Goal: Task Accomplishment & Management: Use online tool/utility

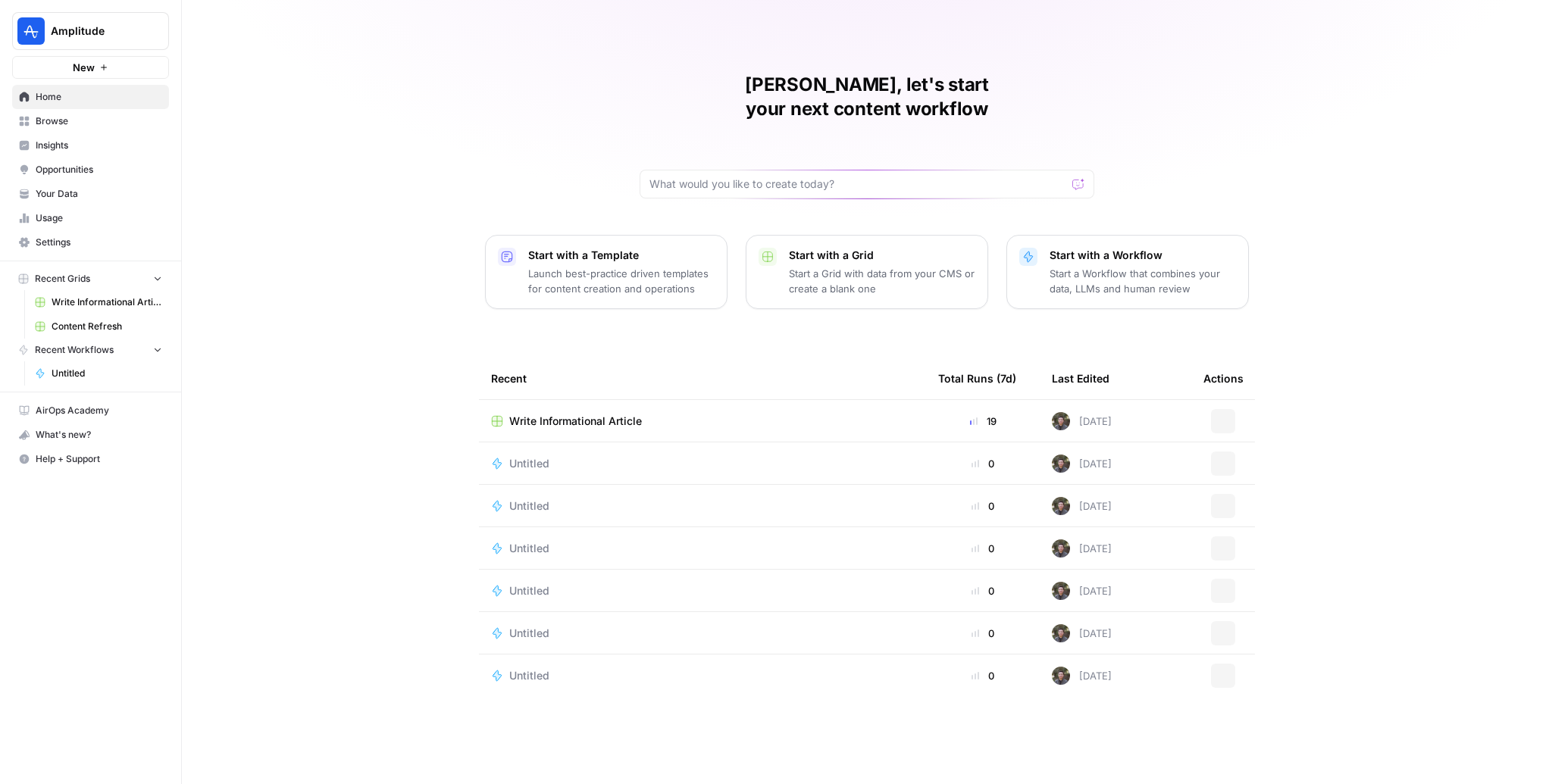
click at [91, 139] on span "Insights" at bounding box center [98, 145] width 126 height 14
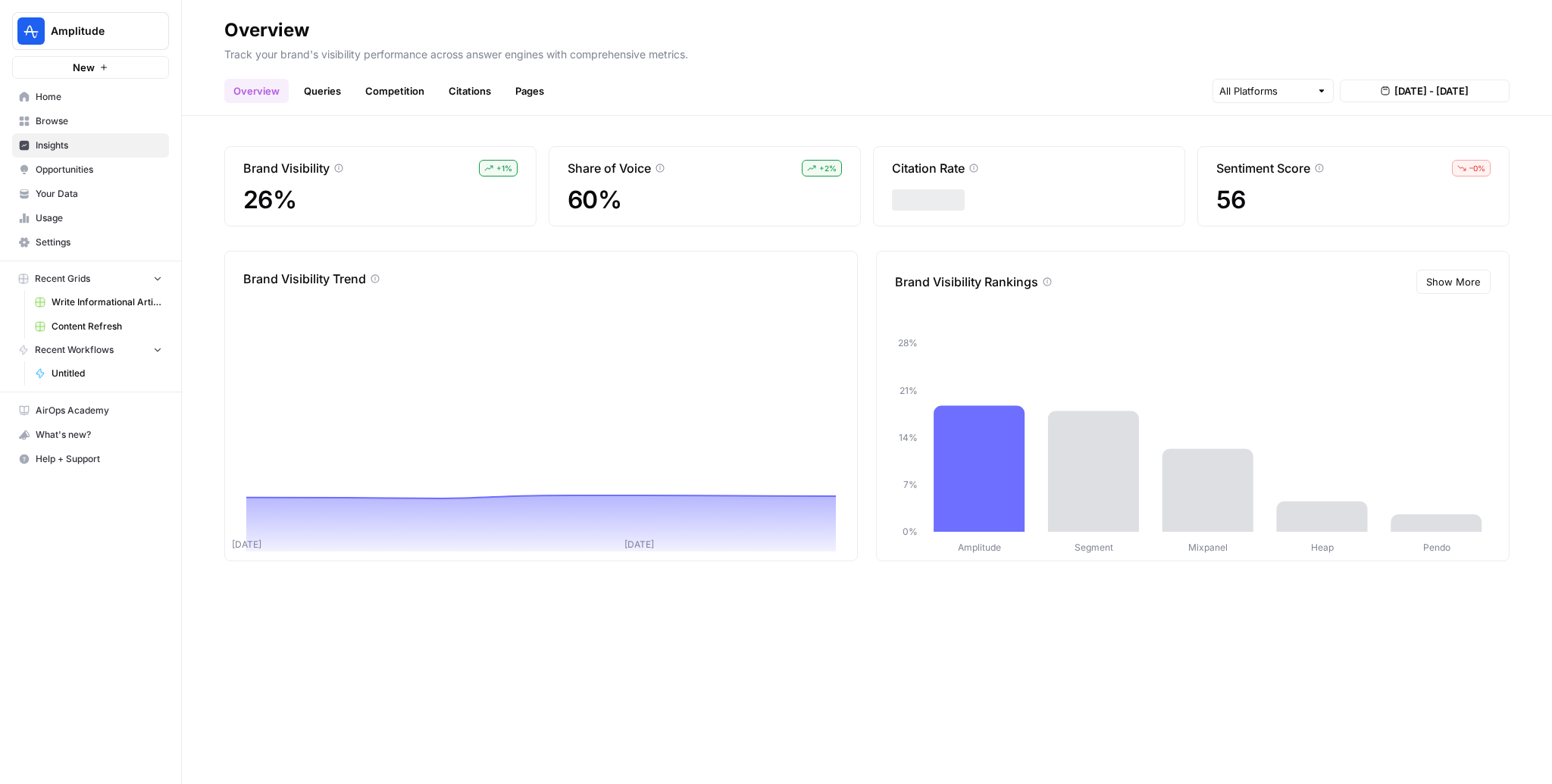
click at [312, 93] on link "Queries" at bounding box center [322, 91] width 55 height 25
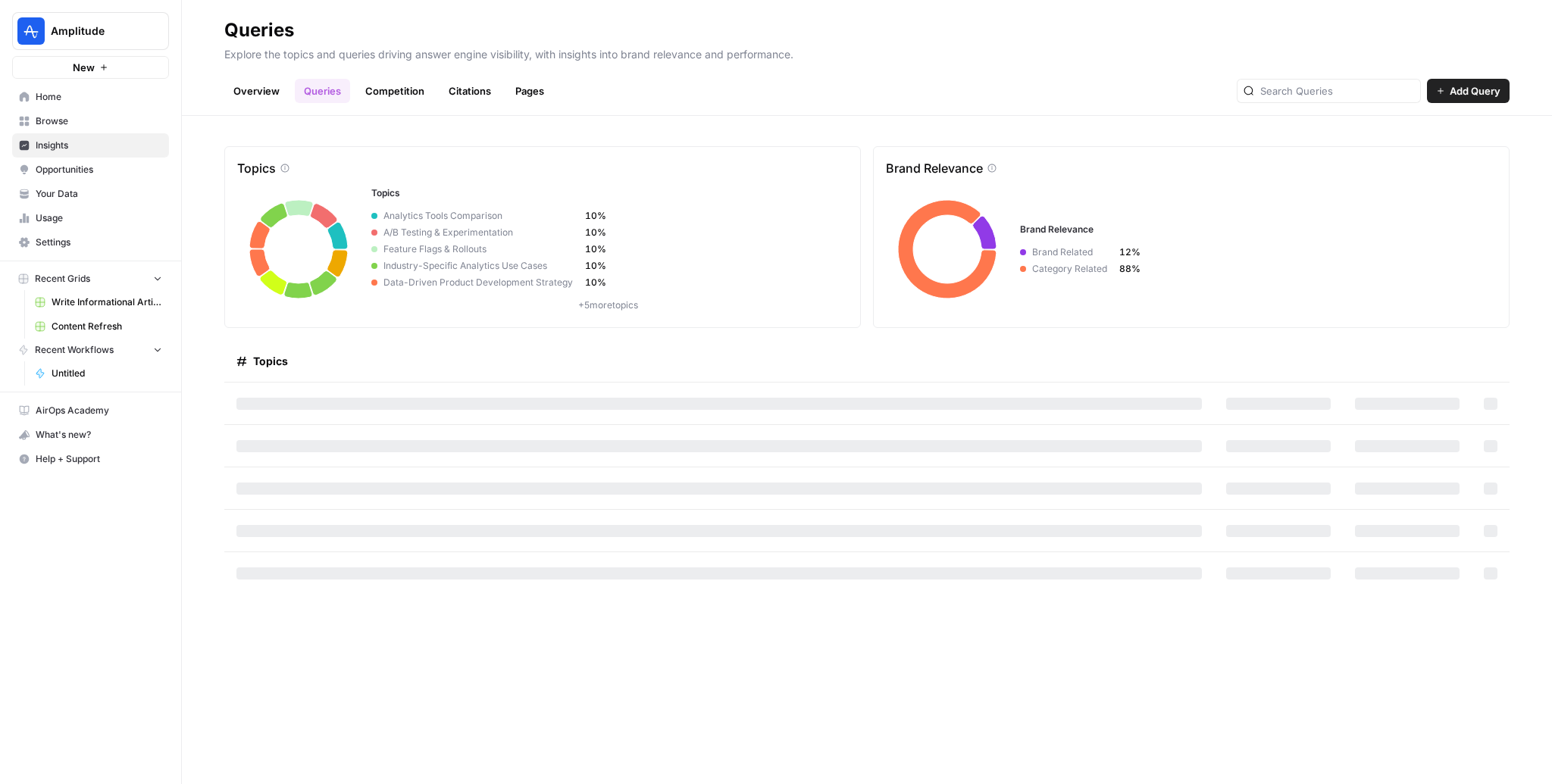
click at [531, 87] on link "Pages" at bounding box center [529, 91] width 47 height 25
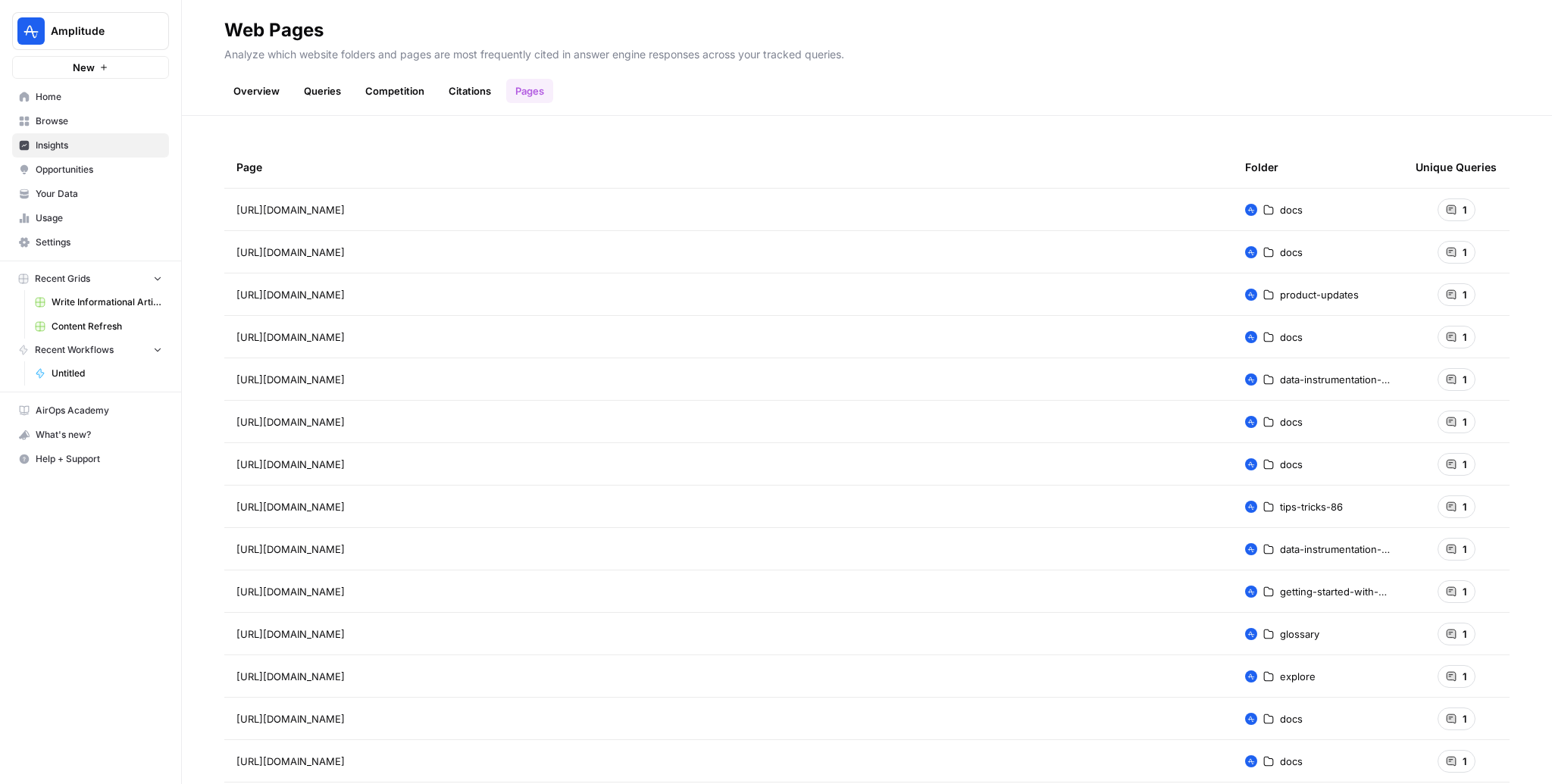
click at [468, 92] on link "Citations" at bounding box center [470, 91] width 61 height 25
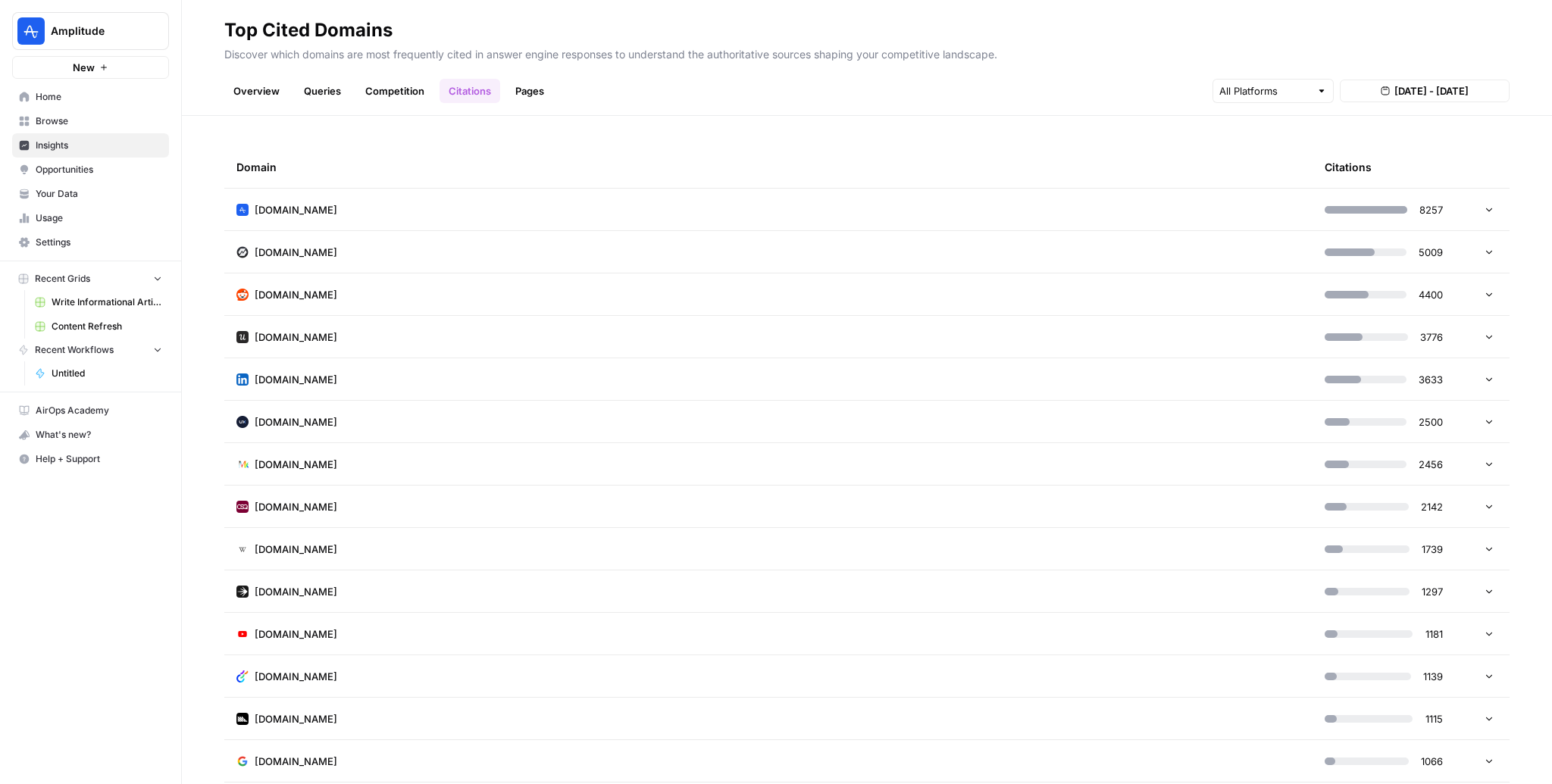
click at [508, 206] on td "amplitude.com" at bounding box center [768, 209] width 1089 height 42
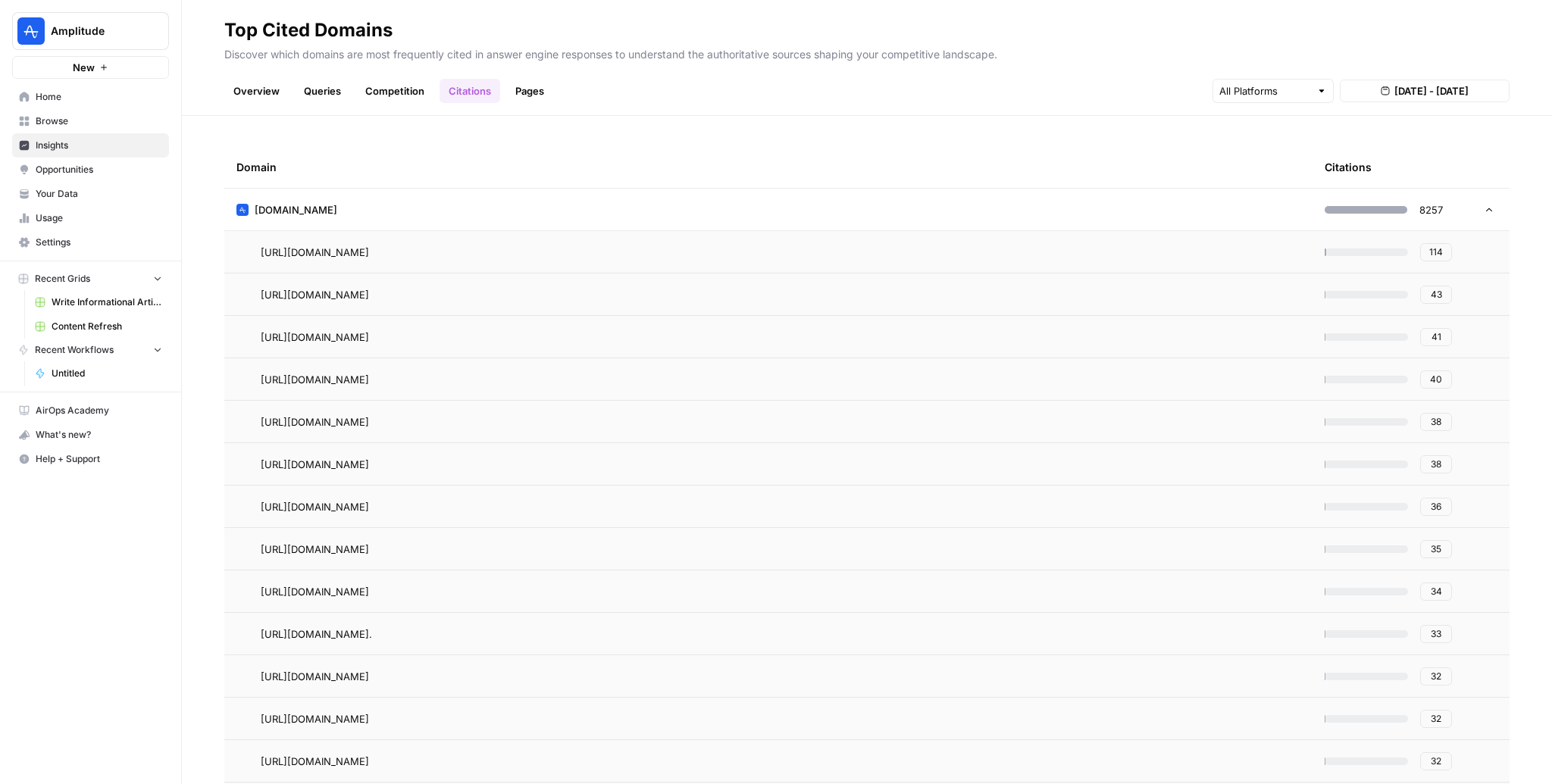
click at [532, 100] on link "Pages" at bounding box center [529, 91] width 47 height 25
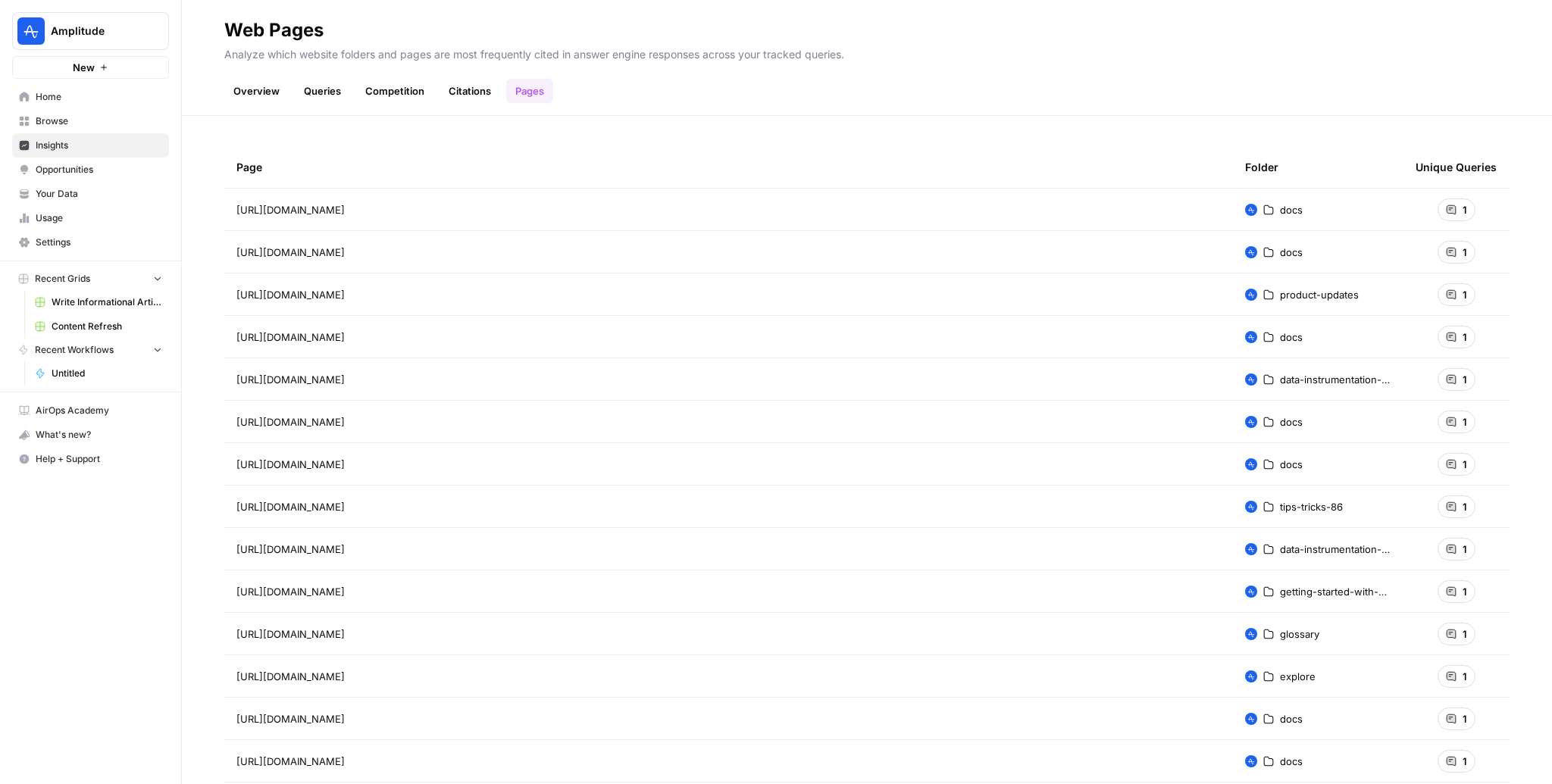
click at [468, 95] on link "Citations" at bounding box center [470, 91] width 61 height 25
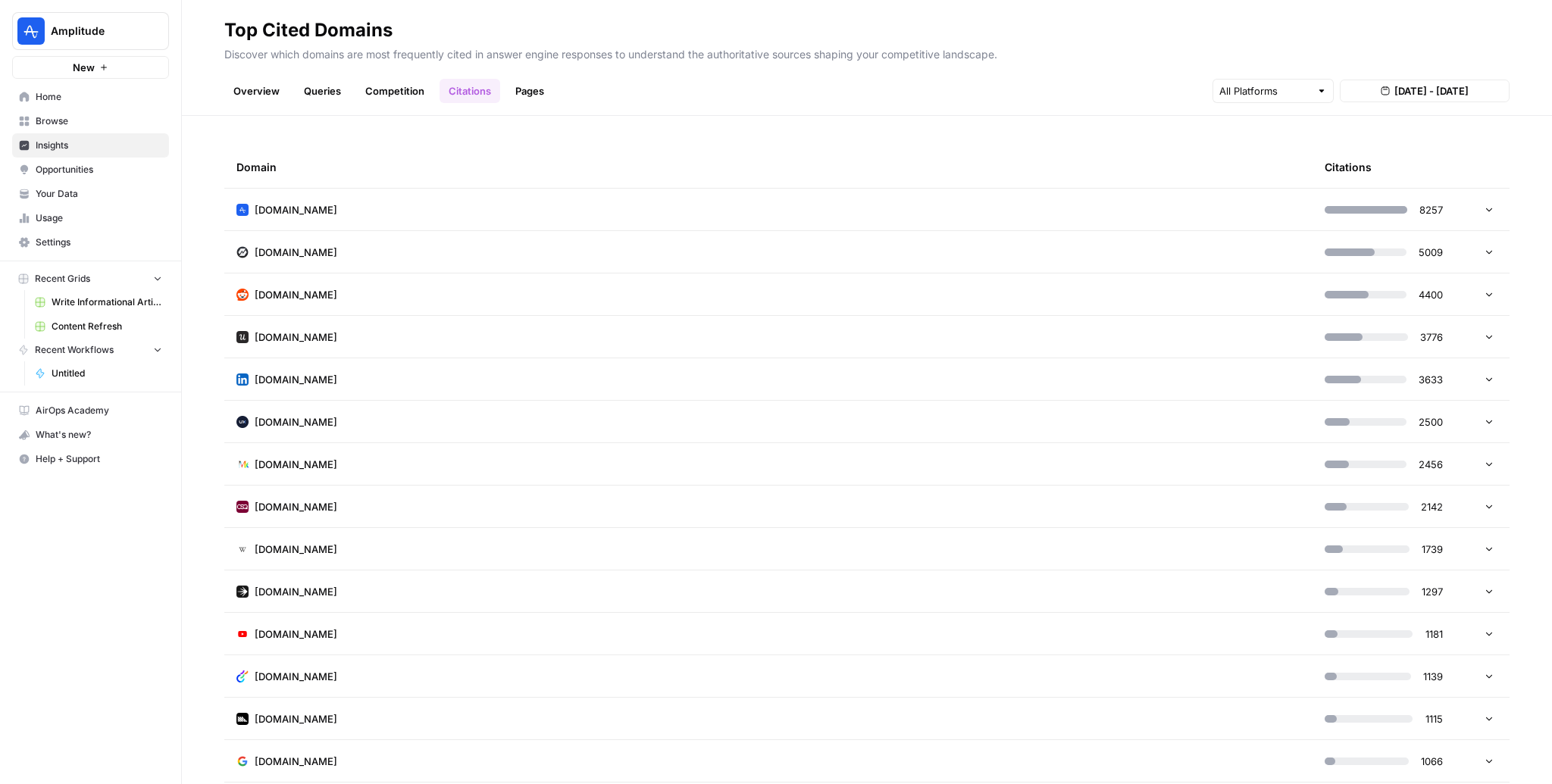
click at [539, 217] on td "amplitude.com" at bounding box center [768, 209] width 1089 height 42
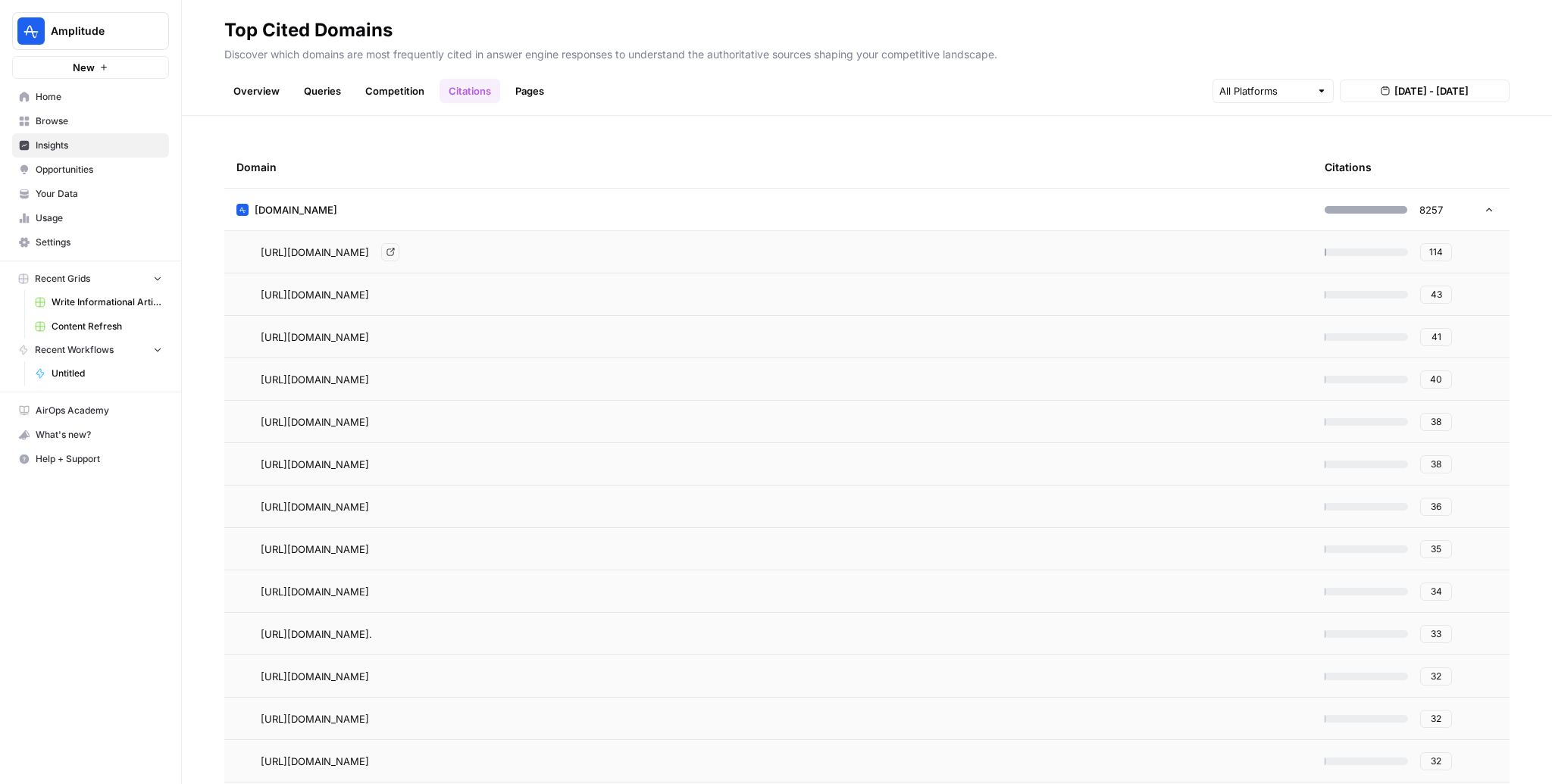
click at [369, 254] on span "https://amplitude.com/explore/experiment/feature-flags-best-practices" at bounding box center [315, 252] width 108 height 15
click at [395, 248] on icon "Go to page https://amplitude.com/explore/experiment/feature-flags-best-practices" at bounding box center [390, 252] width 8 height 8
click at [1431, 246] on span "114" at bounding box center [1436, 252] width 14 height 14
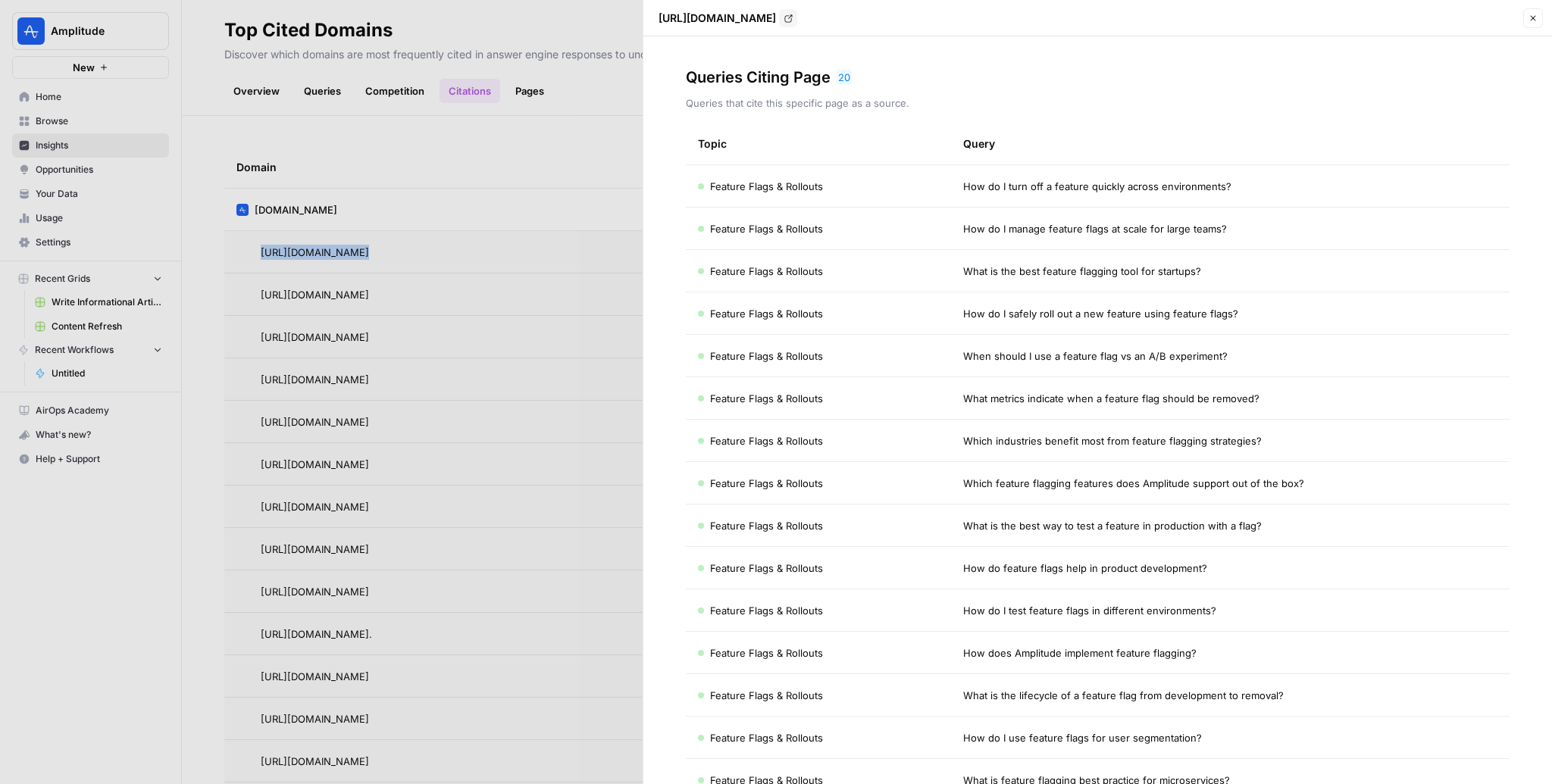
click at [1106, 186] on span "How do I turn off a feature quickly across environments?" at bounding box center [1097, 186] width 268 height 15
copy span "How do I turn off a feature quickly across environments?"
click at [1062, 229] on span "How do I manage feature flags at scale for large teams?" at bounding box center [1095, 229] width 264 height 15
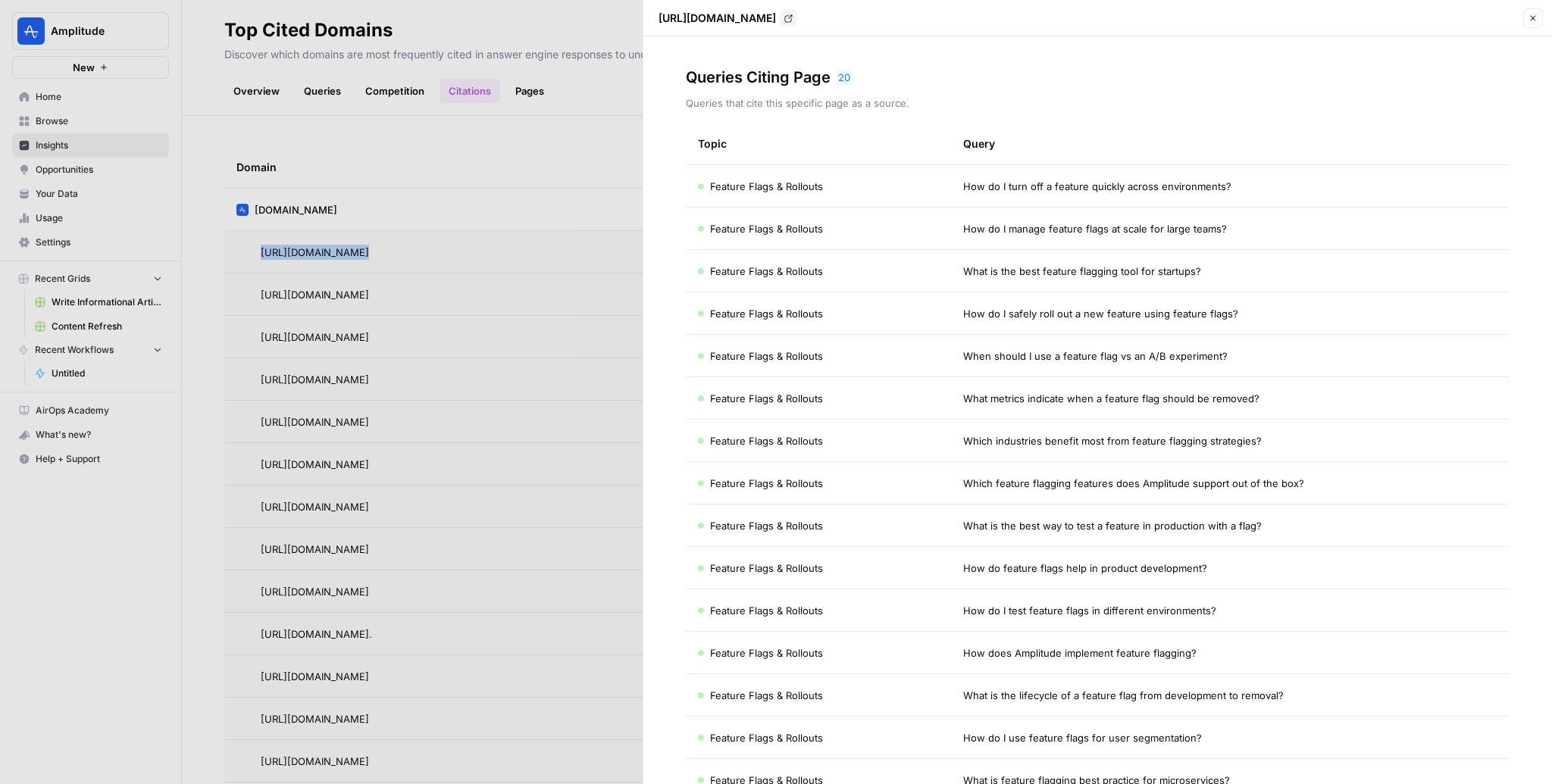
click at [1062, 229] on span "How do I manage feature flags at scale for large teams?" at bounding box center [1095, 229] width 264 height 15
copy span "How do I manage feature flags at scale for large teams?"
click at [1059, 276] on span "What is the best feature flagging tool for startups?" at bounding box center [1082, 271] width 238 height 15
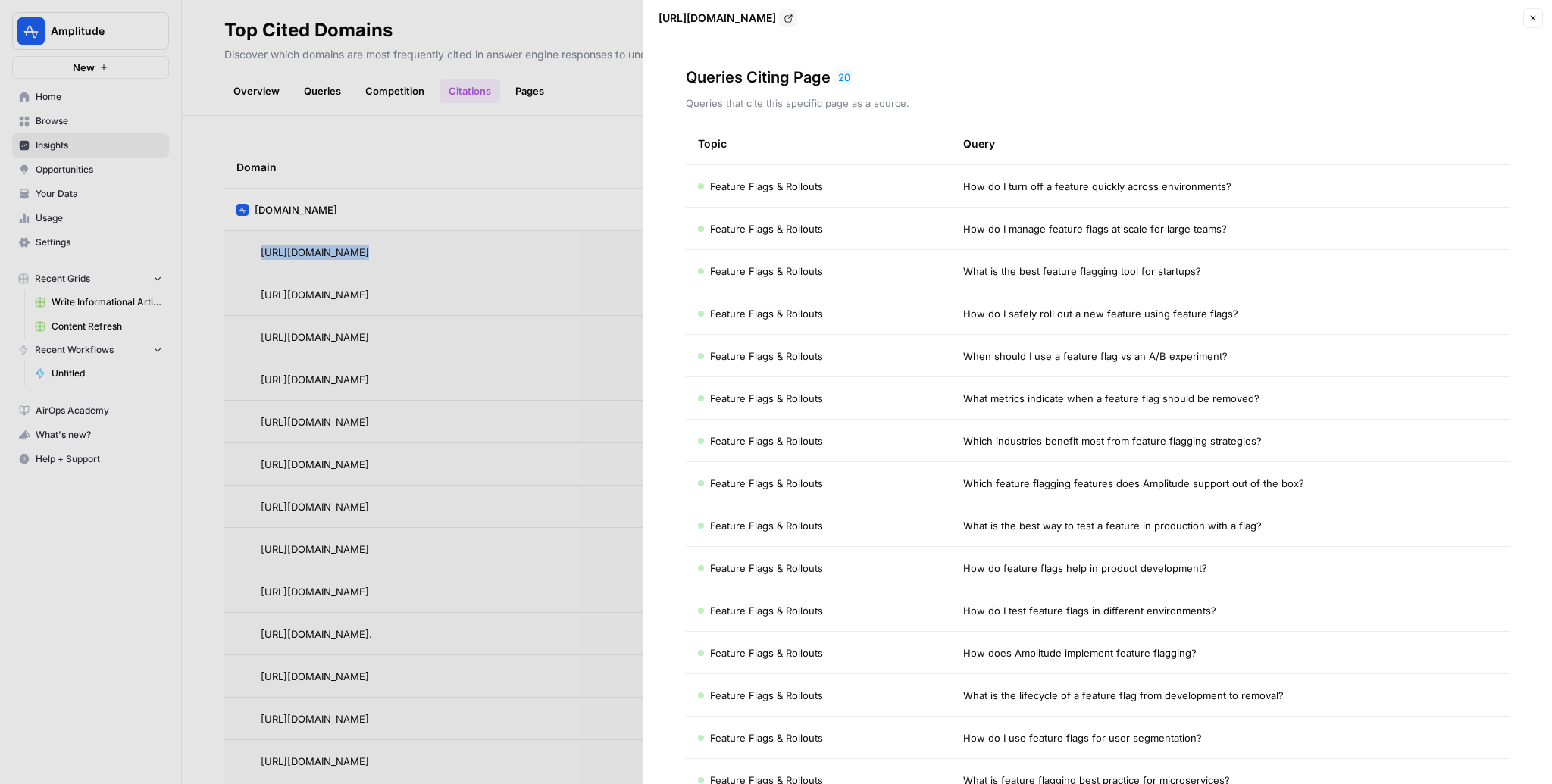
click at [1059, 276] on span "What is the best feature flagging tool for startups?" at bounding box center [1082, 271] width 238 height 15
copy span "What is the best feature flagging tool for startups?"
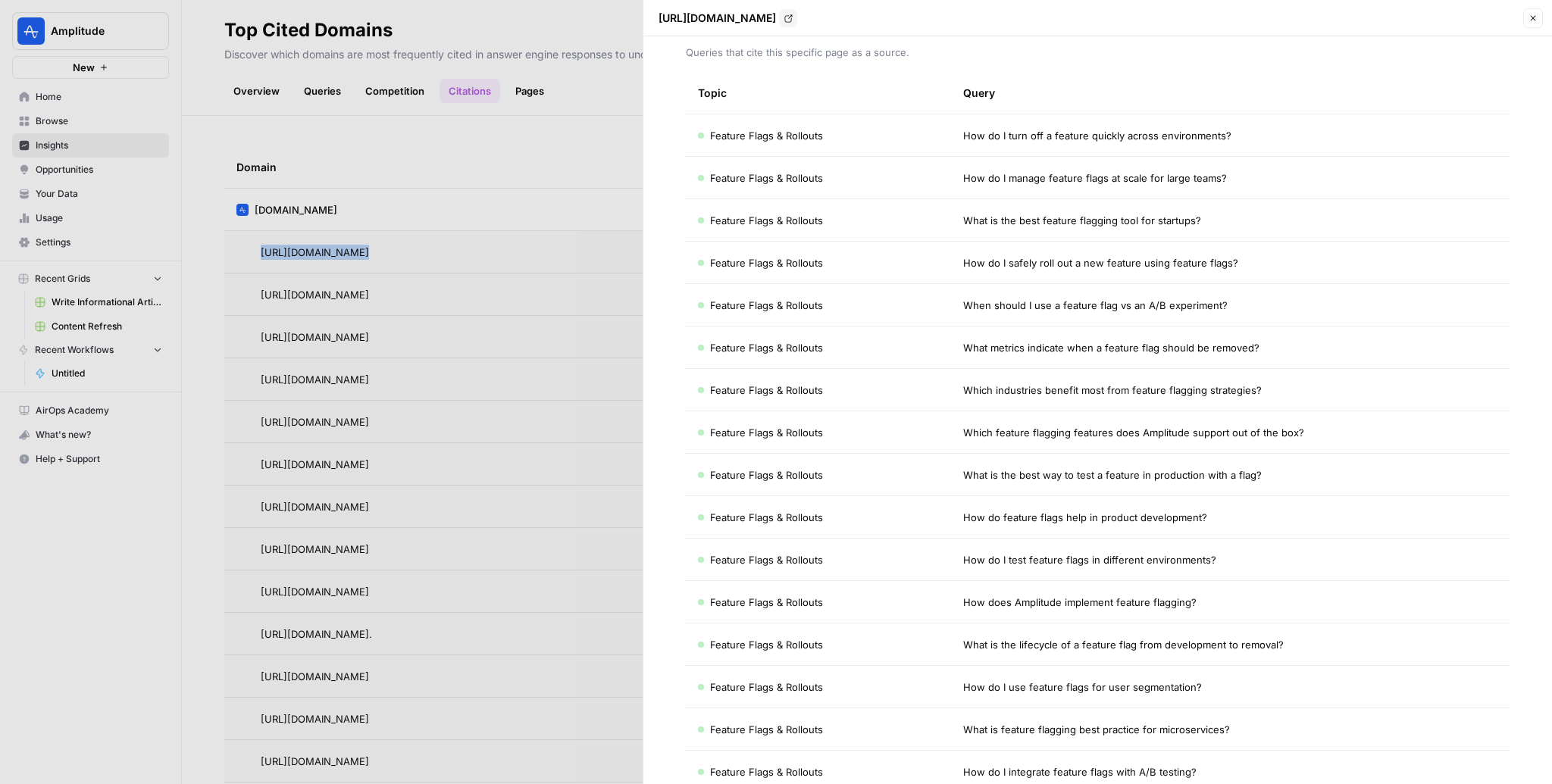
scroll to position [52, 0]
click at [1035, 299] on span "When should I use a feature flag vs an A/B experiment?" at bounding box center [1095, 304] width 264 height 15
copy span "When should I use a feature flag vs an A/B experiment?"
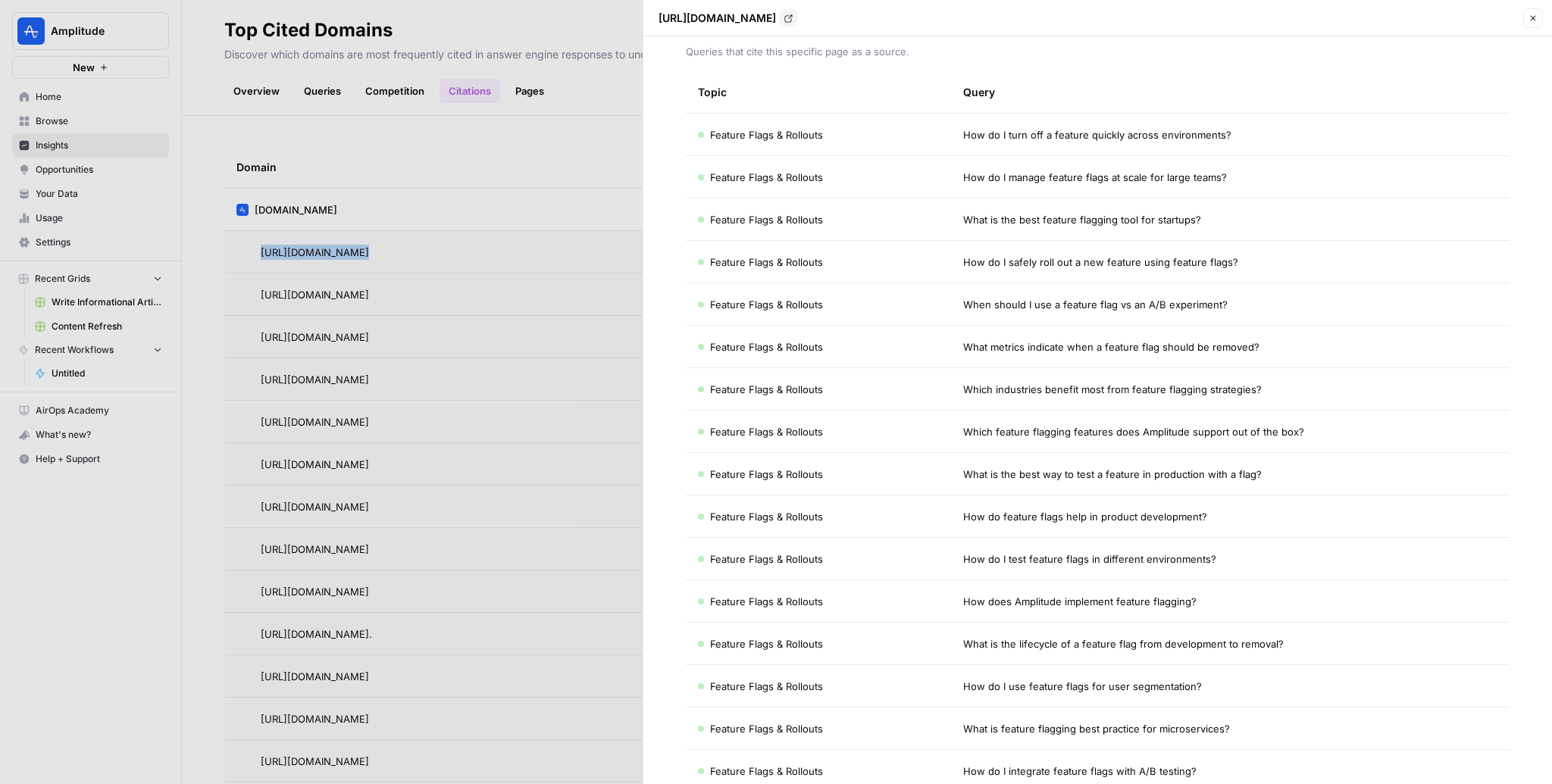
click at [535, 164] on div at bounding box center [776, 392] width 1552 height 784
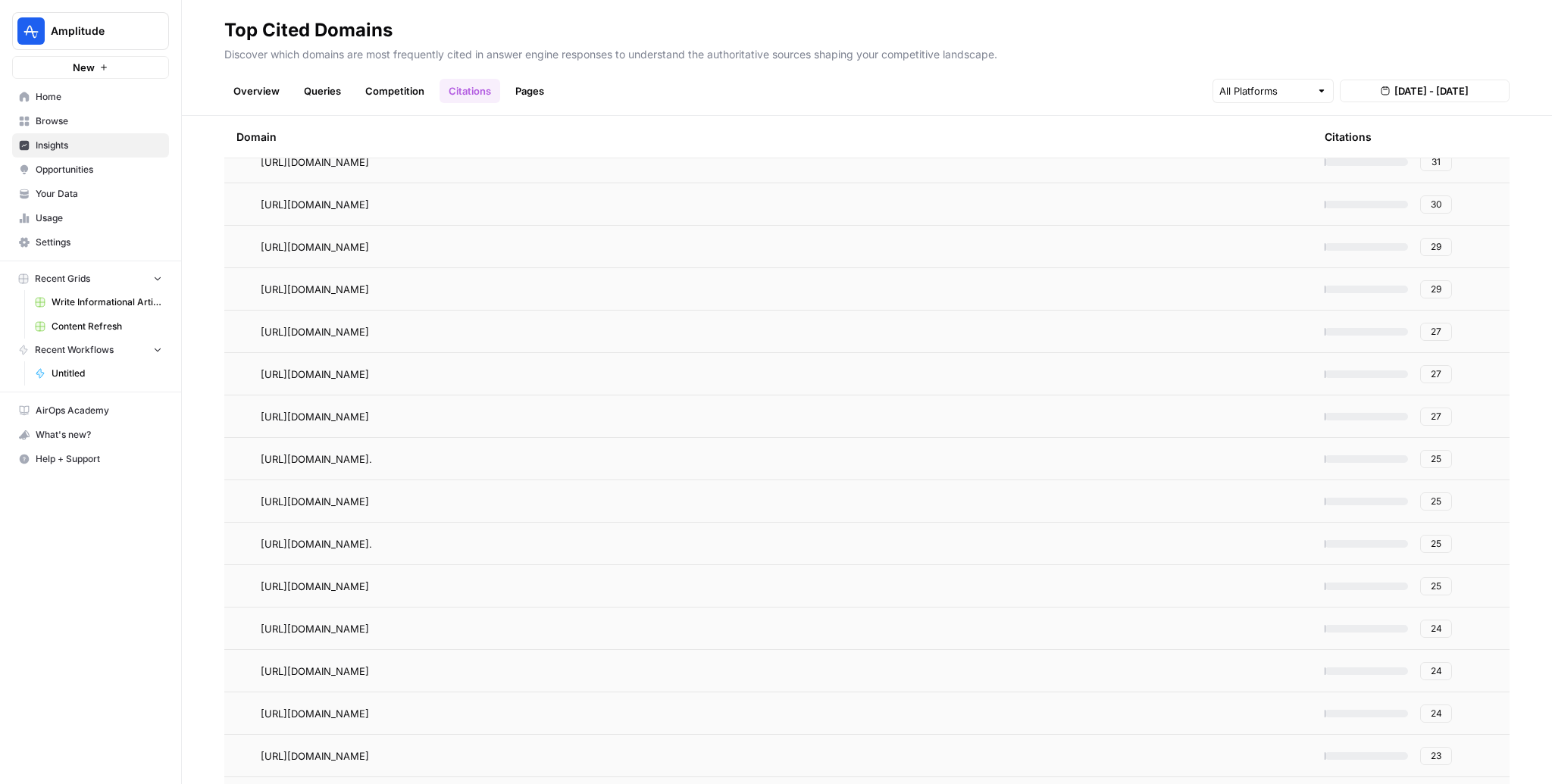
scroll to position [643, 0]
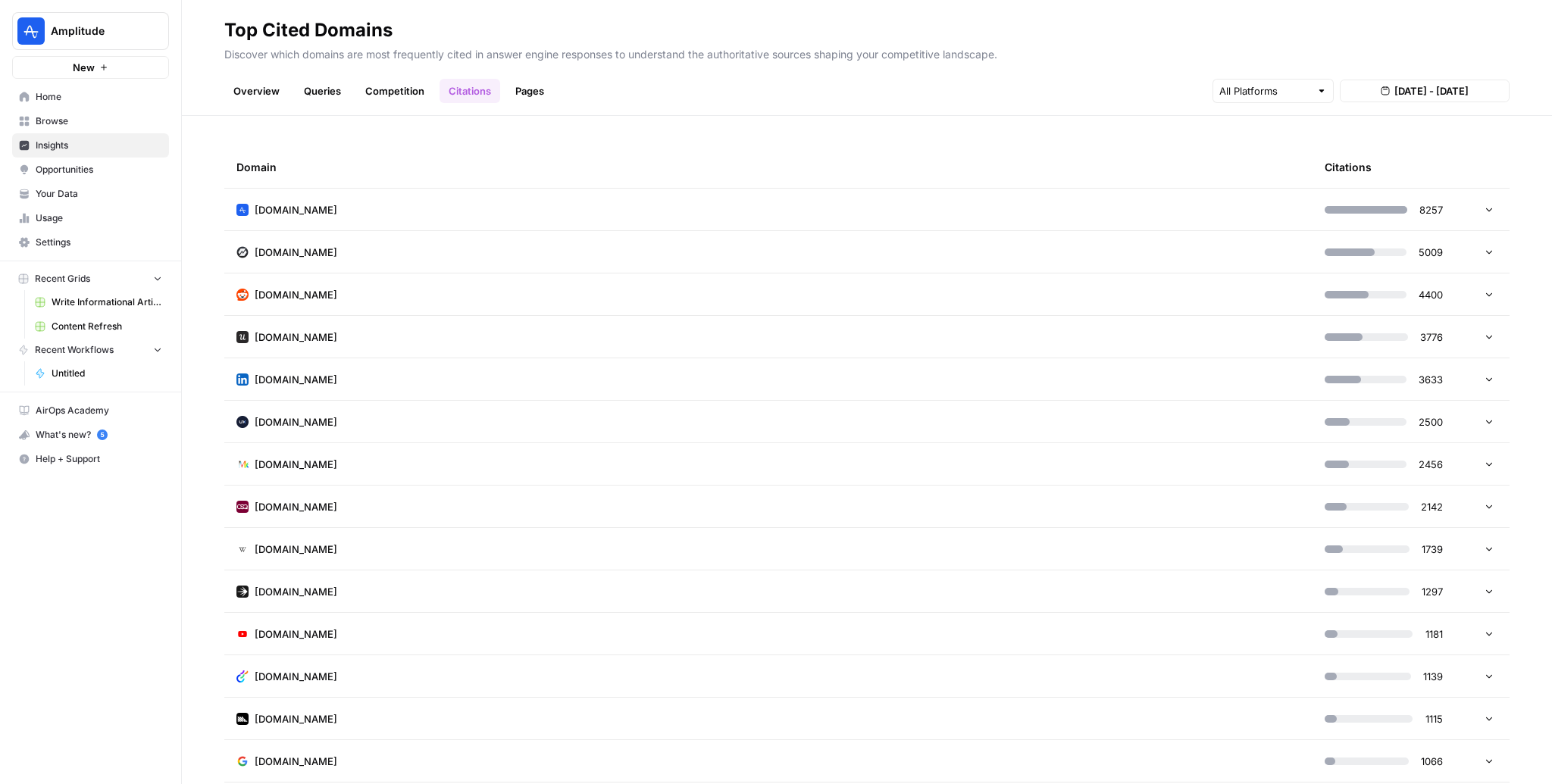
click at [509, 201] on td "amplitude.com" at bounding box center [768, 209] width 1089 height 42
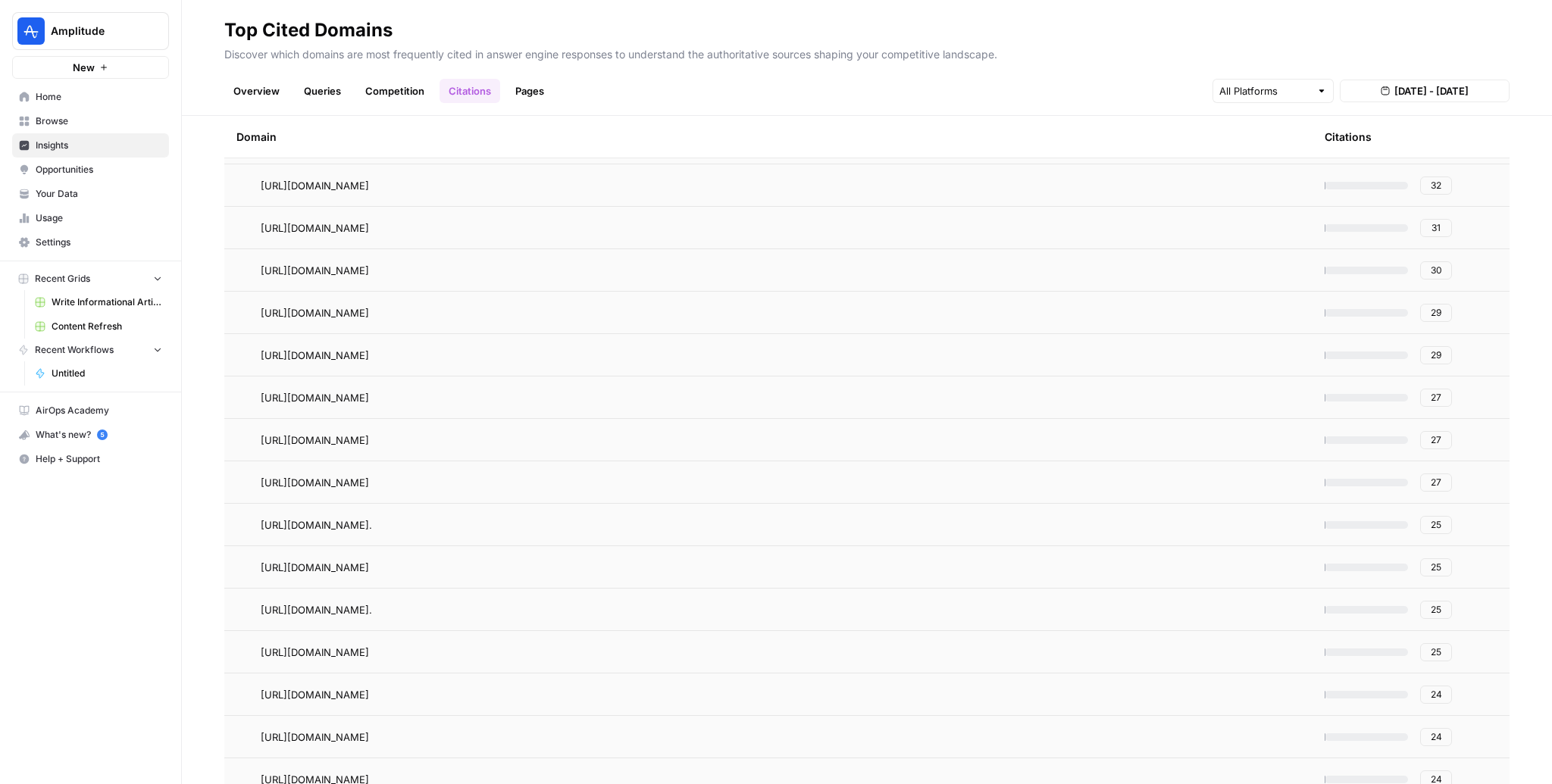
scroll to position [631, 0]
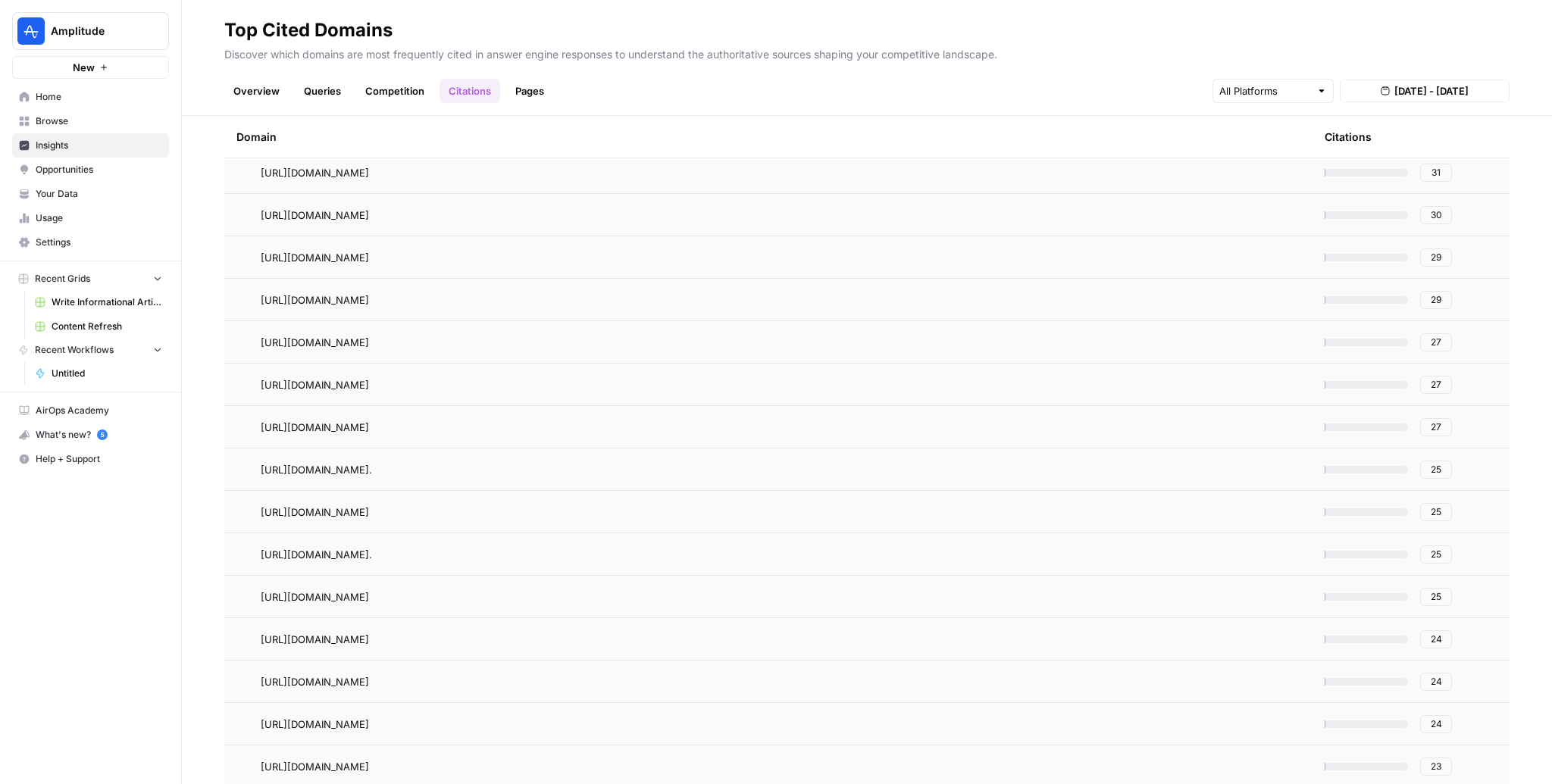
click at [1440, 549] on span "25" at bounding box center [1436, 554] width 11 height 14
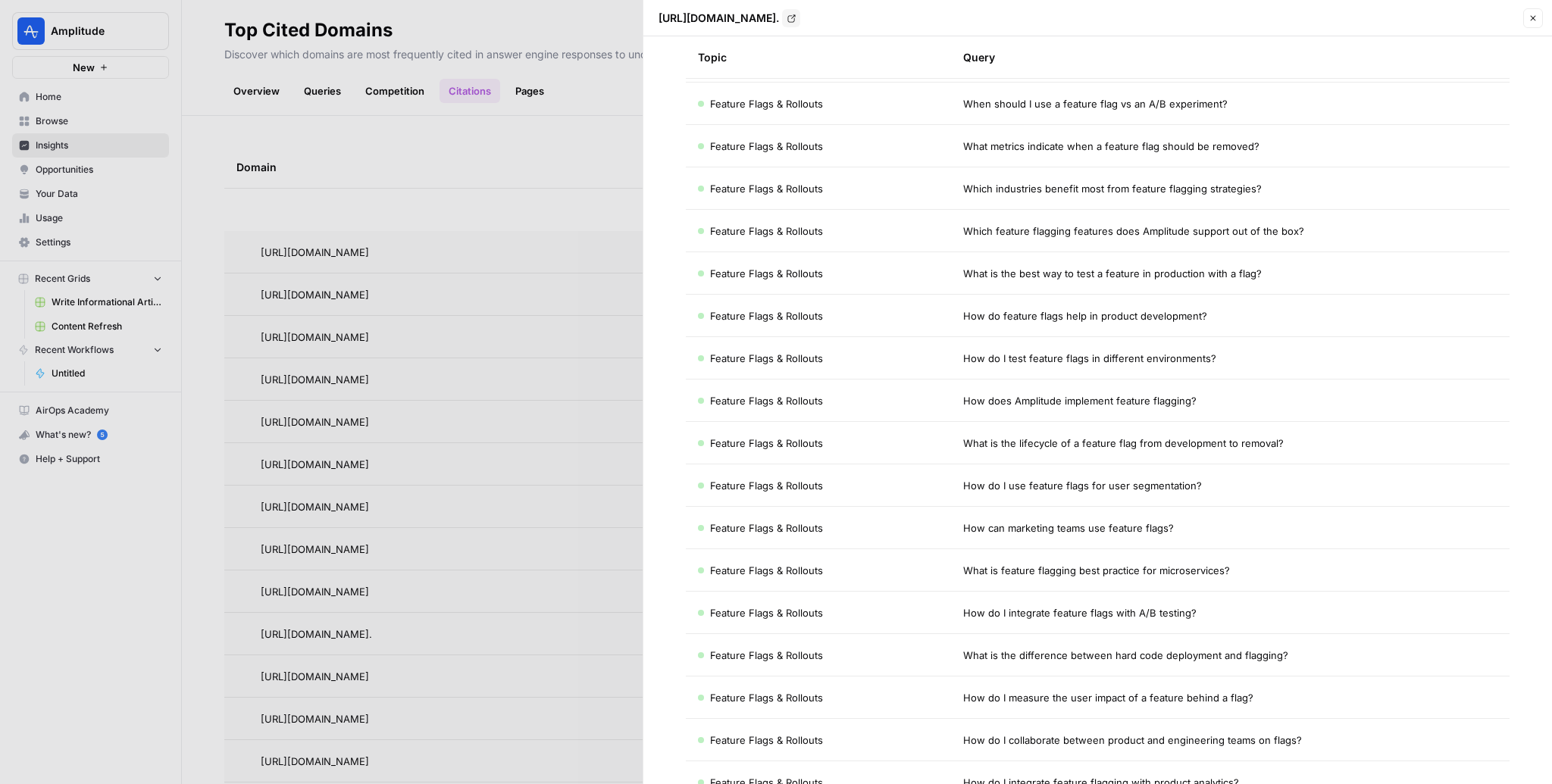
scroll to position [296, 0]
click at [1118, 526] on span "How can marketing teams use feature flags?" at bounding box center [1068, 526] width 211 height 15
copy span "How can marketing teams use feature flags?"
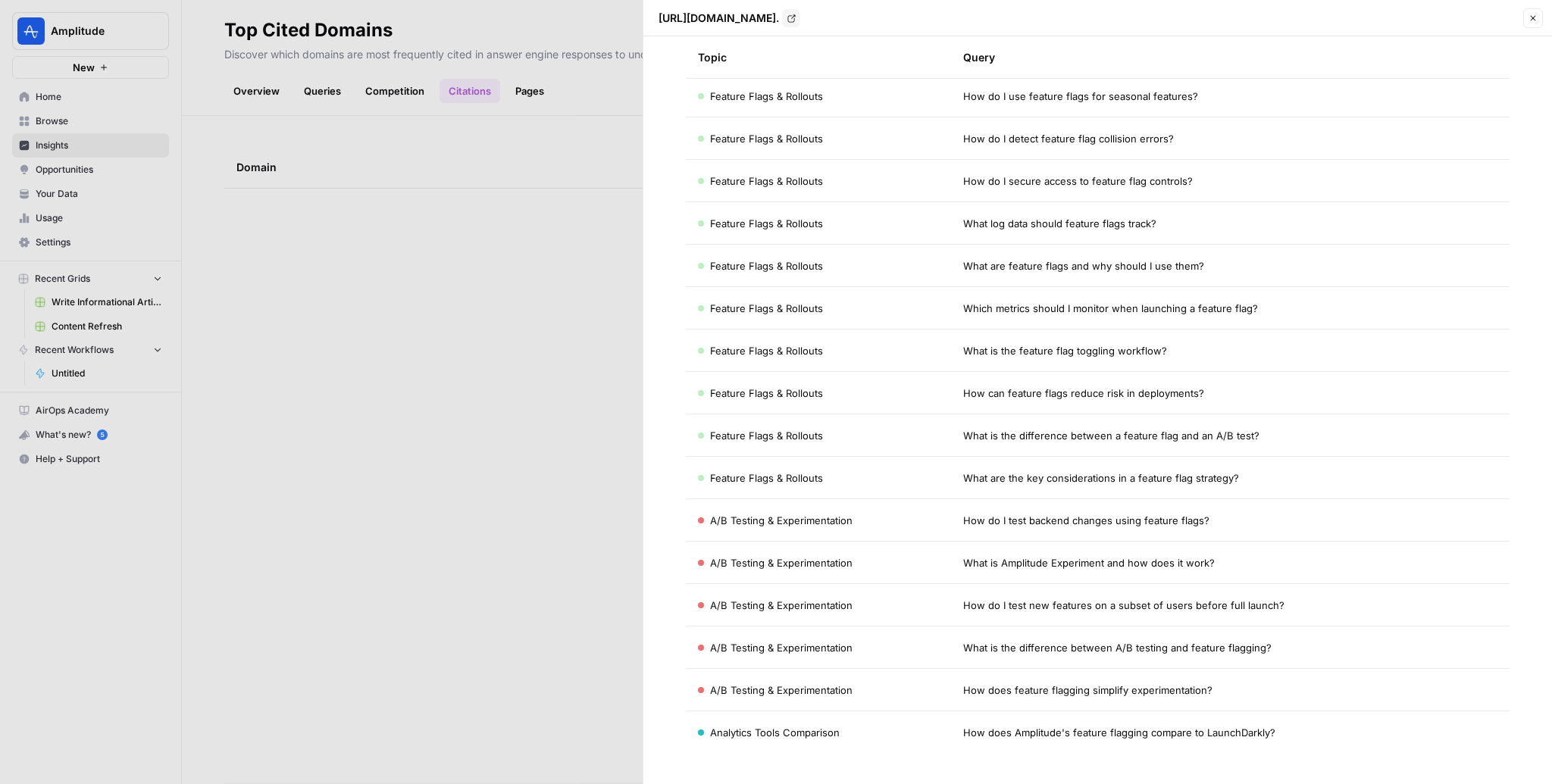
scroll to position [0, 0]
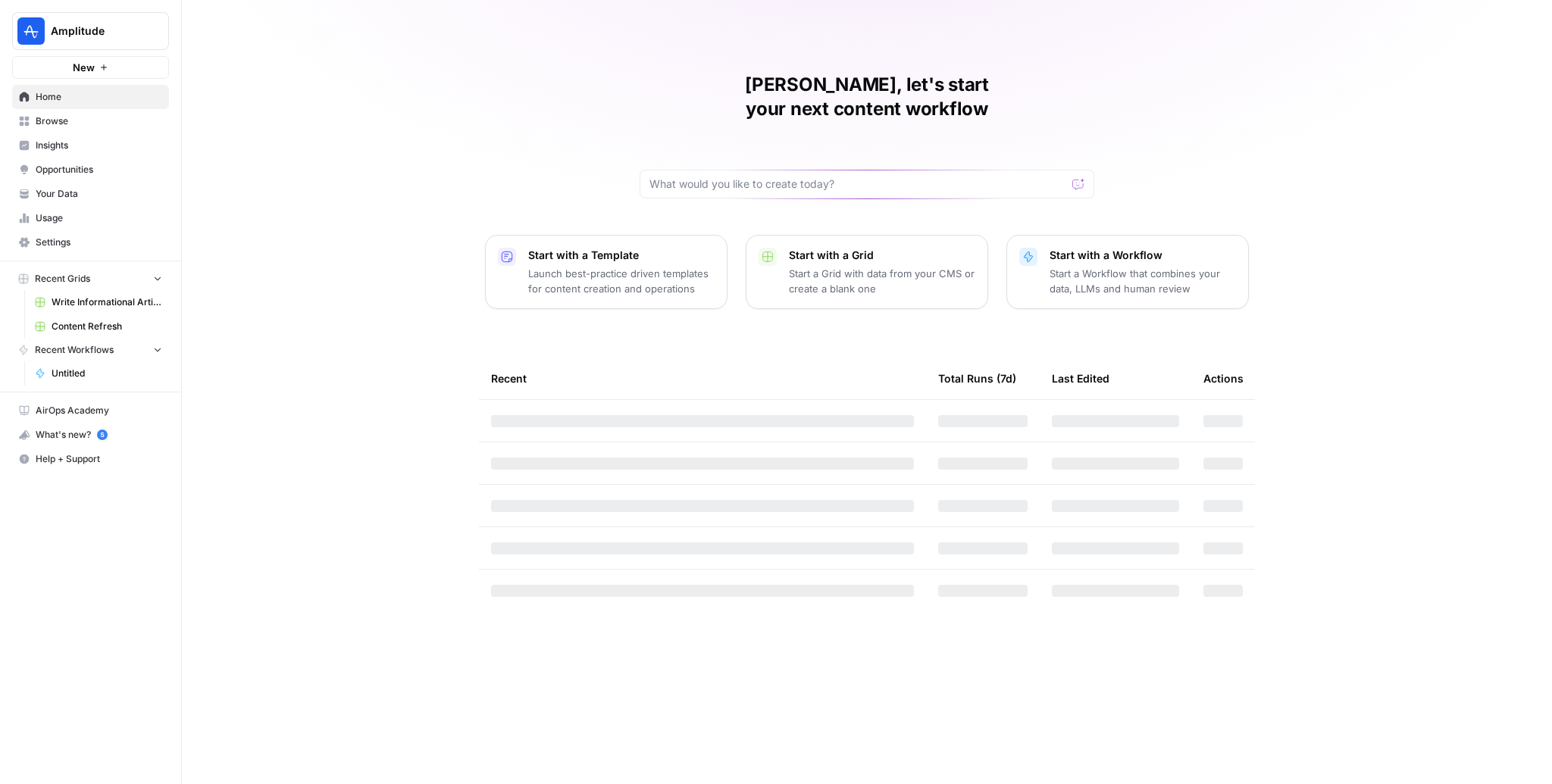
click at [76, 223] on span "Usage" at bounding box center [98, 218] width 126 height 14
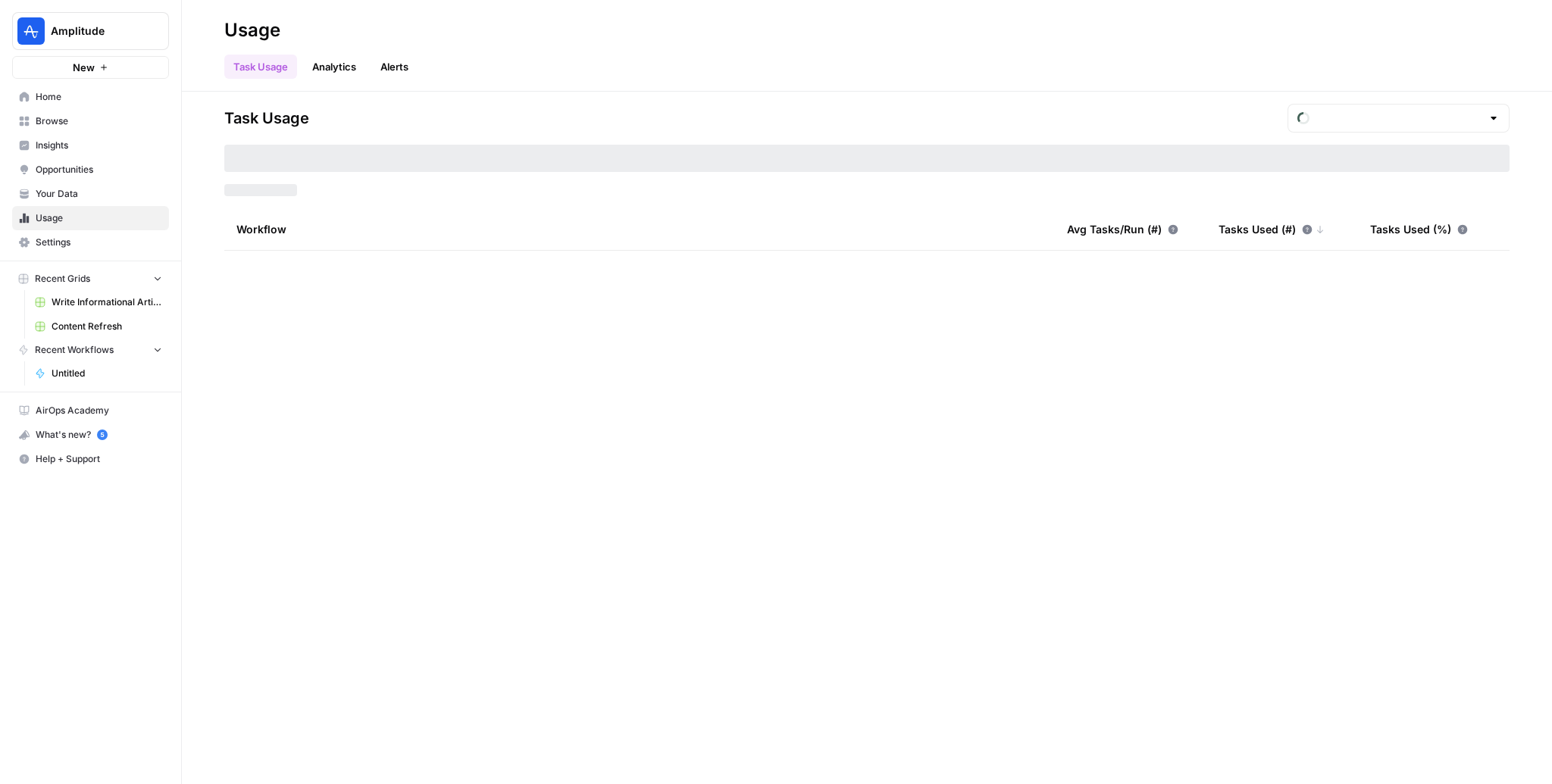
type input "August Tasks"
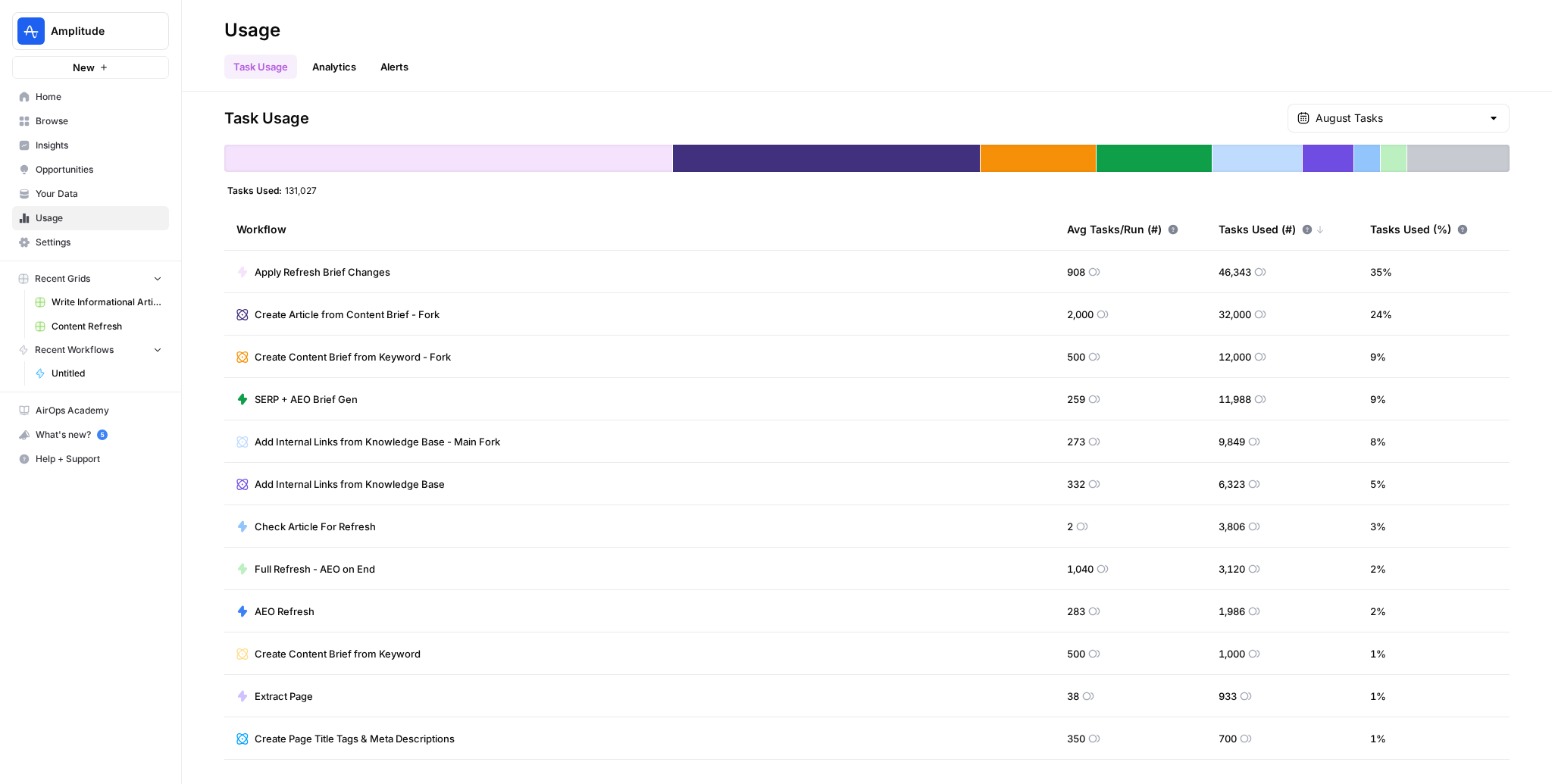
click at [39, 93] on span "Home" at bounding box center [98, 97] width 126 height 14
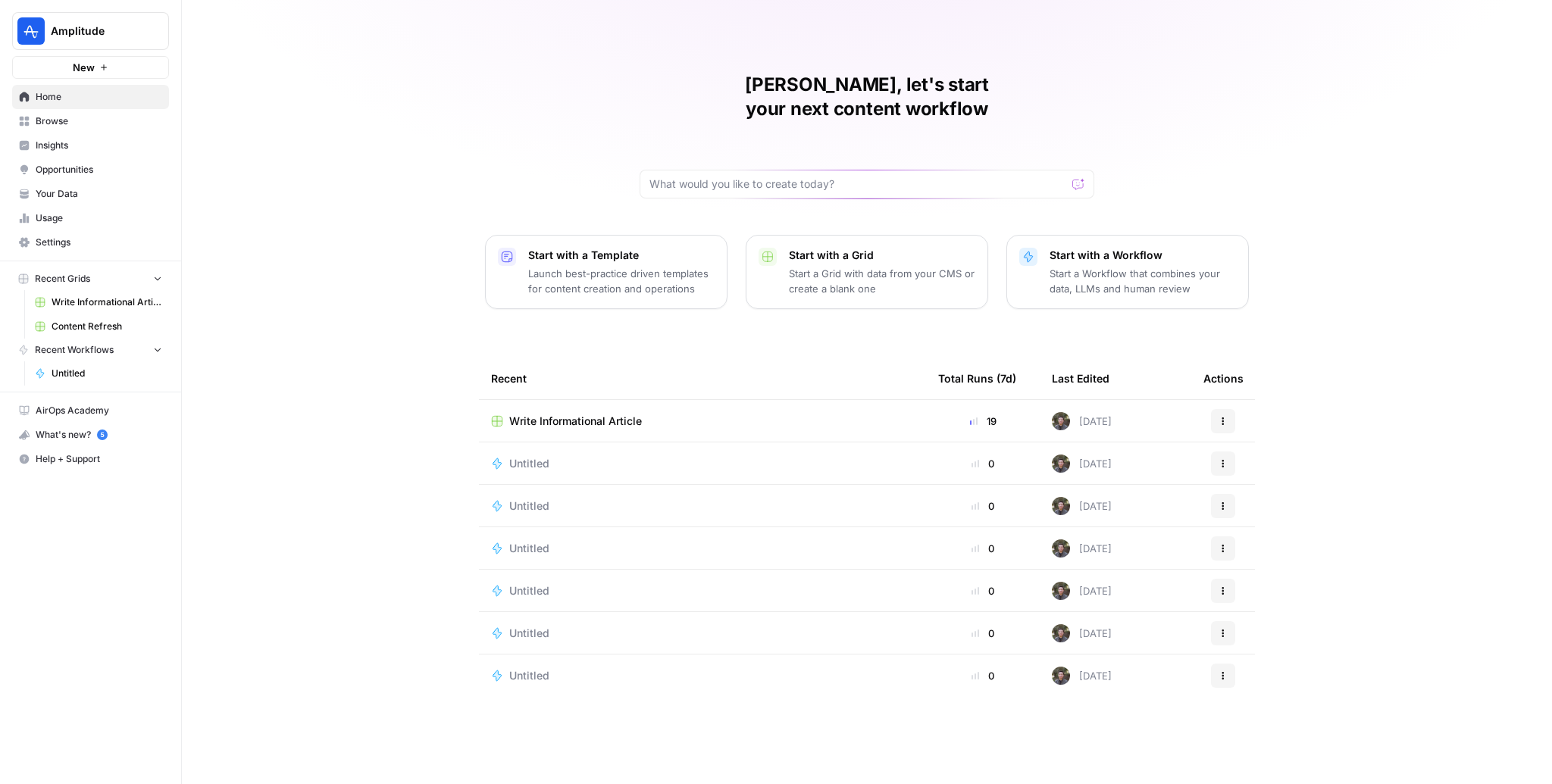
click at [71, 117] on span "Browse" at bounding box center [98, 121] width 126 height 14
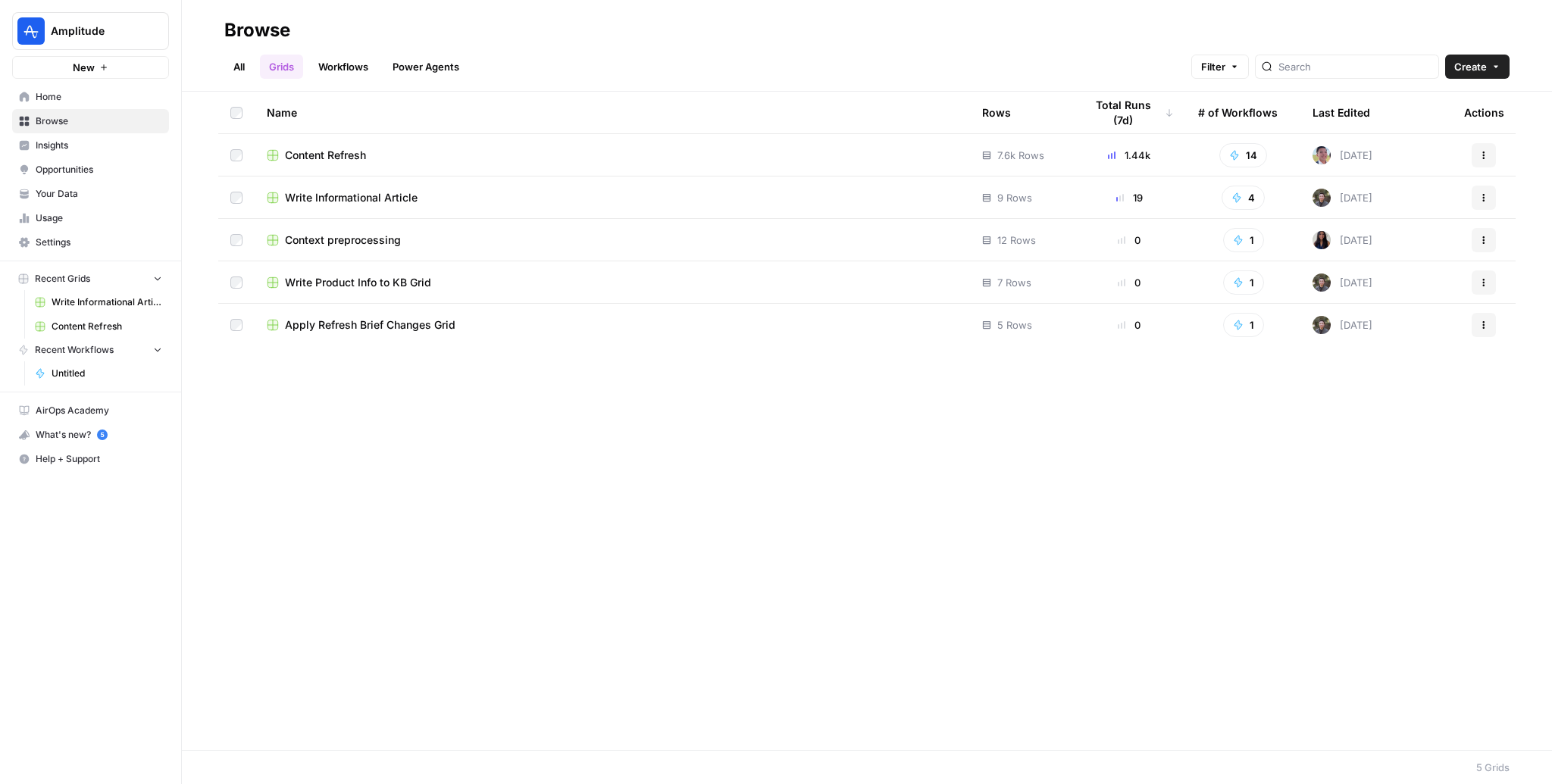
click at [323, 153] on span "Content Refresh" at bounding box center [325, 155] width 81 height 15
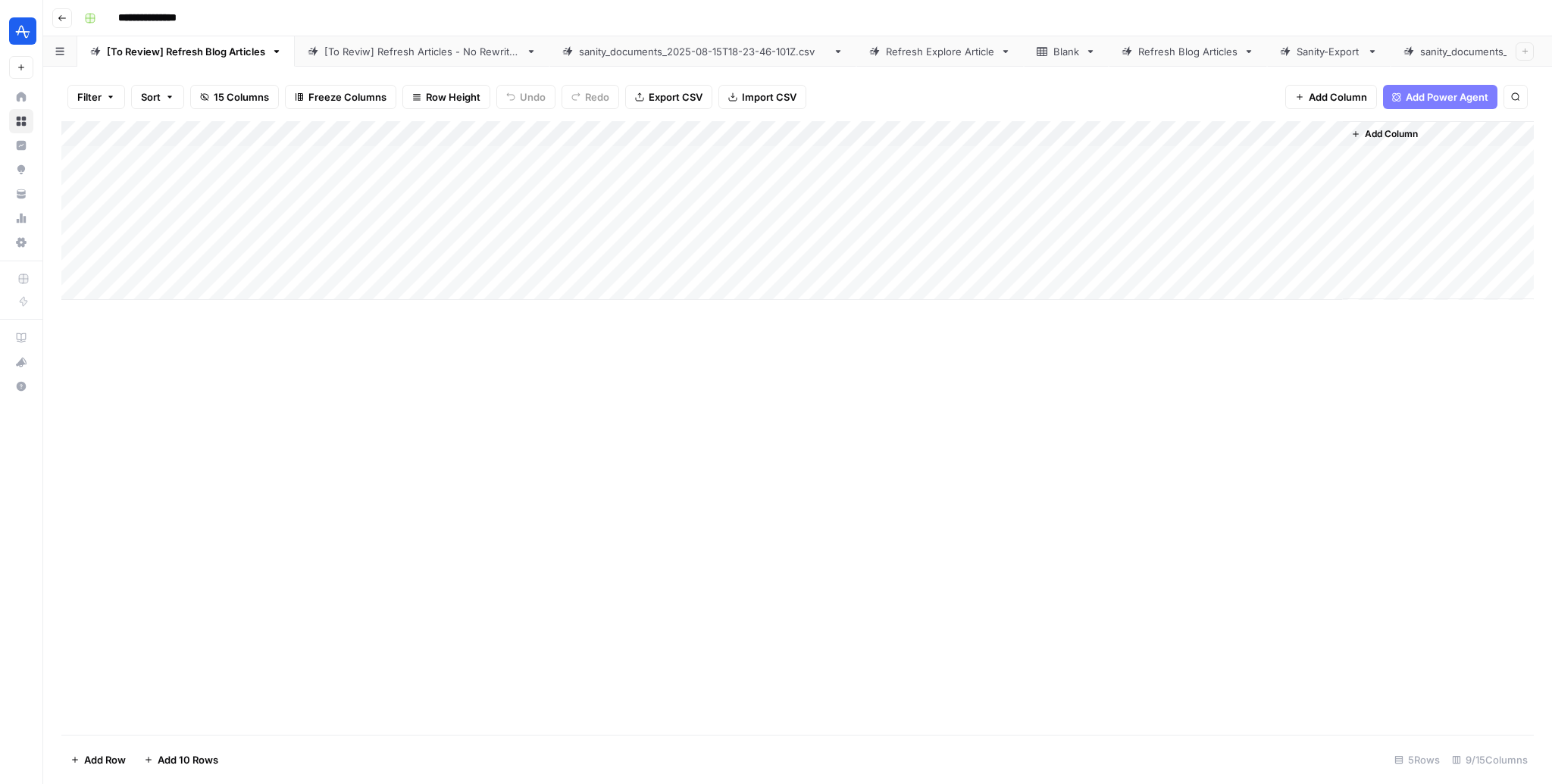
click at [930, 57] on div "Refresh Explore Article" at bounding box center [940, 52] width 108 height 15
click at [956, 139] on div "Add Column" at bounding box center [797, 211] width 1472 height 179
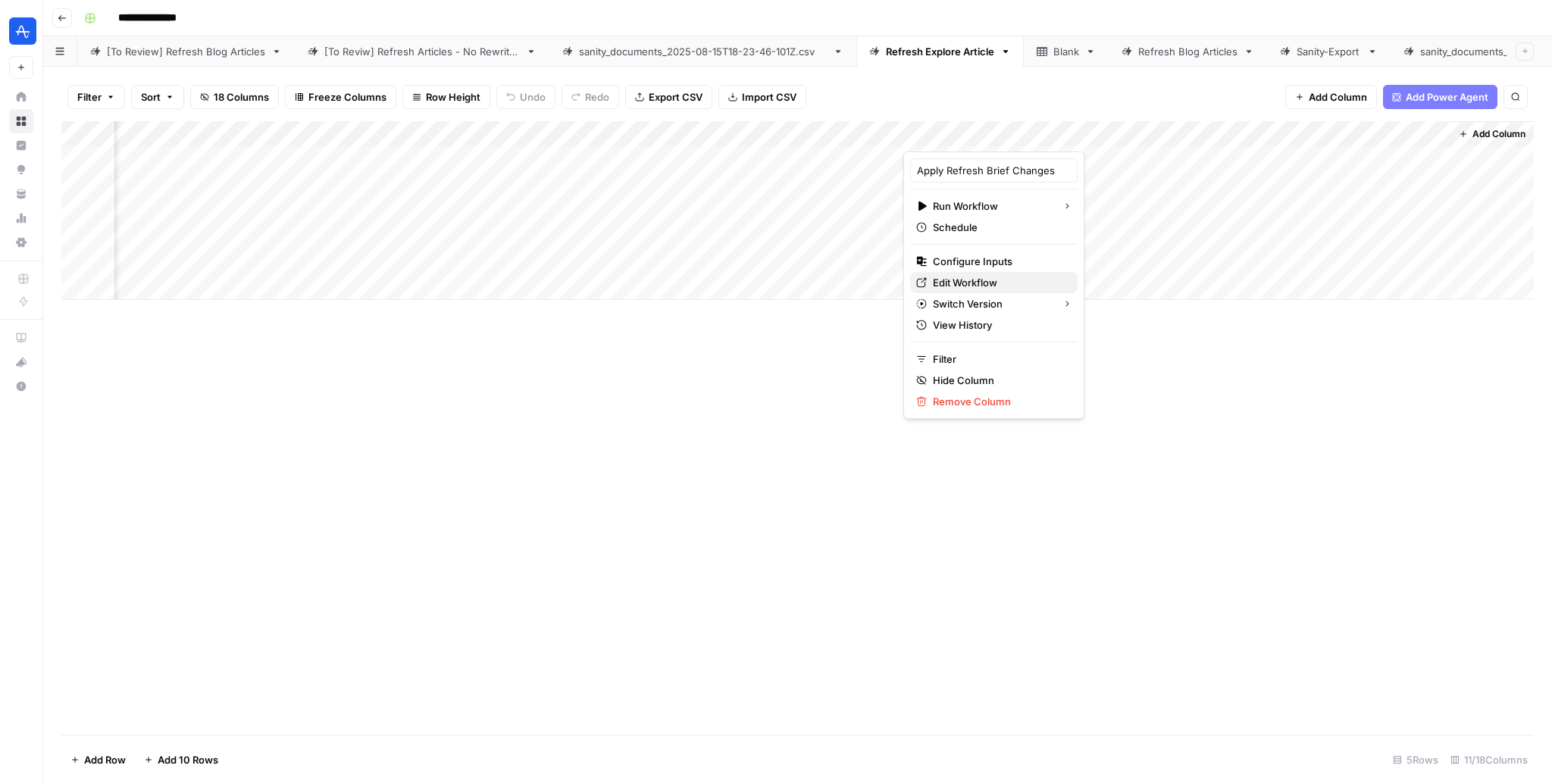
click at [970, 272] on link "Edit Workflow" at bounding box center [994, 283] width 167 height 21
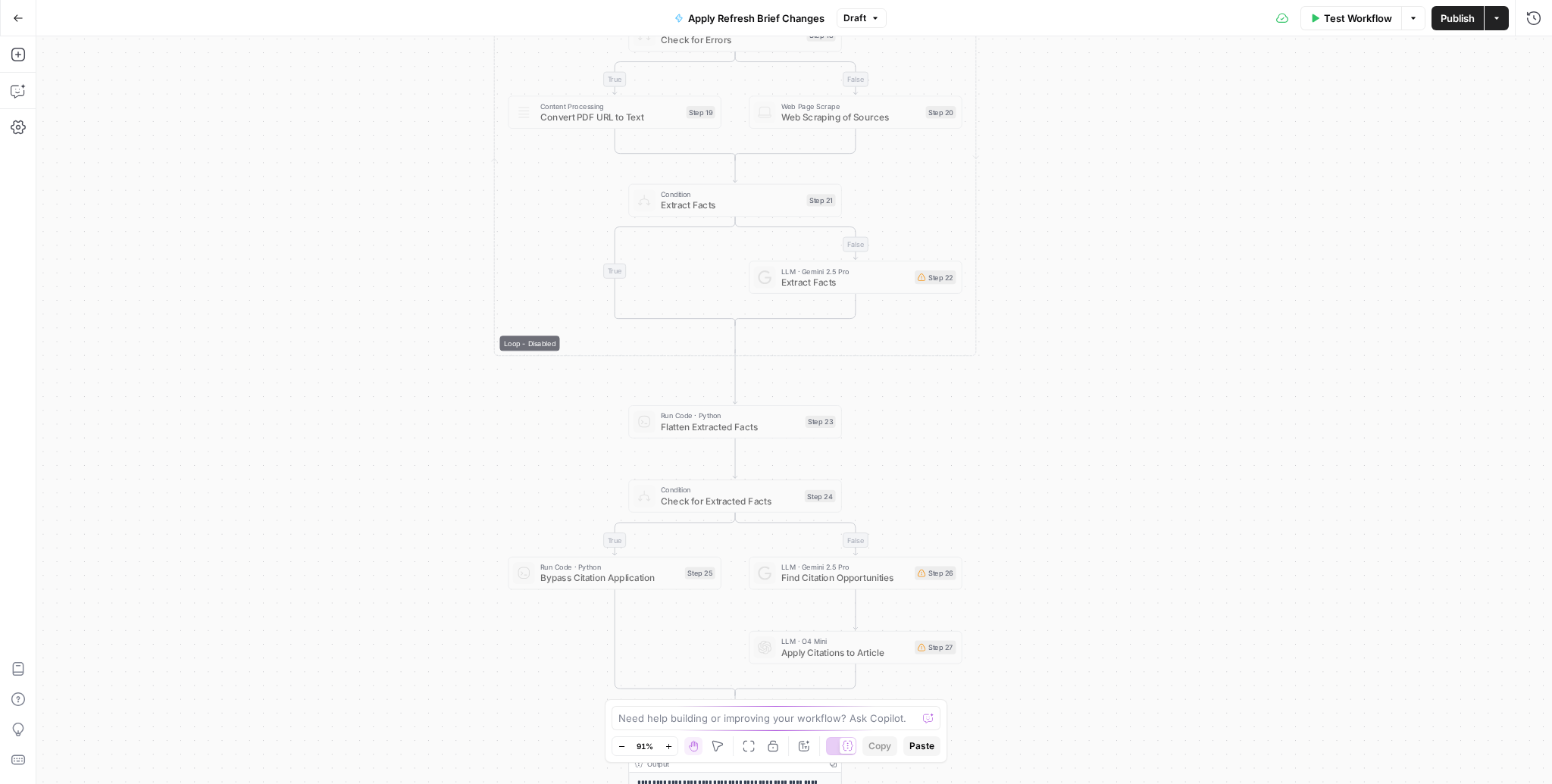
click at [10, 9] on button "Go Back" at bounding box center [18, 18] width 27 height 27
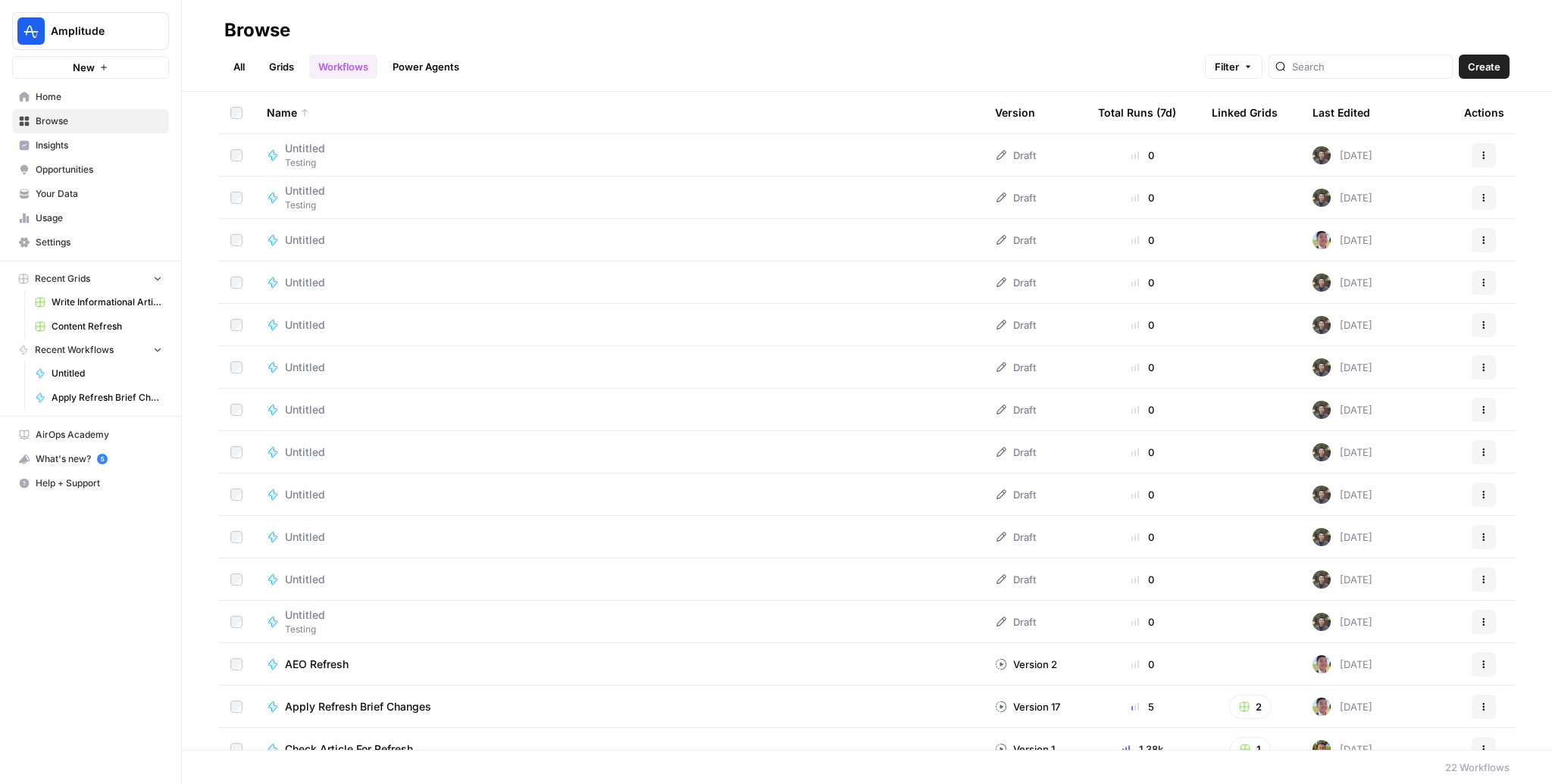
click at [239, 75] on link "All" at bounding box center [239, 67] width 30 height 25
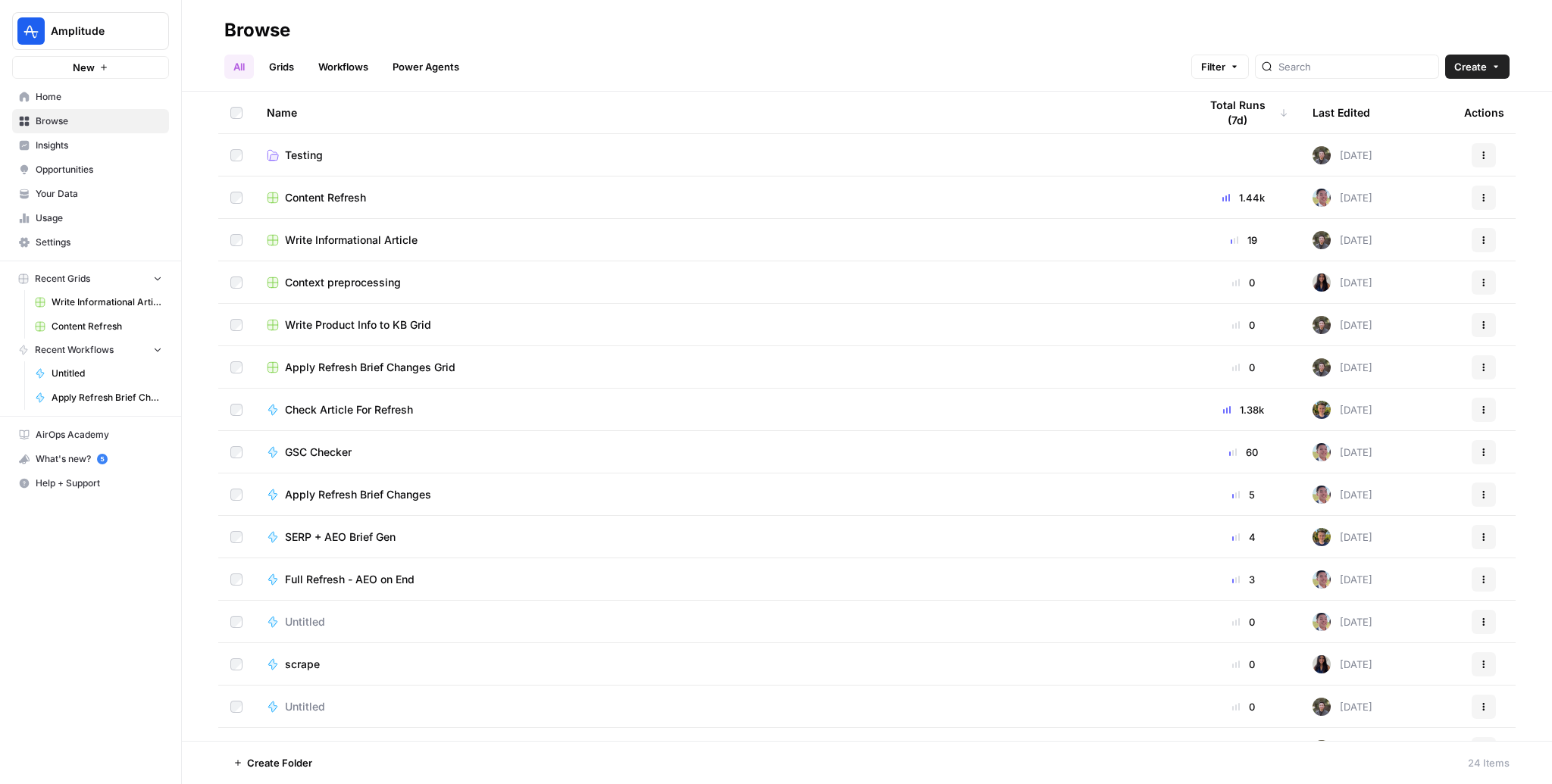
click at [326, 199] on span "Content Refresh" at bounding box center [325, 198] width 81 height 15
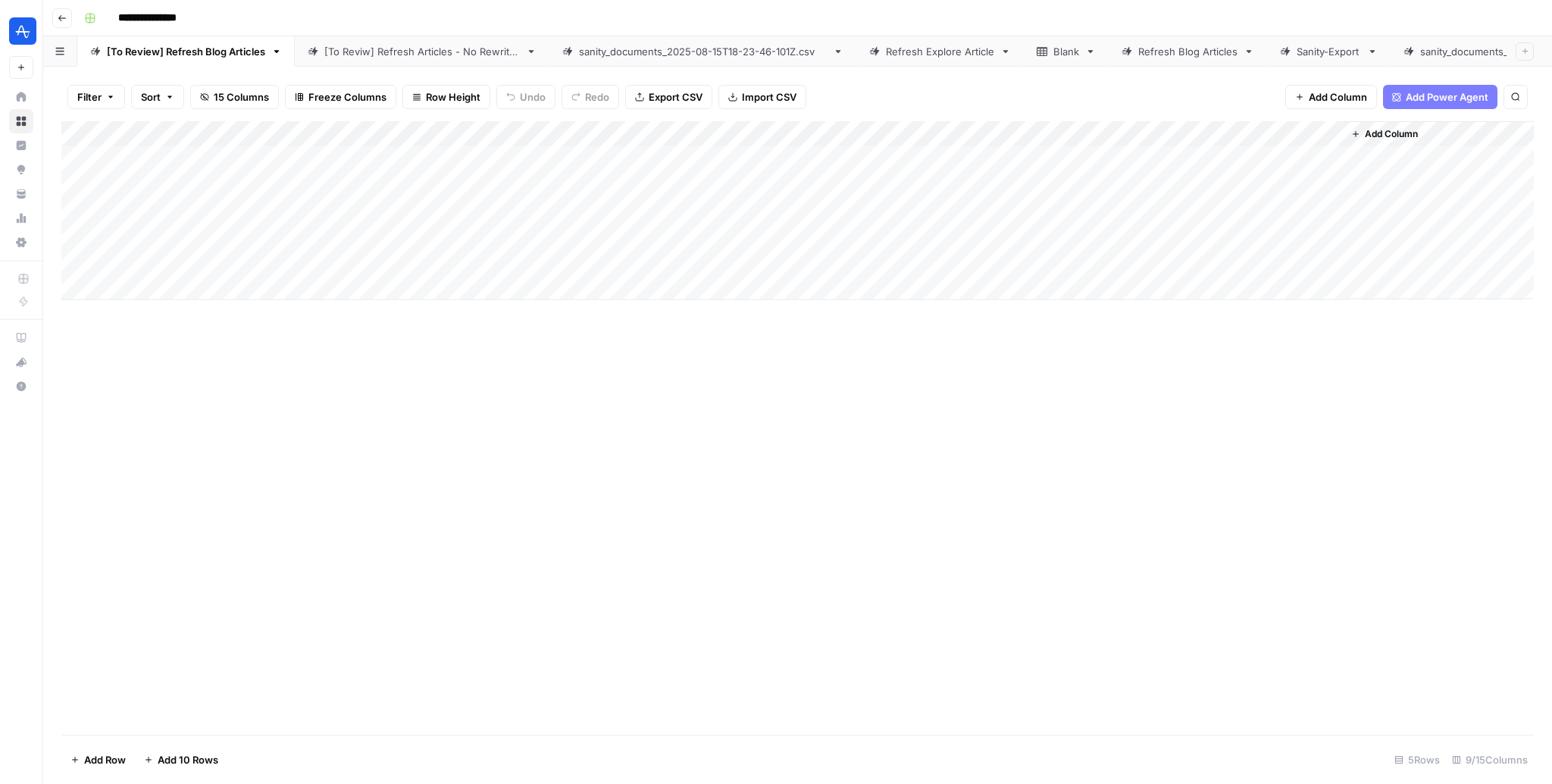
click at [1425, 103] on span "Add Power Agent" at bounding box center [1447, 97] width 83 height 15
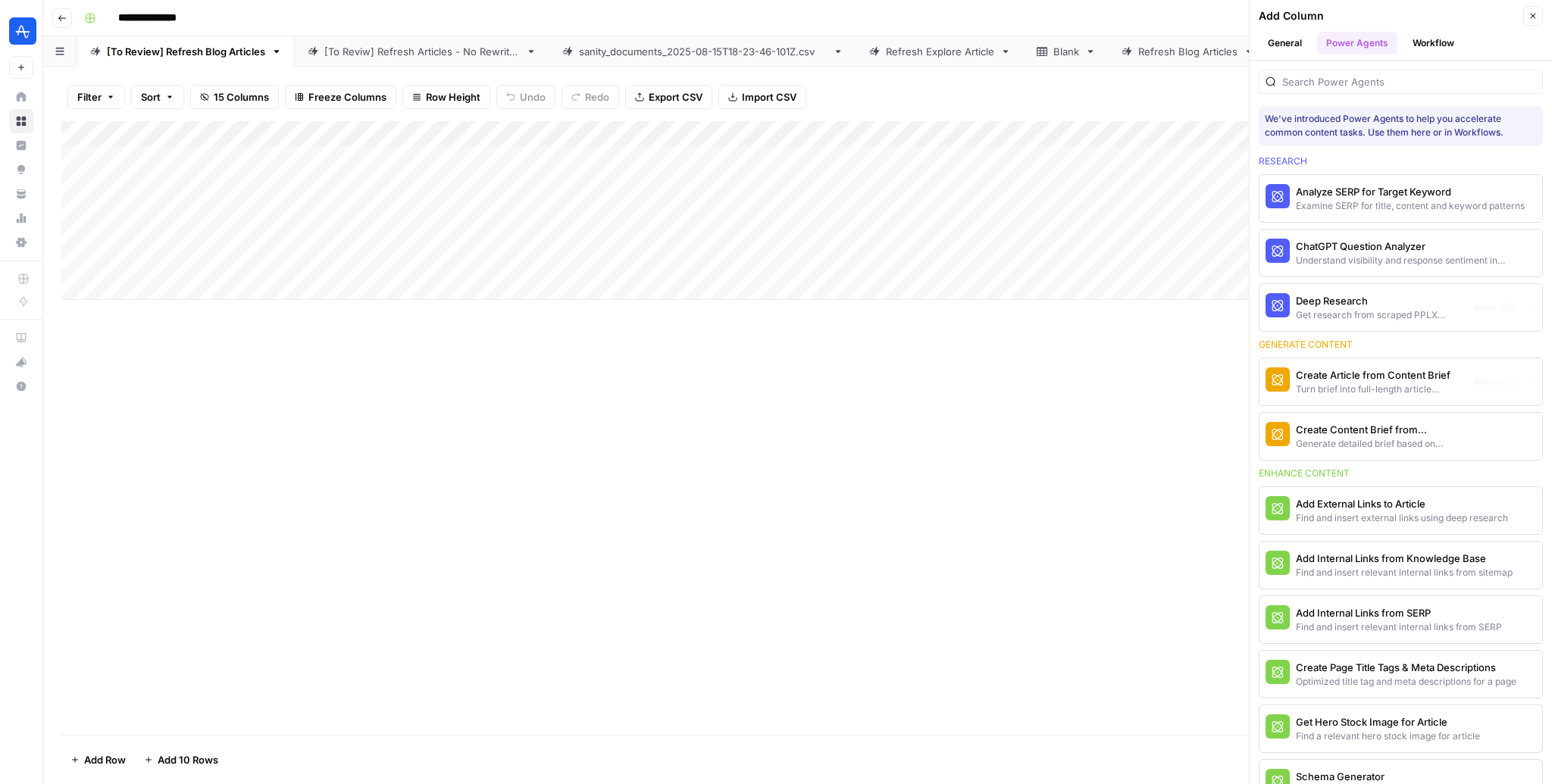
scroll to position [1103, 0]
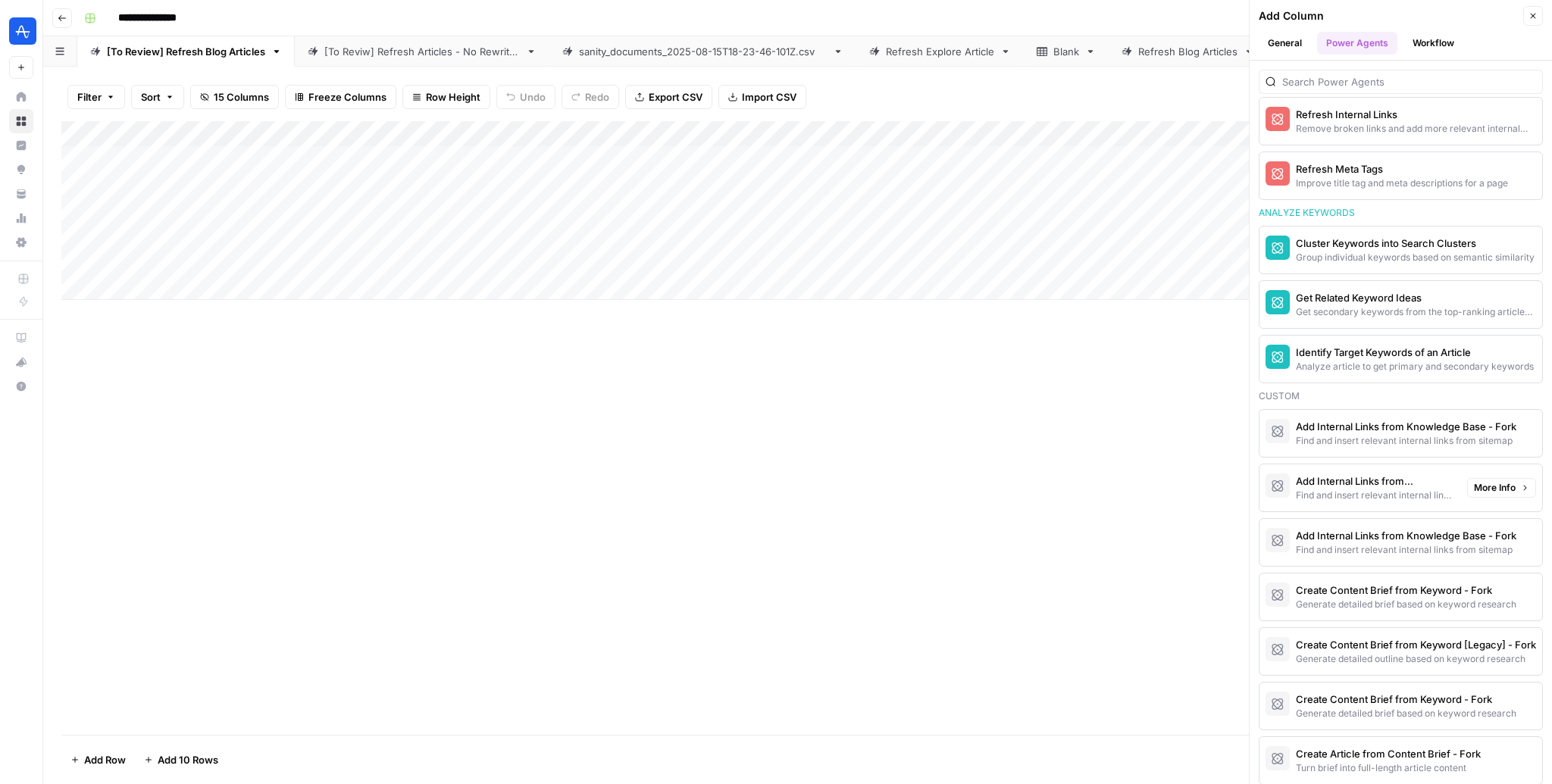
click at [1509, 481] on span "More Info" at bounding box center [1495, 488] width 42 height 14
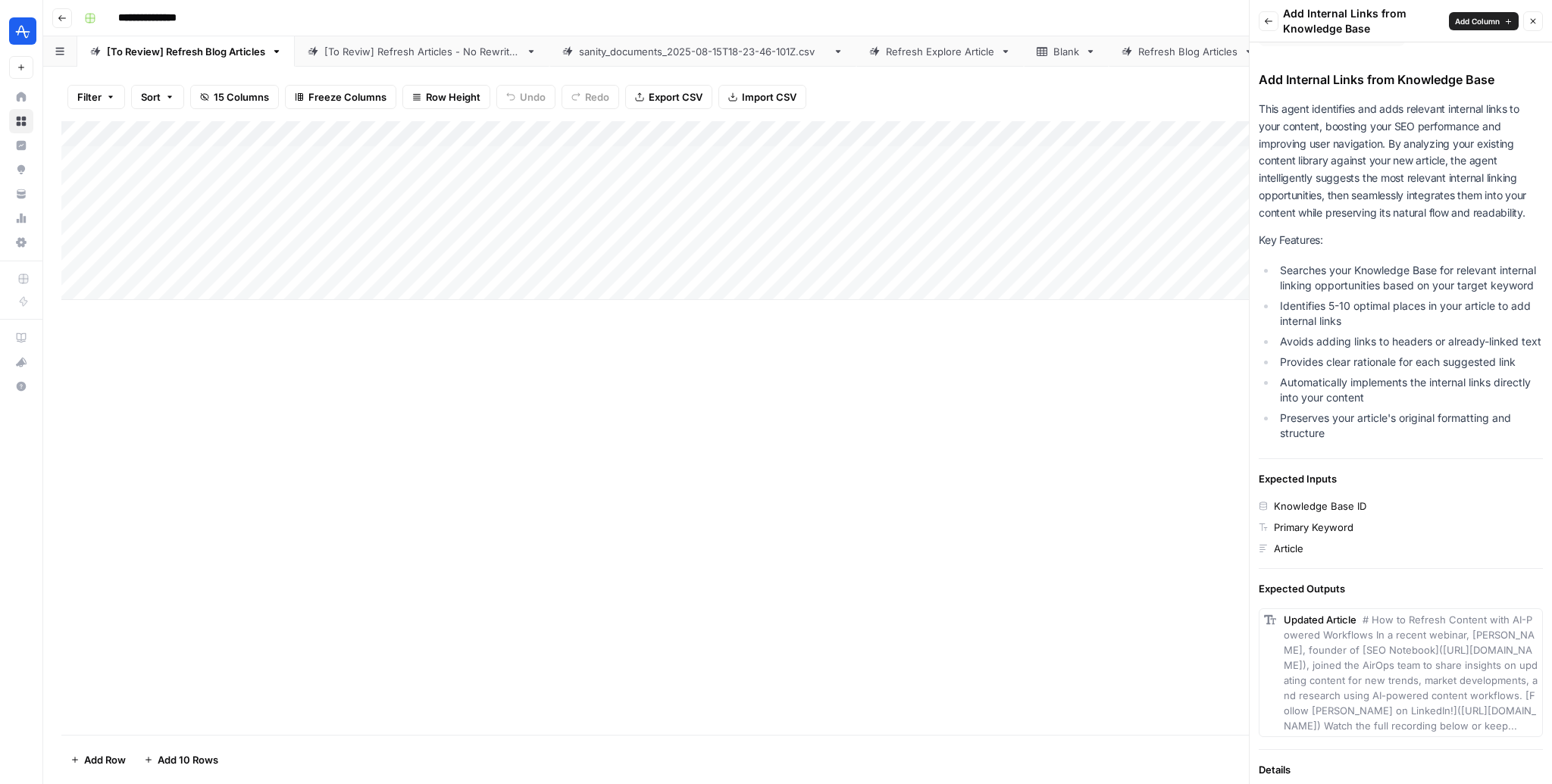
scroll to position [0, 0]
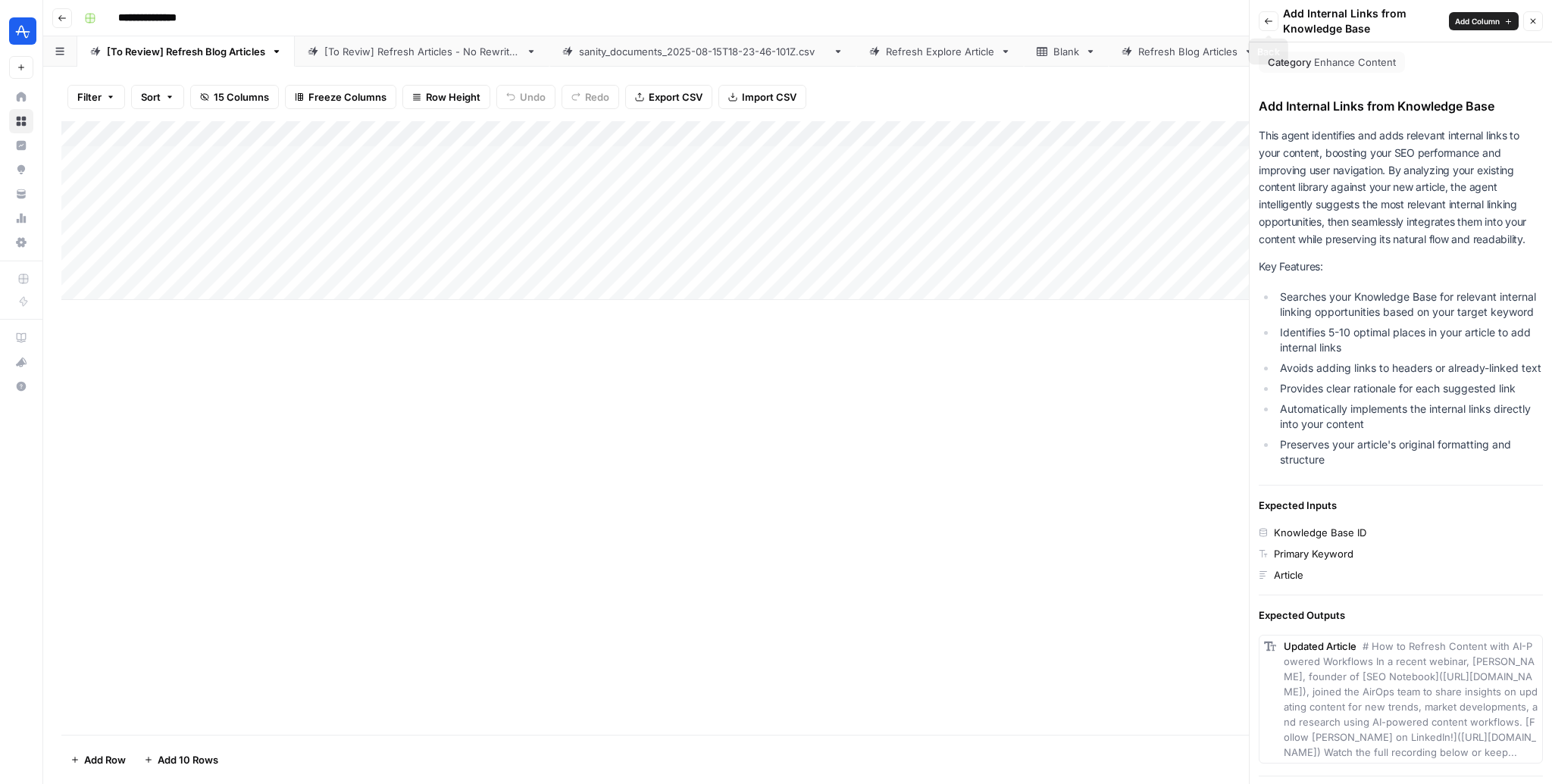
click at [1266, 25] on icon "button" at bounding box center [1268, 21] width 9 height 9
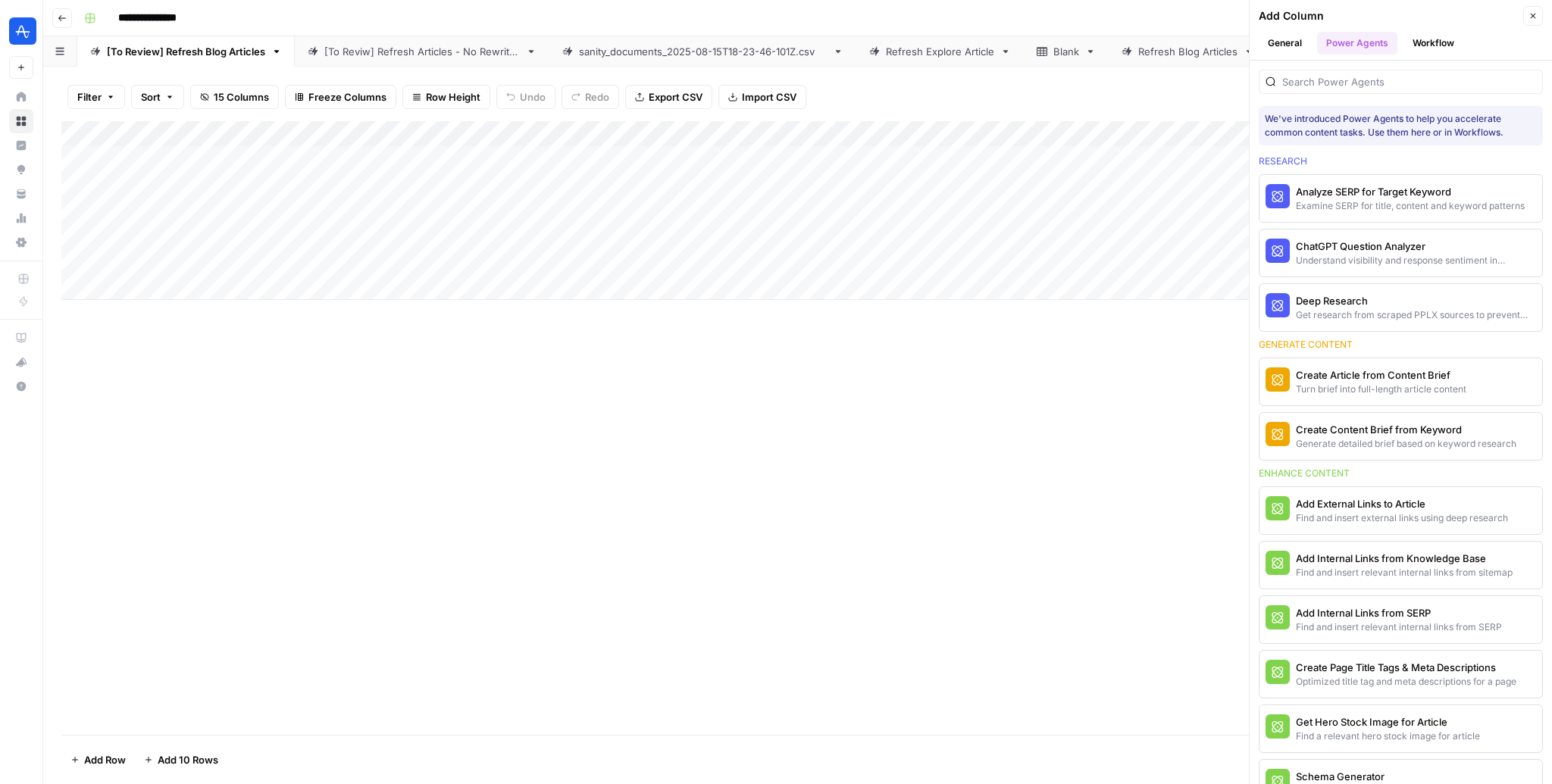
scroll to position [1103, 0]
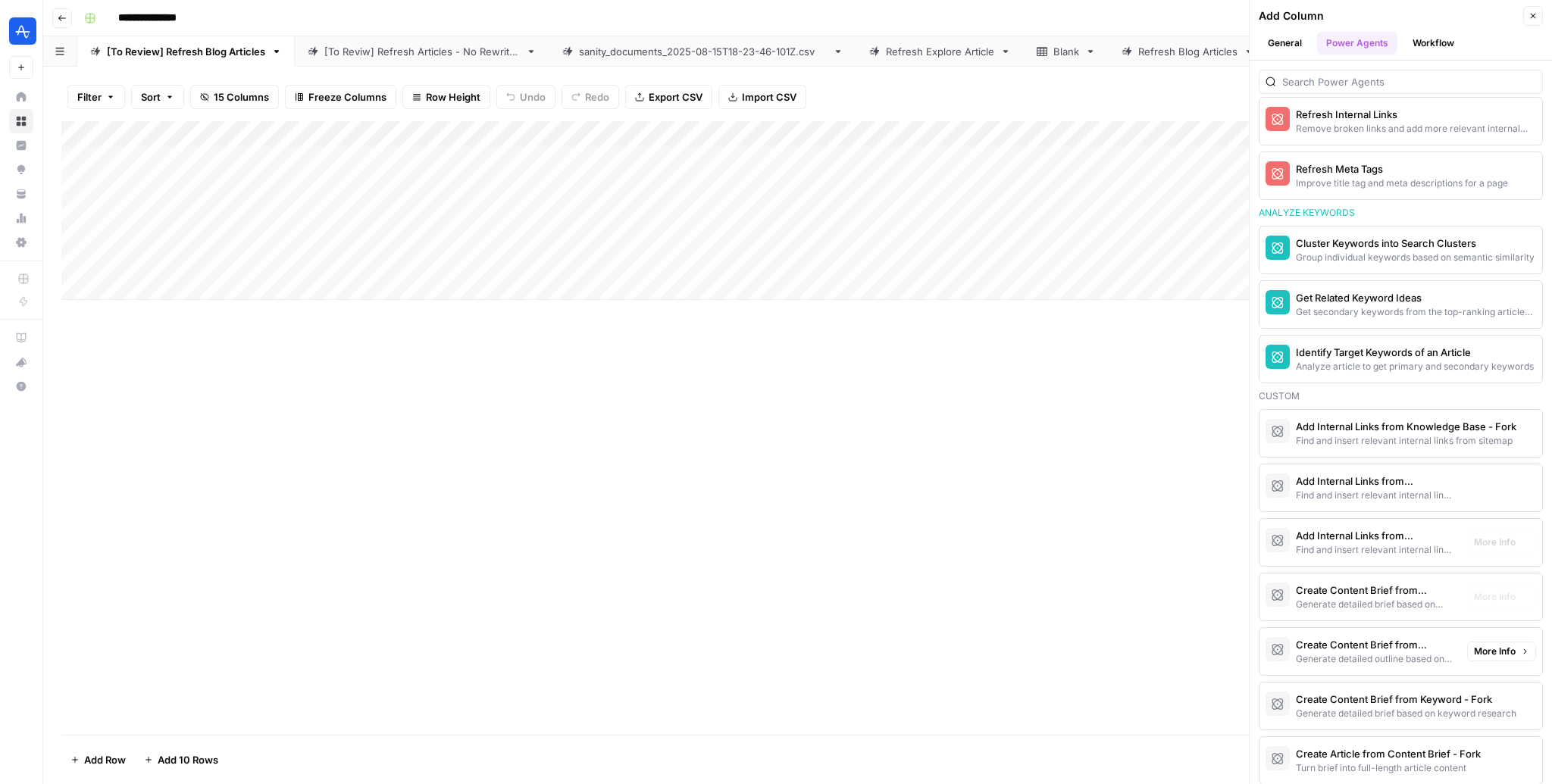
click at [1422, 489] on div "Find and insert relevant internal links from sitemap" at bounding box center [1376, 495] width 159 height 14
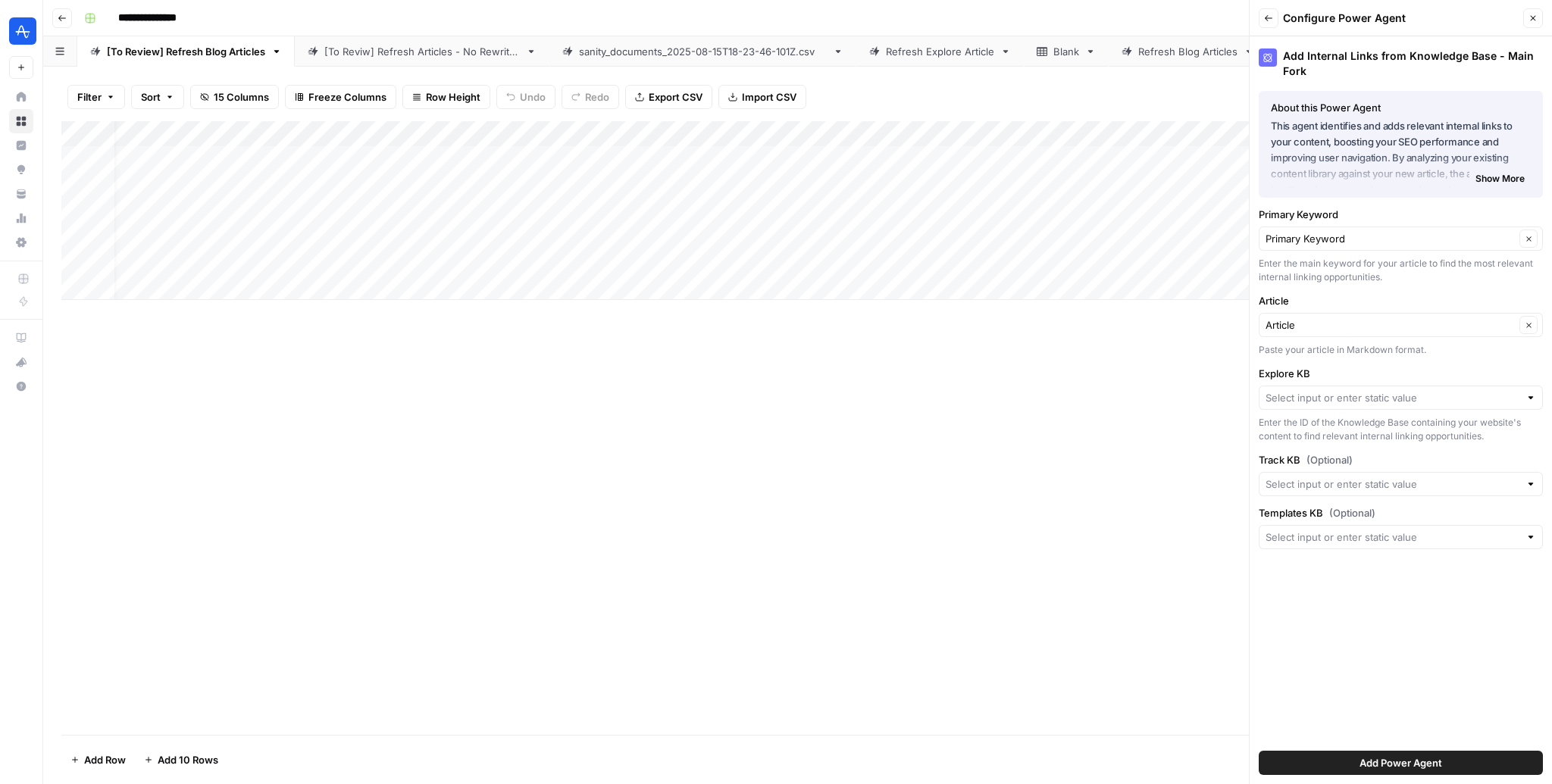
scroll to position [0, 112]
click at [1338, 392] on input "Explore KB" at bounding box center [1393, 398] width 254 height 15
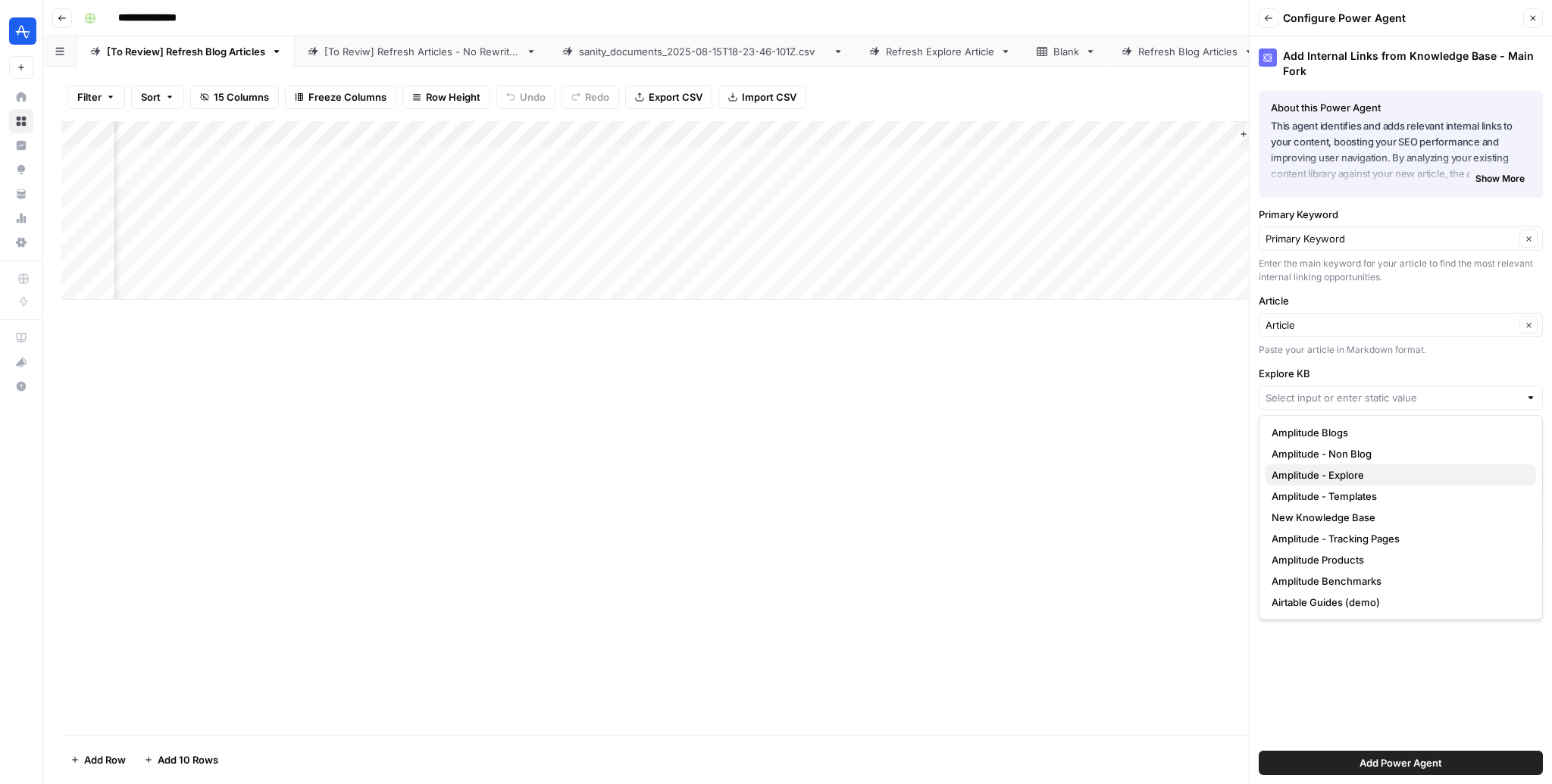
click at [1356, 481] on span "Amplitude - Explore" at bounding box center [1398, 475] width 253 height 15
type input "Amplitude - Explore"
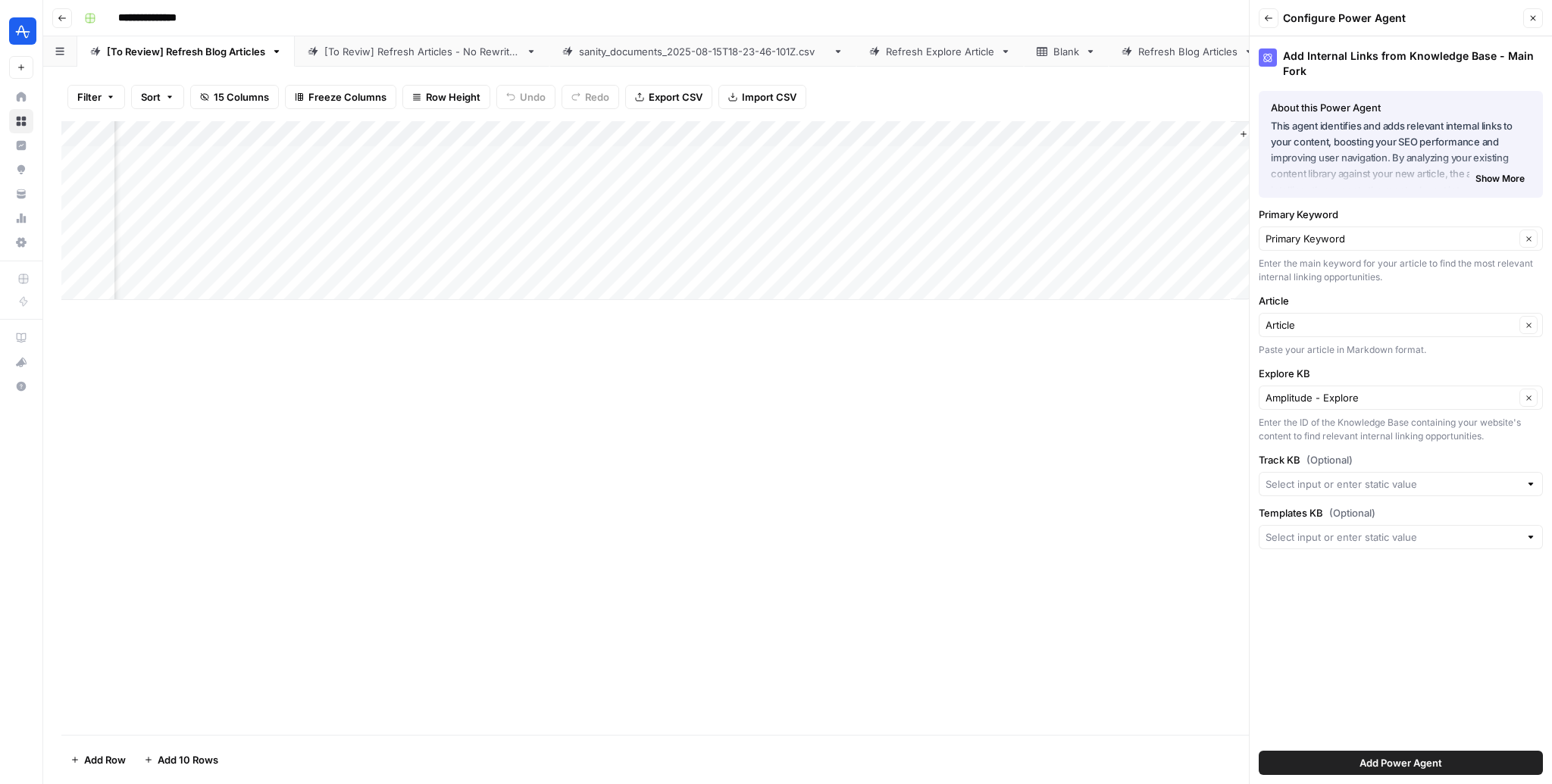
click at [1355, 454] on label "Track KB (Optional)" at bounding box center [1401, 460] width 284 height 15
click at [1355, 476] on input "Track KB (Optional)" at bounding box center [1393, 484] width 254 height 15
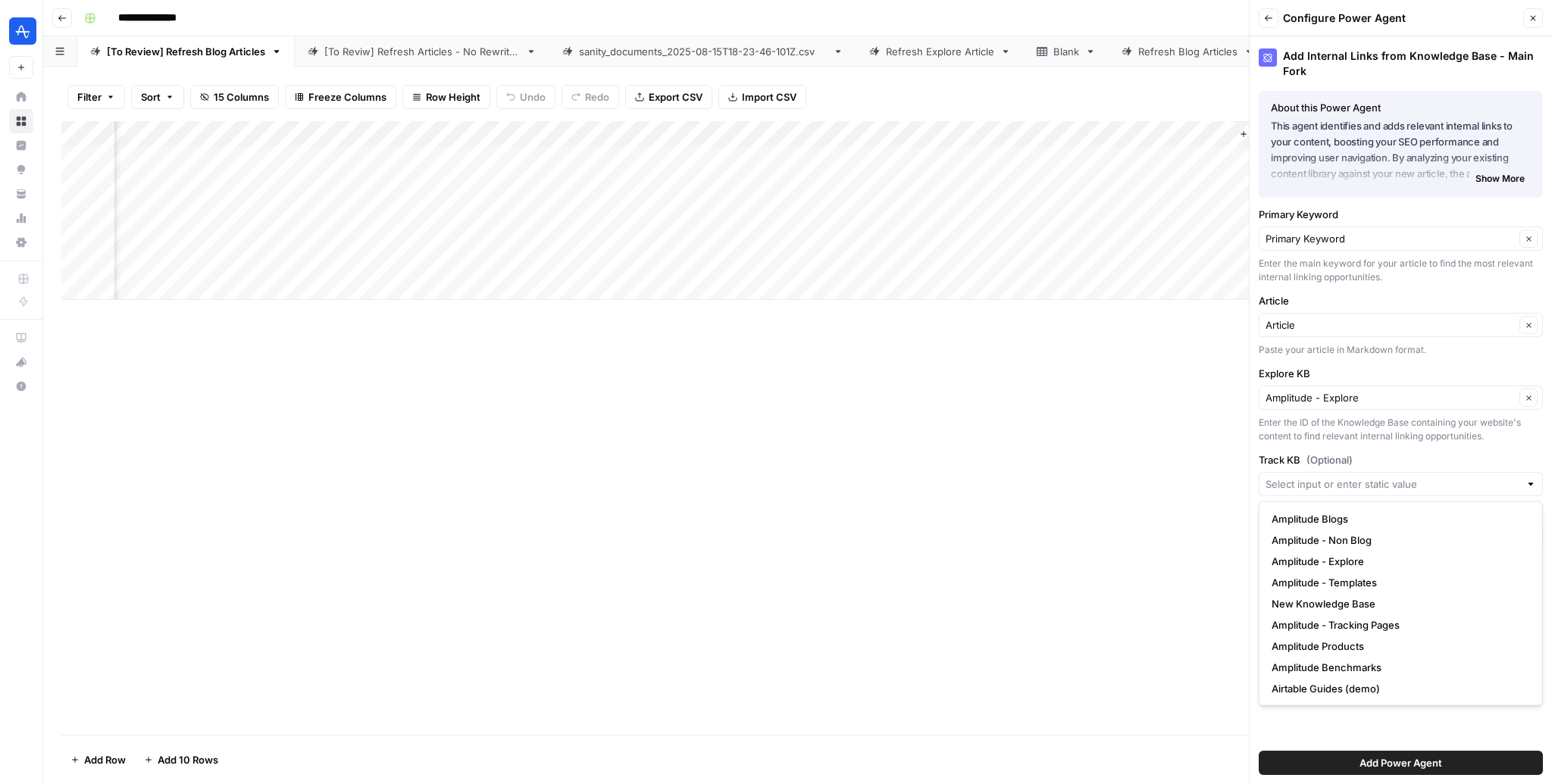
click at [1329, 492] on div at bounding box center [1401, 485] width 284 height 25
click at [1358, 627] on span "Amplitude - Tracking Pages" at bounding box center [1398, 625] width 253 height 15
type input "Amplitude - Tracking Pages"
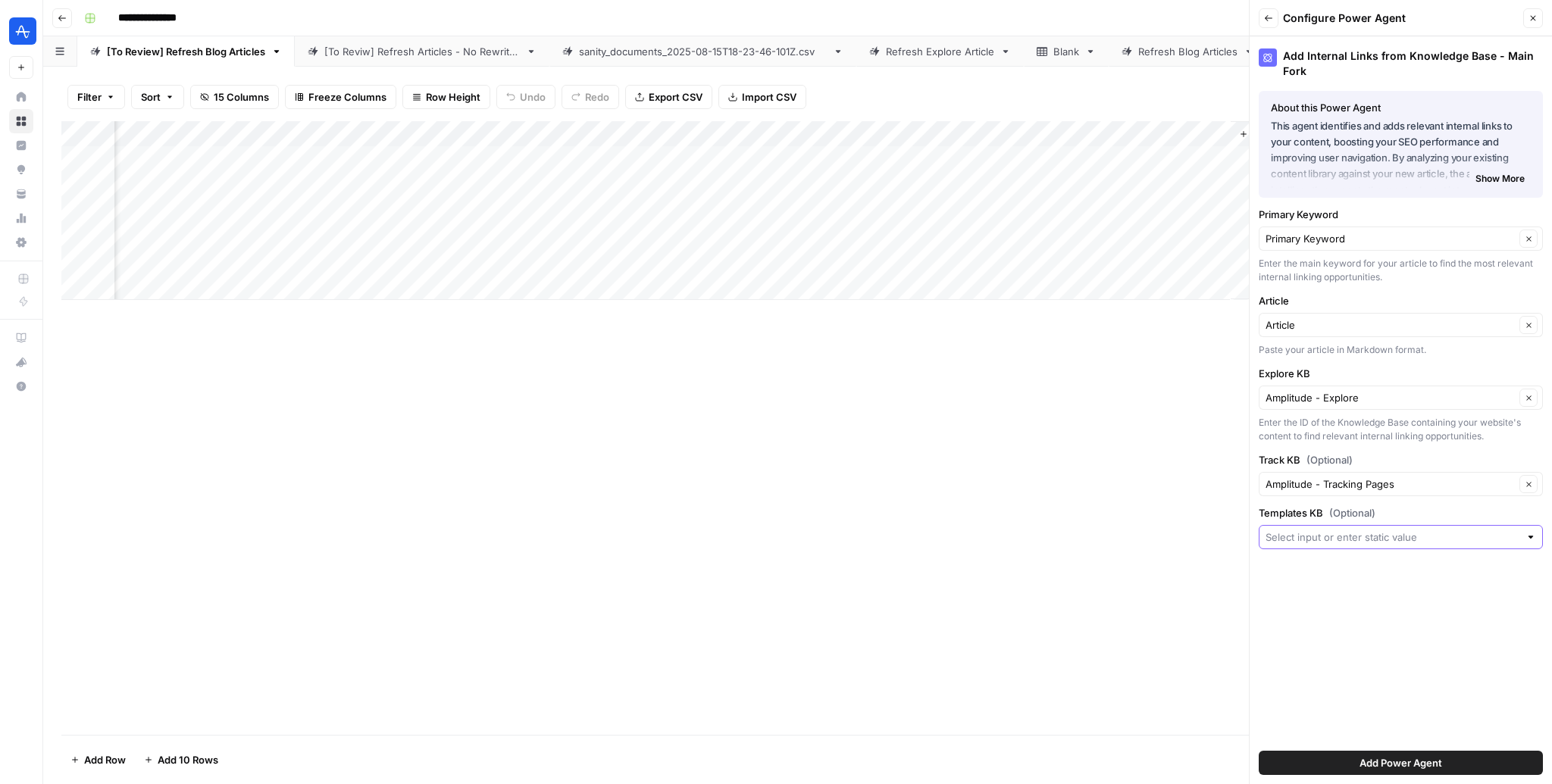
click at [1337, 536] on input "Templates KB (Optional)" at bounding box center [1393, 537] width 254 height 15
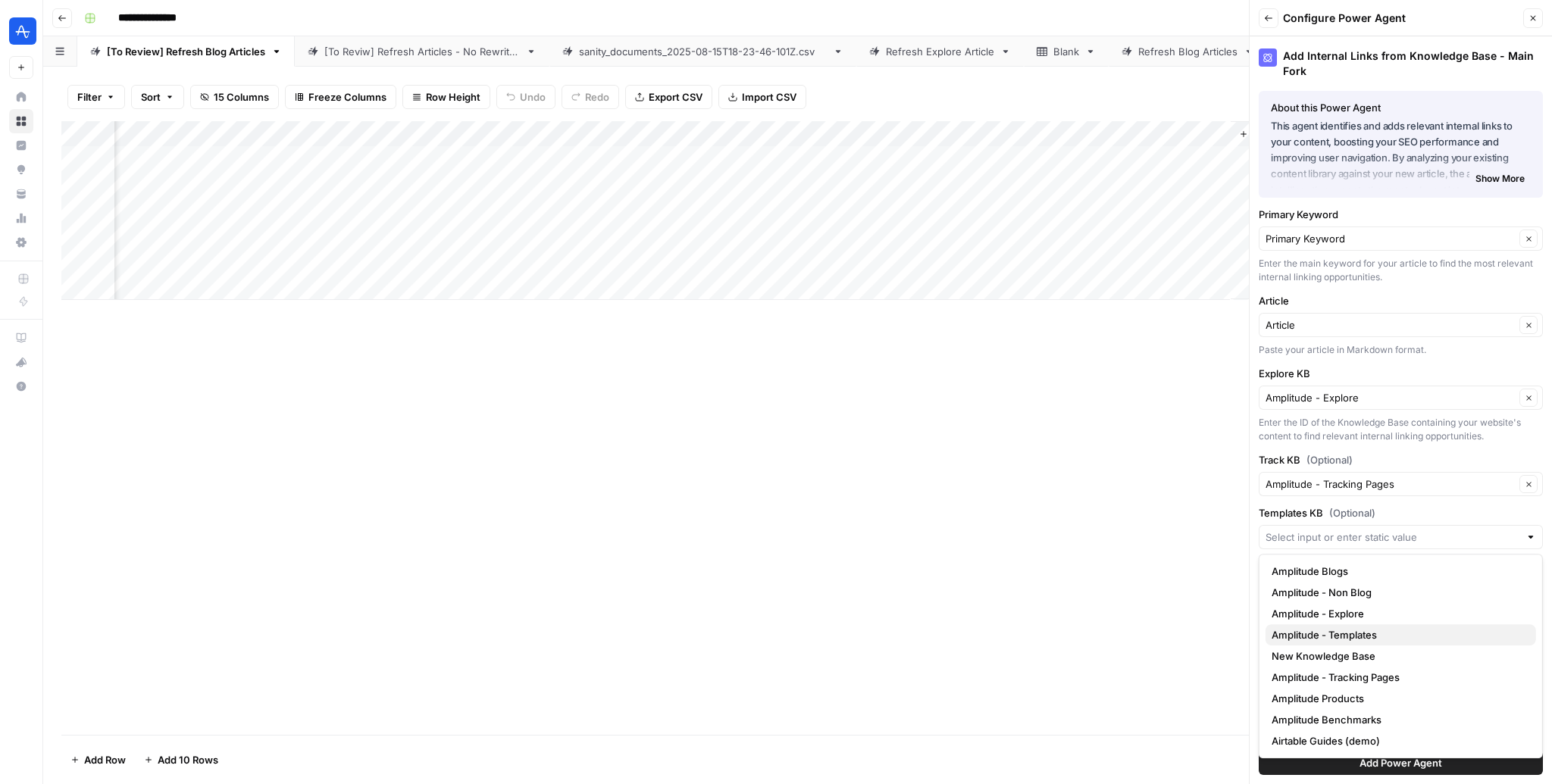
click at [1341, 631] on span "Amplitude - Templates" at bounding box center [1398, 635] width 253 height 15
type input "Amplitude - Templates"
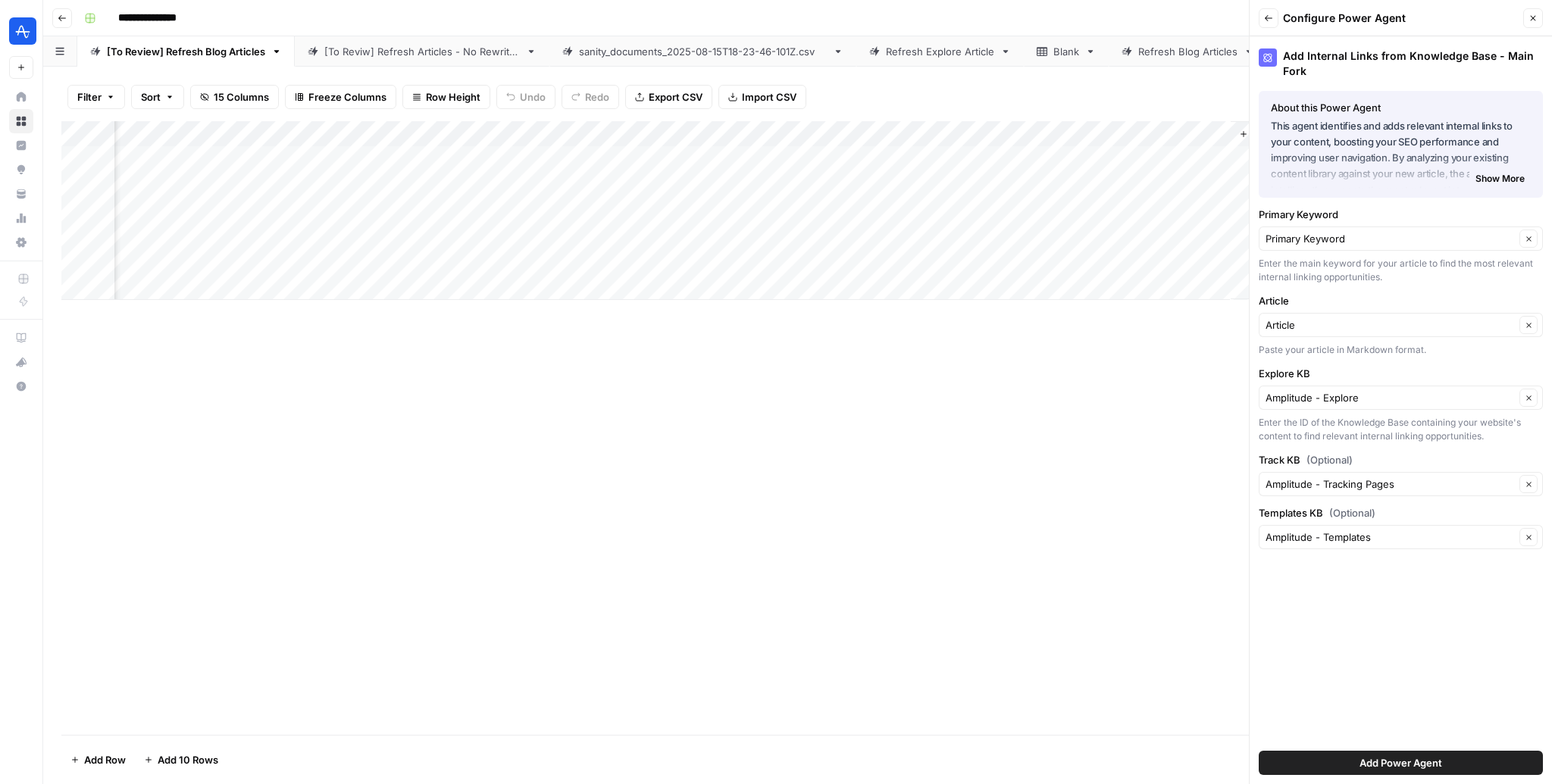
click at [1393, 767] on span "Add Power Agent" at bounding box center [1401, 763] width 83 height 15
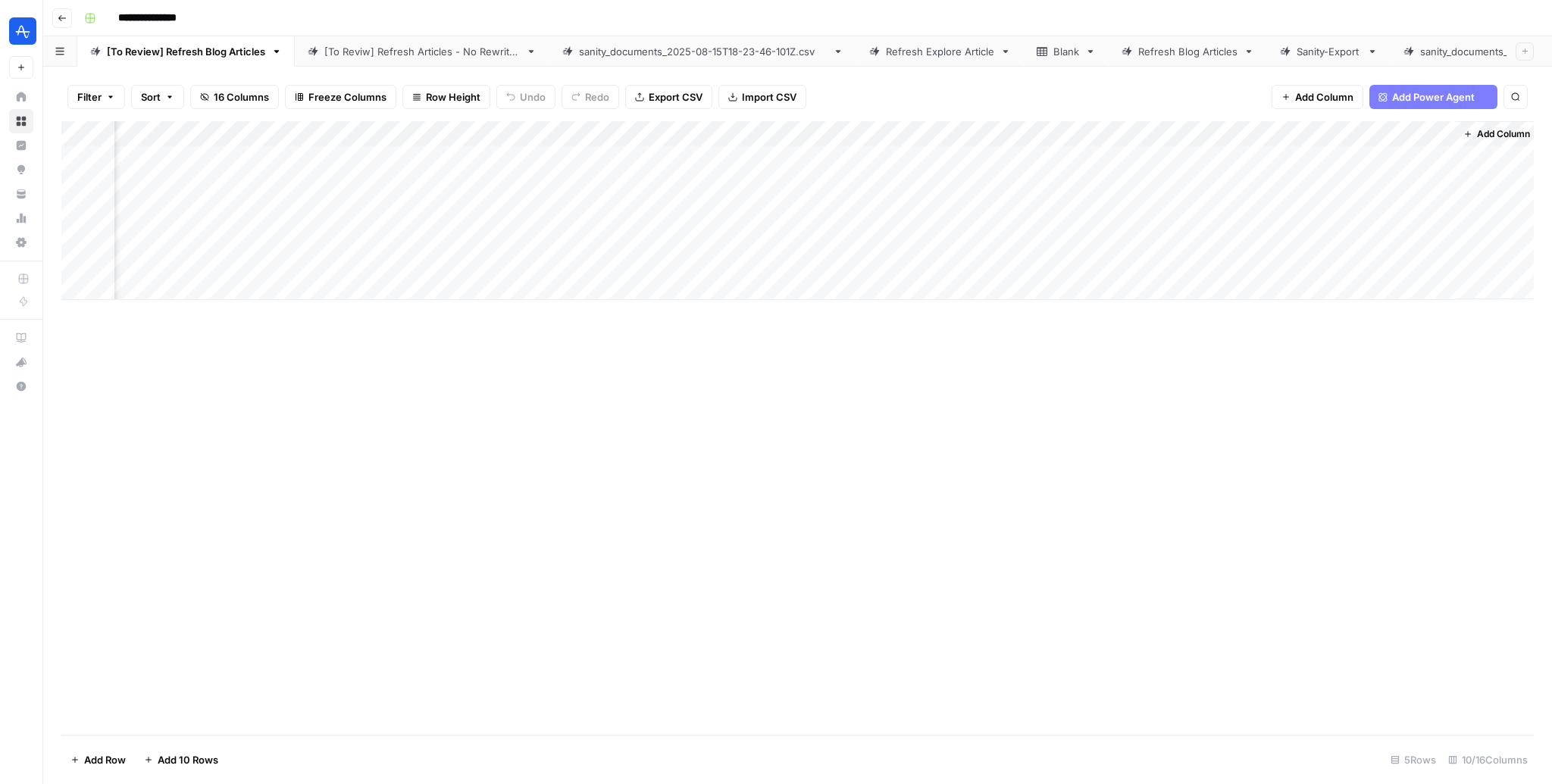
scroll to position [0, 212]
click at [1418, 134] on div "Add Column" at bounding box center [797, 211] width 1472 height 179
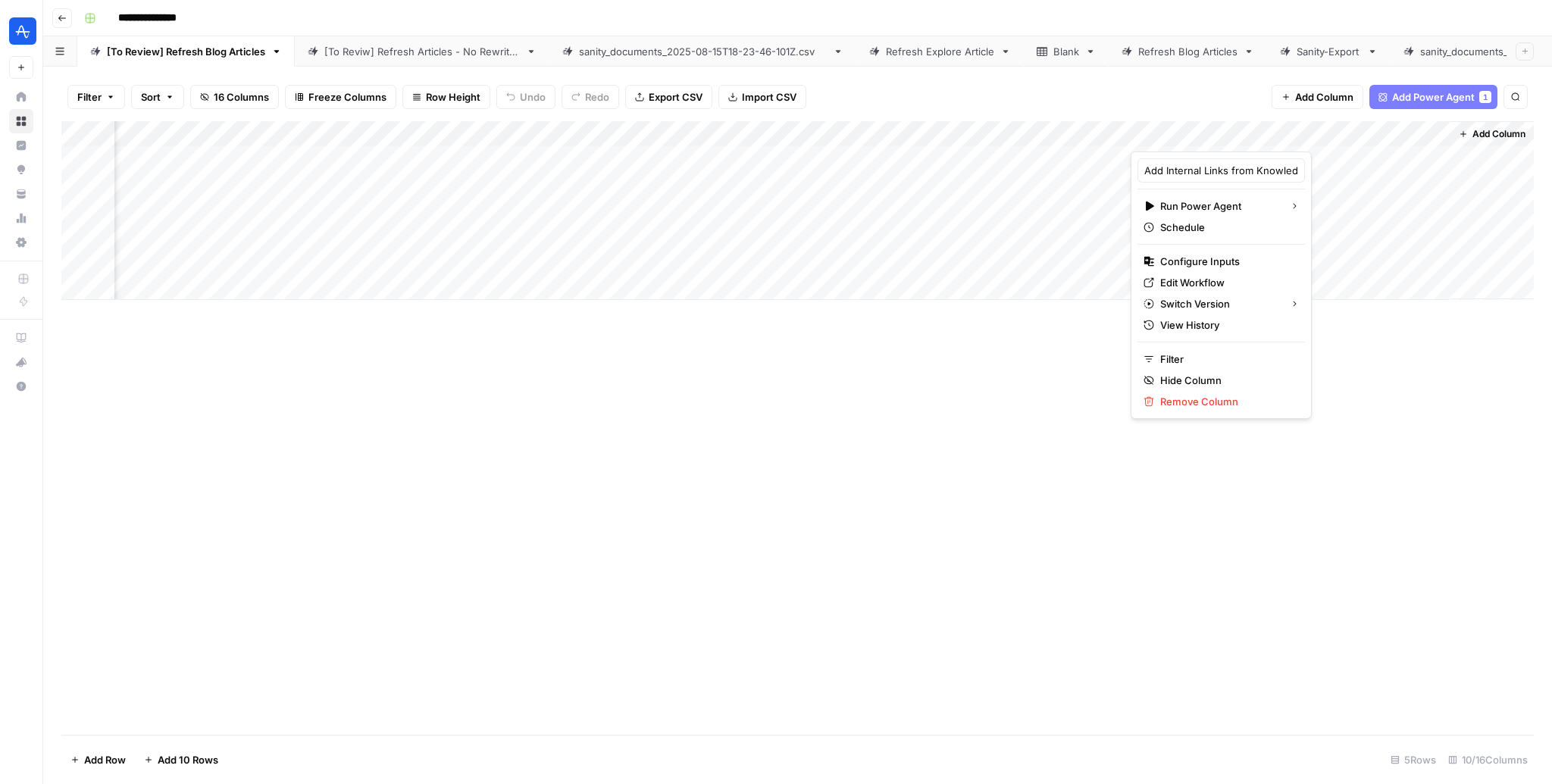
click at [1329, 426] on div "Add Column" at bounding box center [797, 428] width 1472 height 613
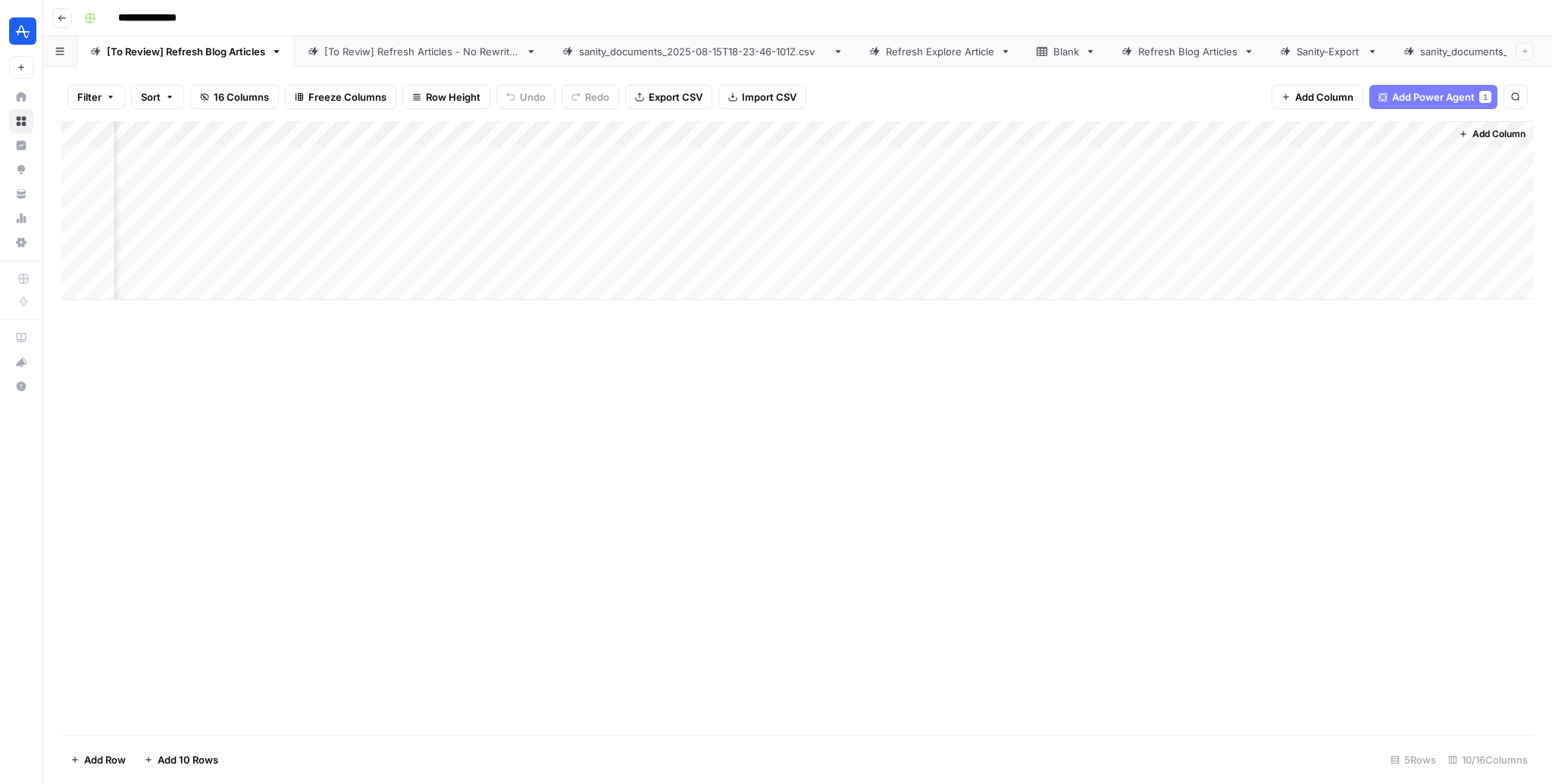
click at [1481, 129] on span "Add Column" at bounding box center [1499, 134] width 53 height 14
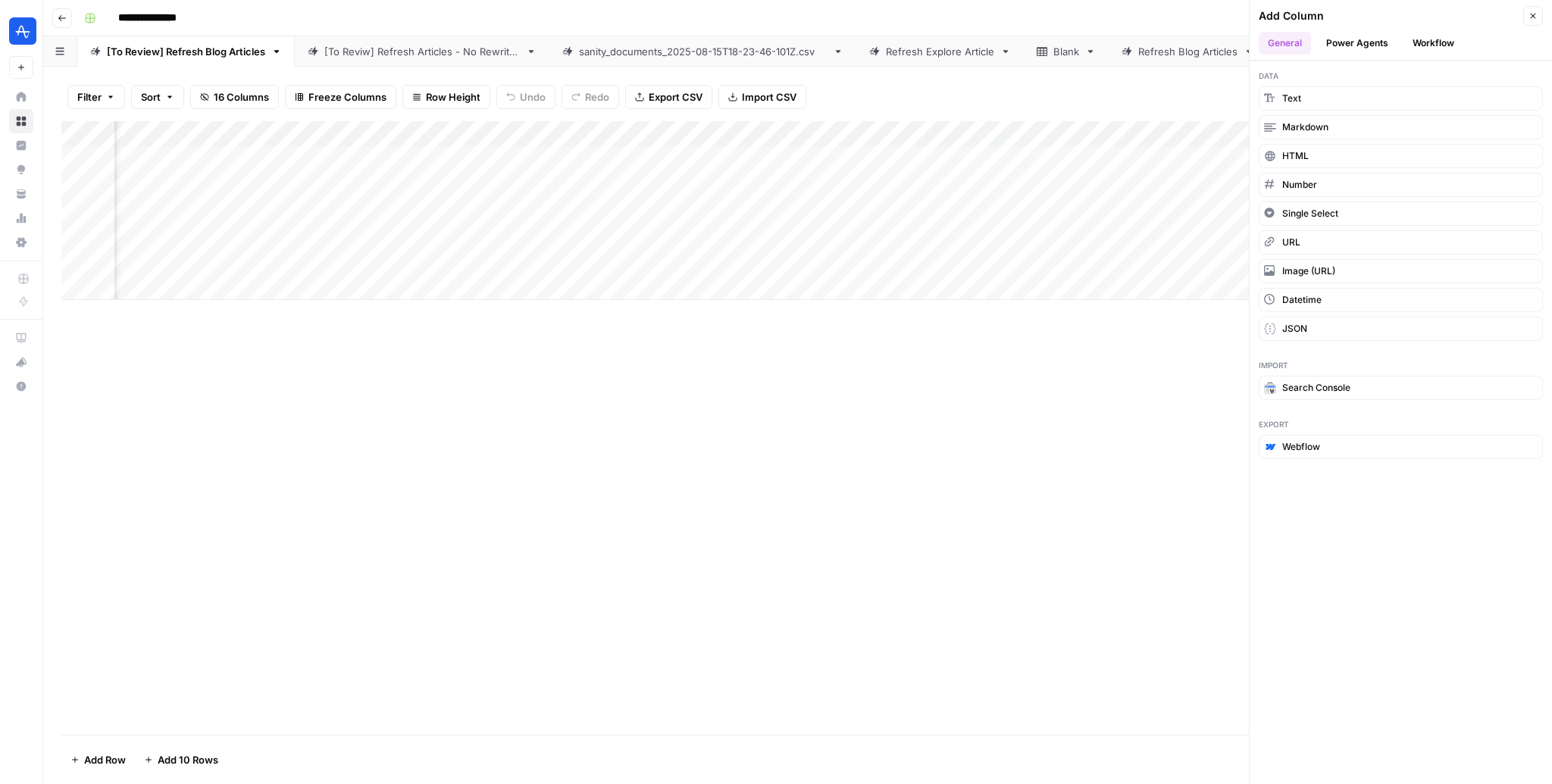
click at [1536, 20] on icon "button" at bounding box center [1533, 16] width 9 height 9
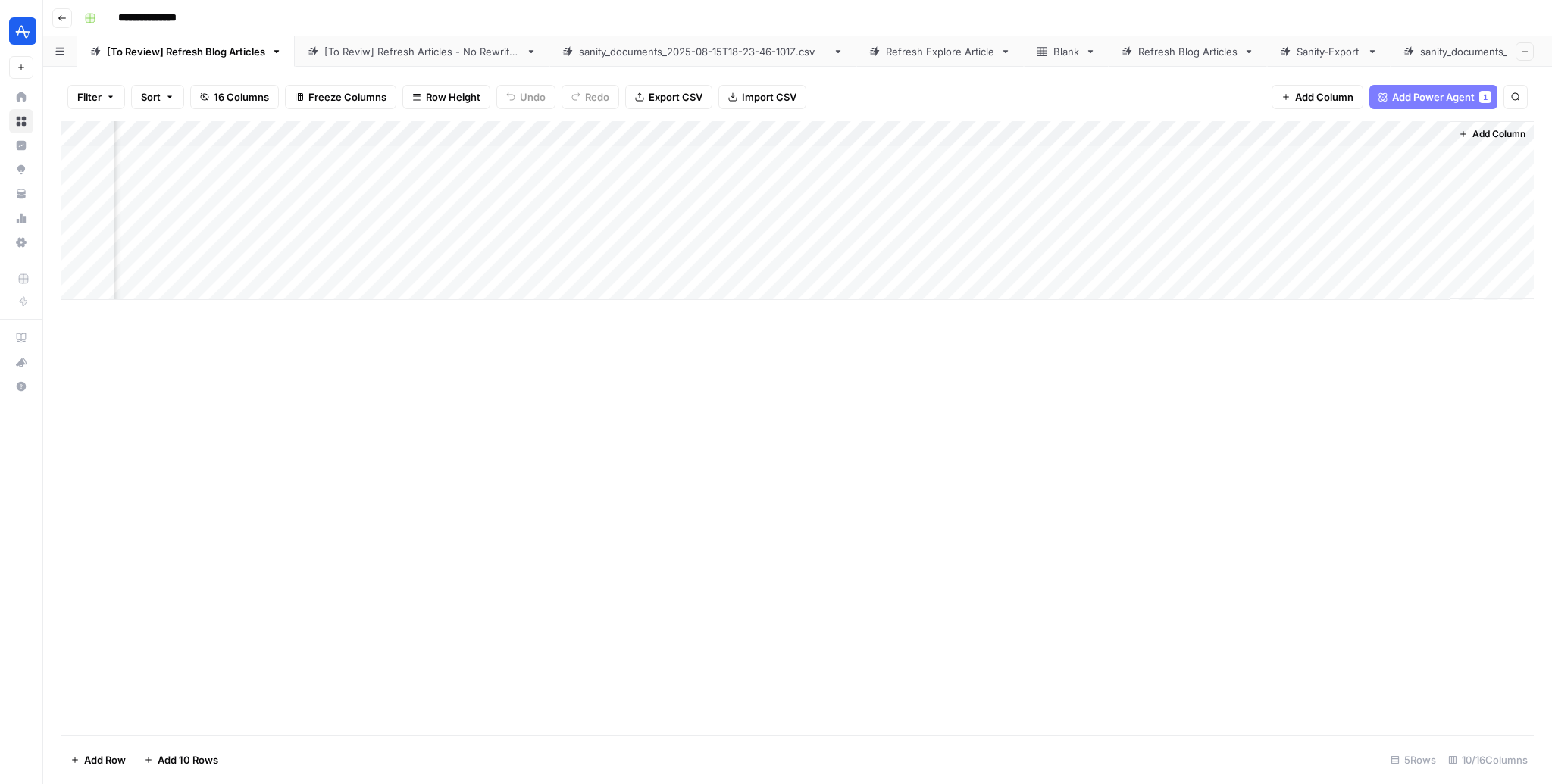
click at [1420, 133] on div "Add Column" at bounding box center [797, 211] width 1472 height 179
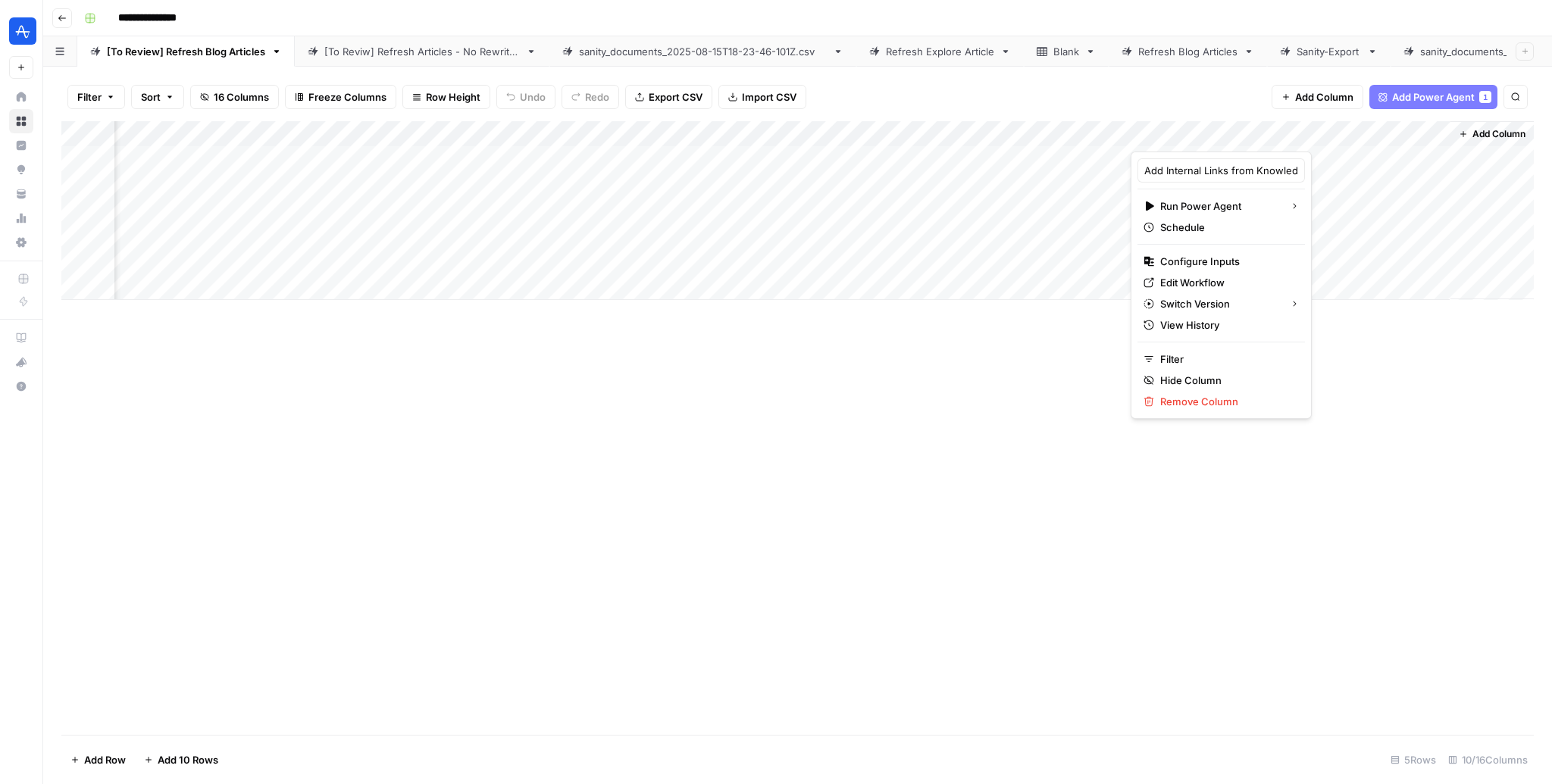
click at [1429, 343] on div "Add Column" at bounding box center [797, 428] width 1472 height 613
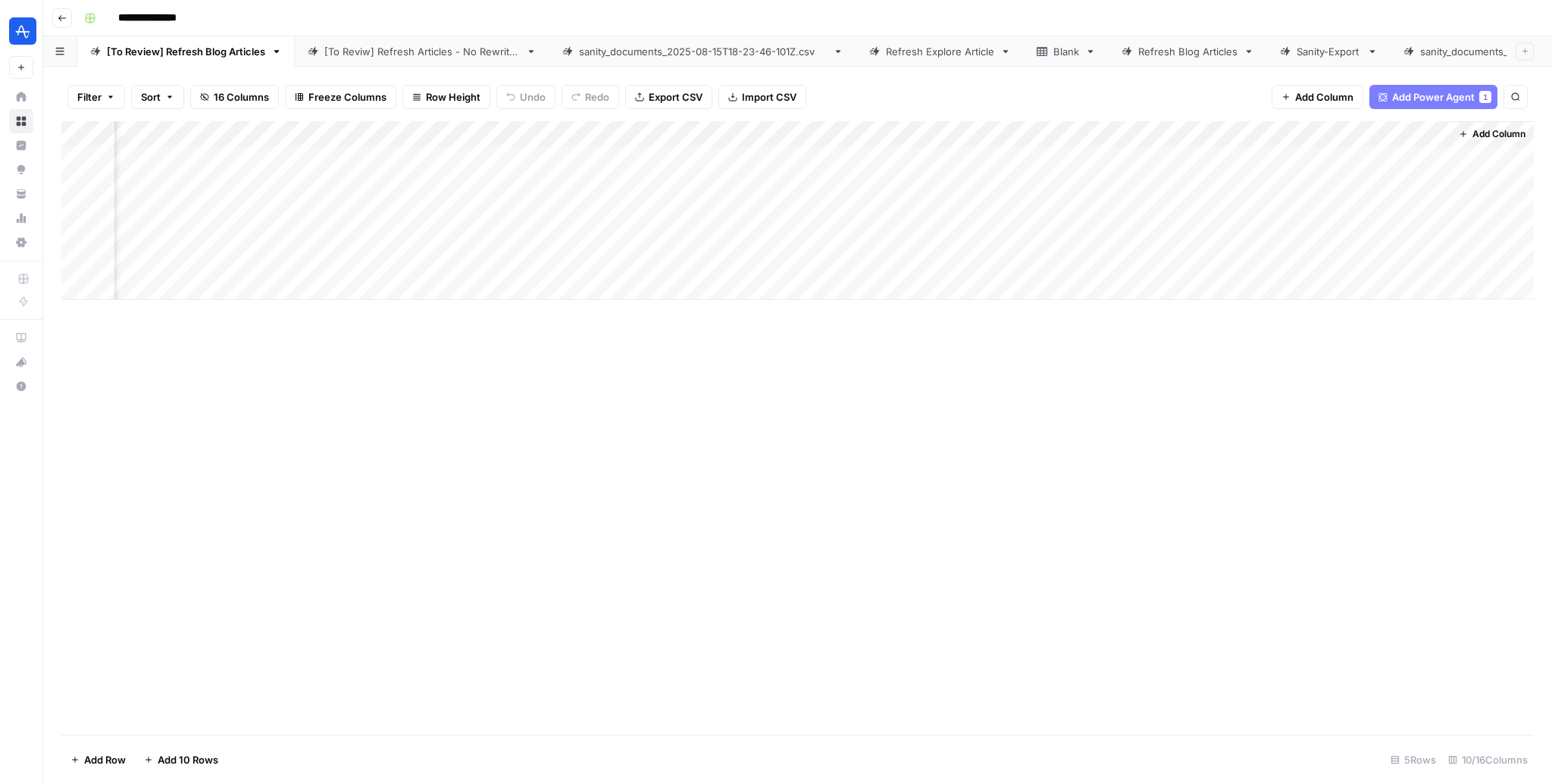
click at [1490, 130] on span "Add Column" at bounding box center [1499, 134] width 53 height 14
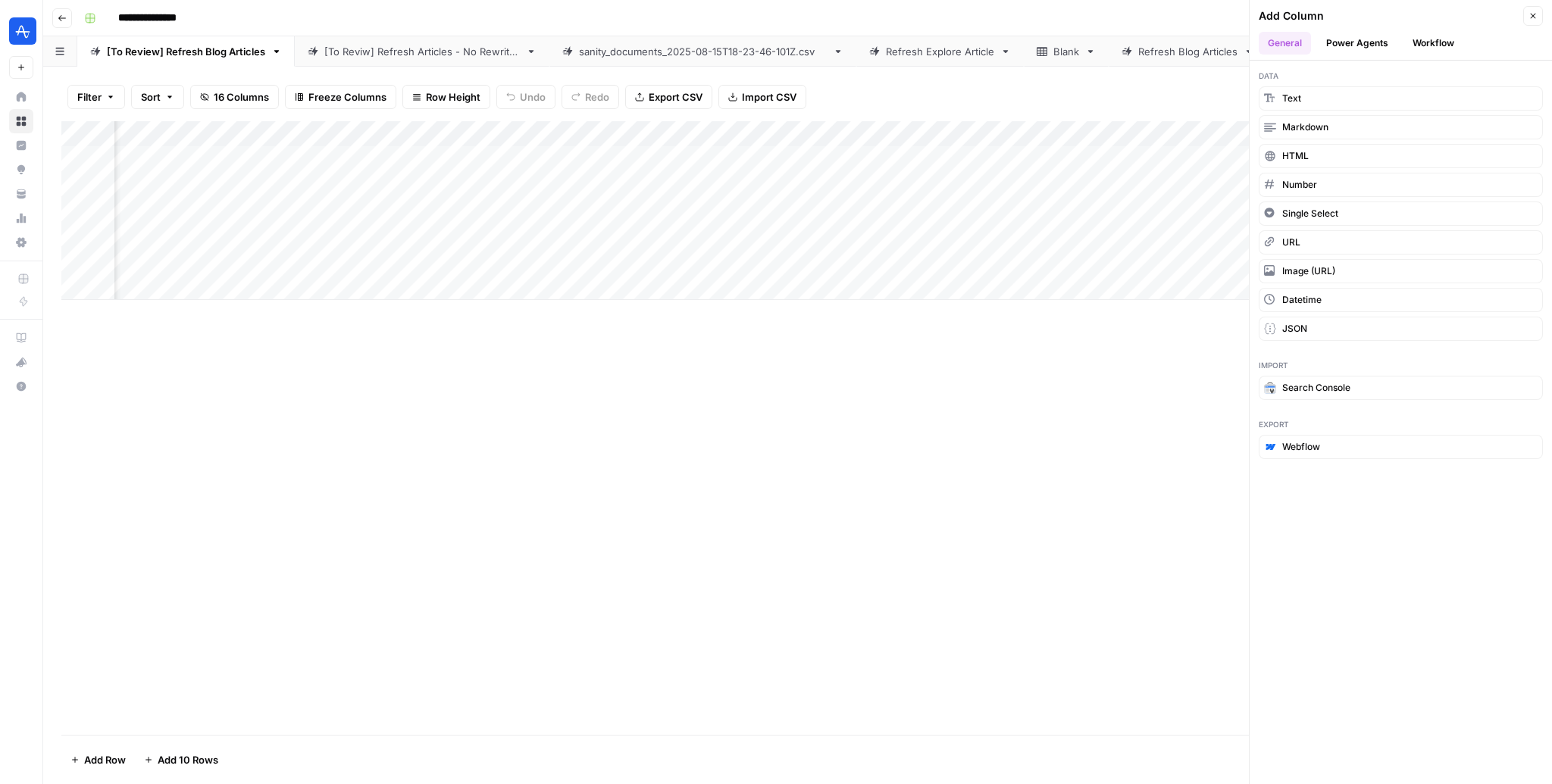
click at [1350, 45] on button "Power Agents" at bounding box center [1358, 43] width 80 height 23
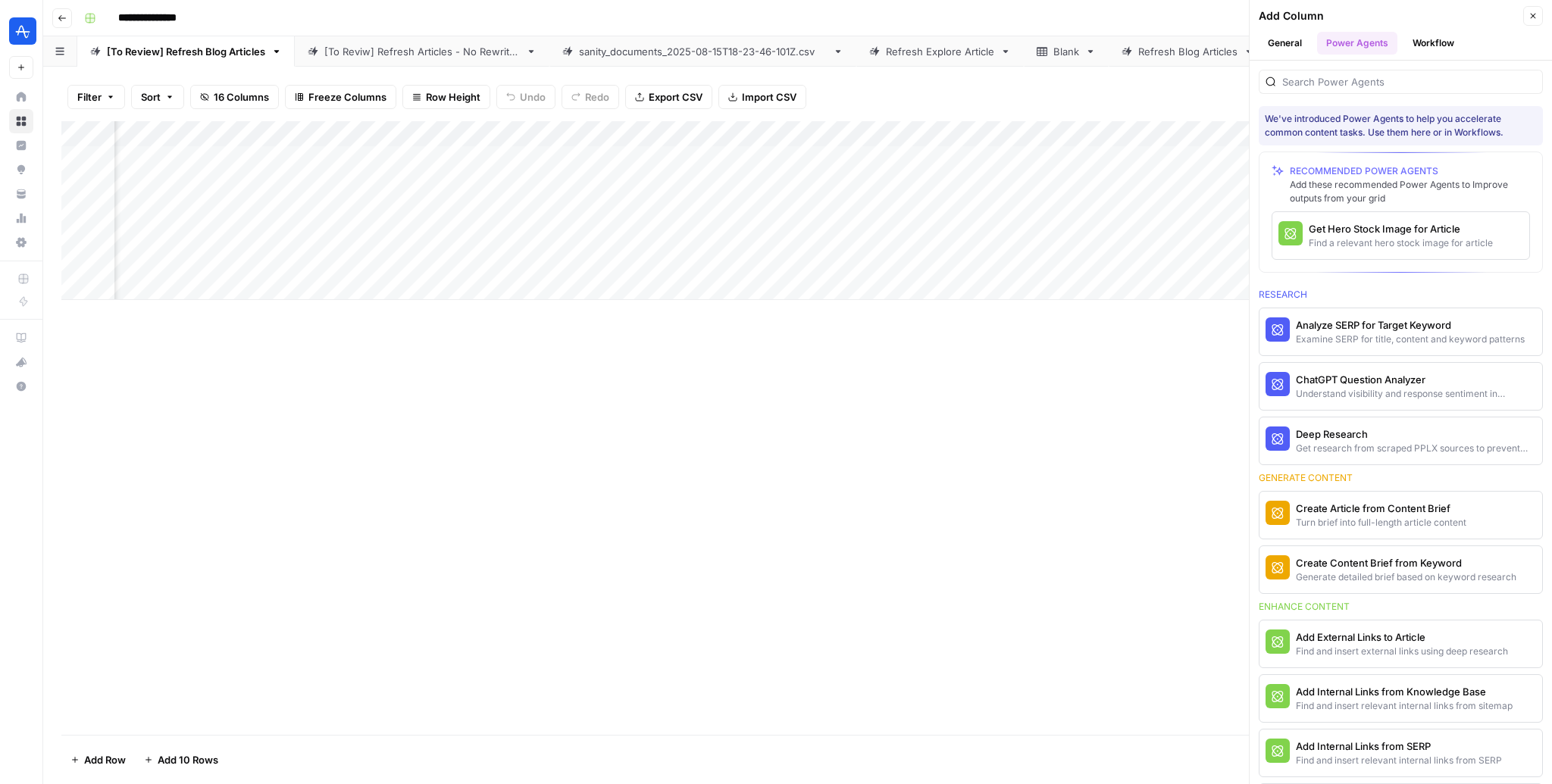
click at [1530, 21] on button "Close" at bounding box center [1533, 16] width 20 height 20
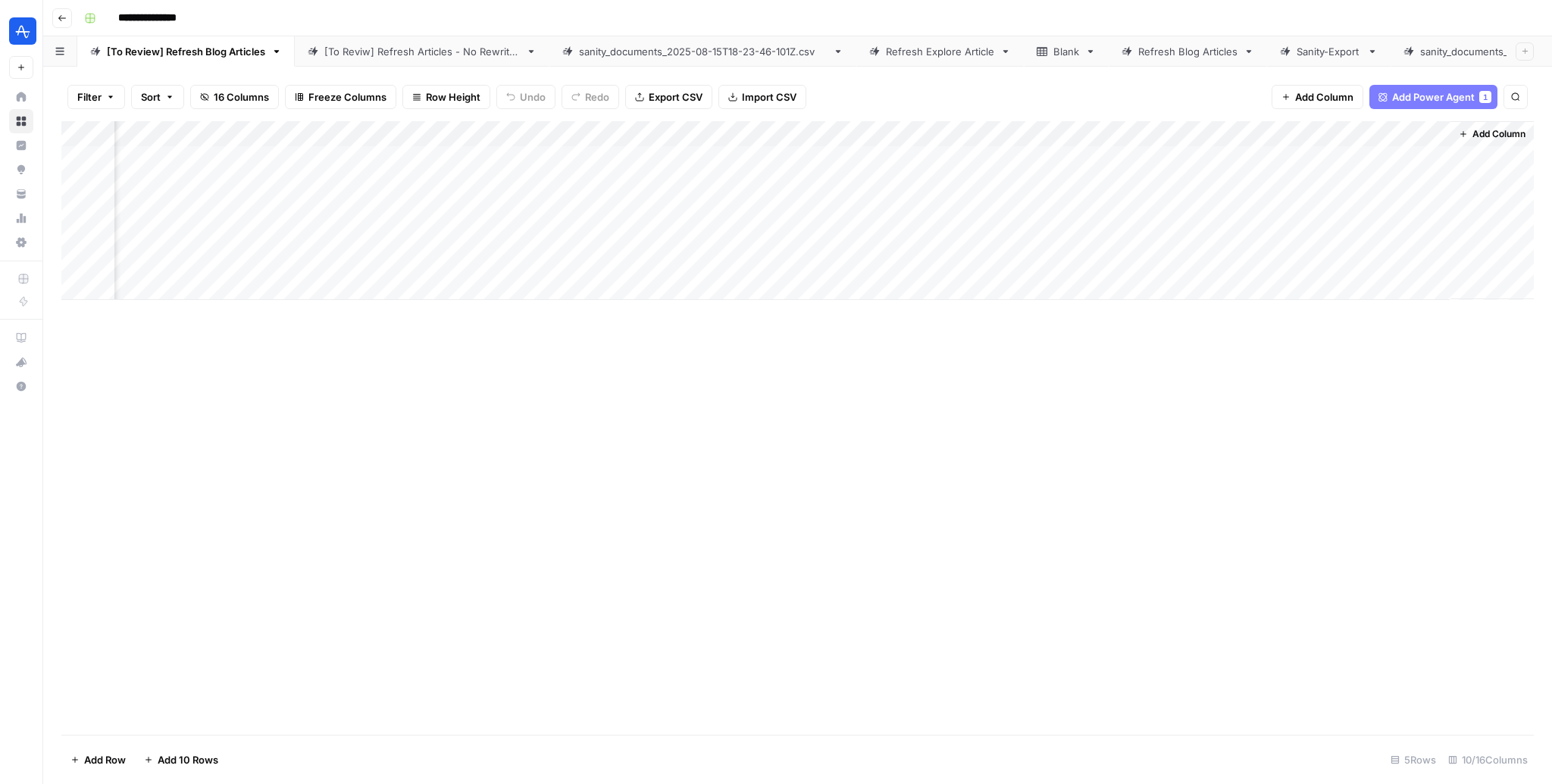
click at [1221, 160] on div "Add Column" at bounding box center [797, 211] width 1472 height 179
click at [1420, 132] on div "Add Column" at bounding box center [797, 211] width 1472 height 179
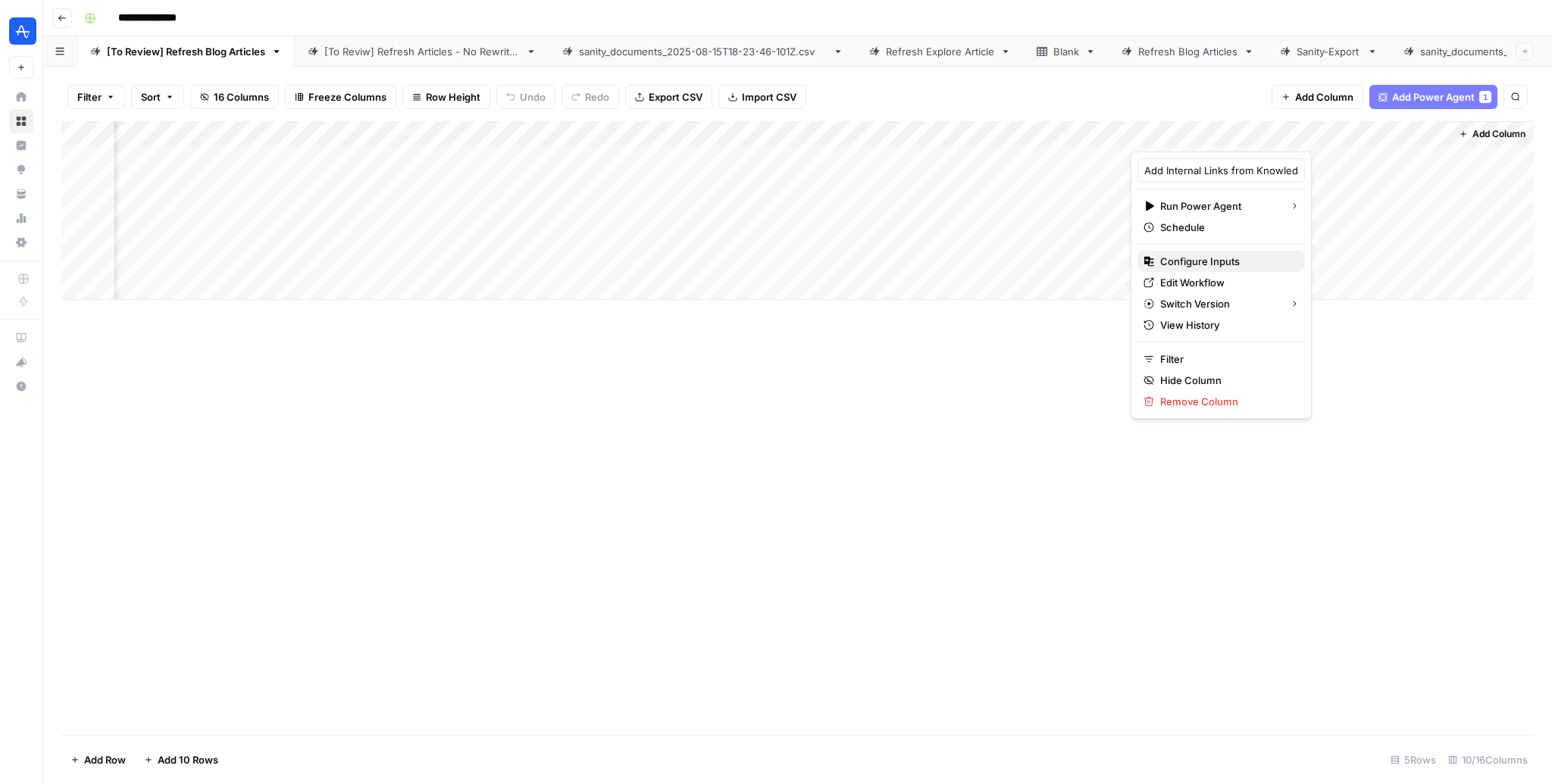
click at [1211, 262] on span "Configure Inputs" at bounding box center [1227, 262] width 133 height 15
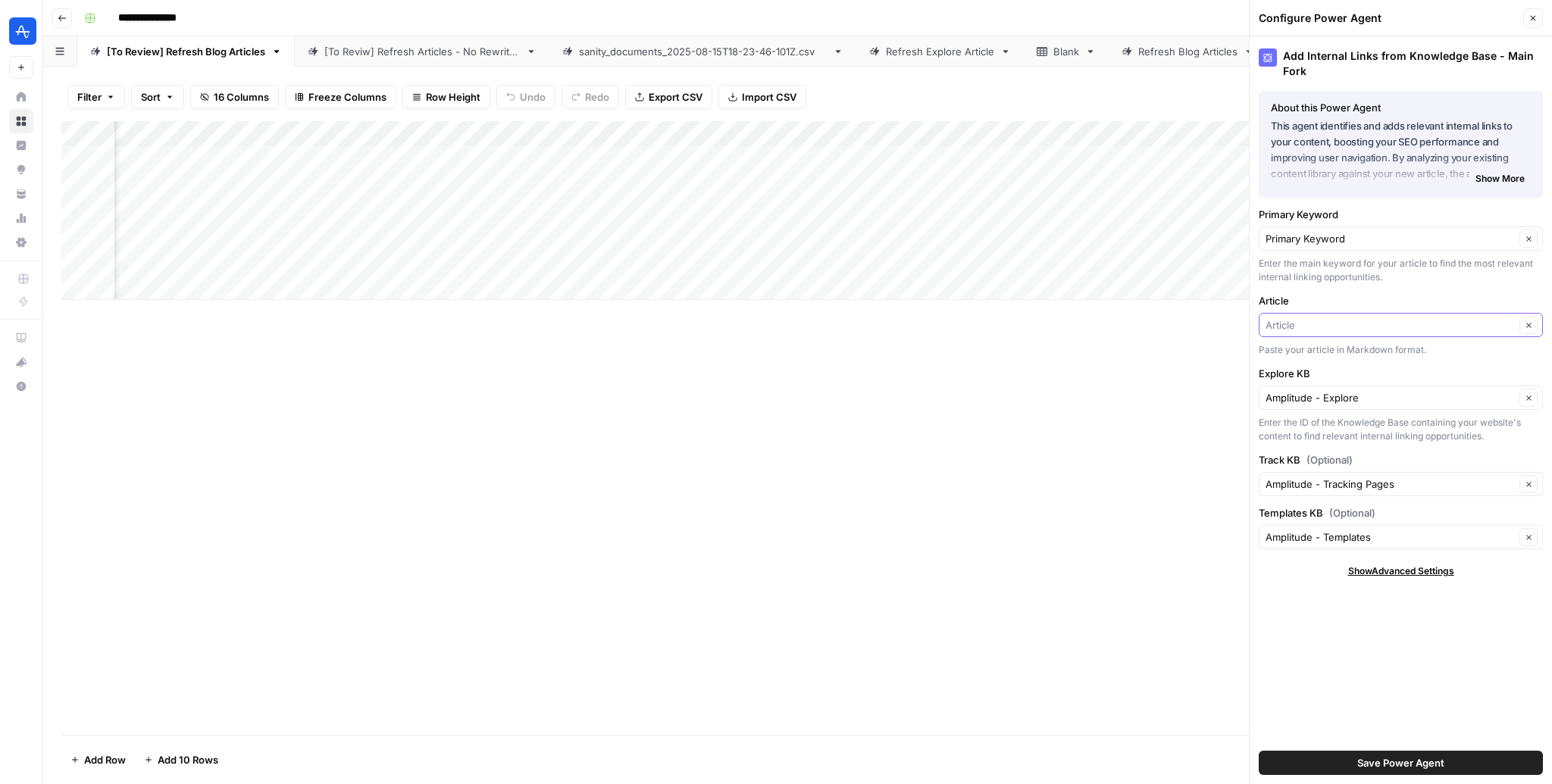
click at [1345, 326] on input "Article" at bounding box center [1390, 325] width 249 height 15
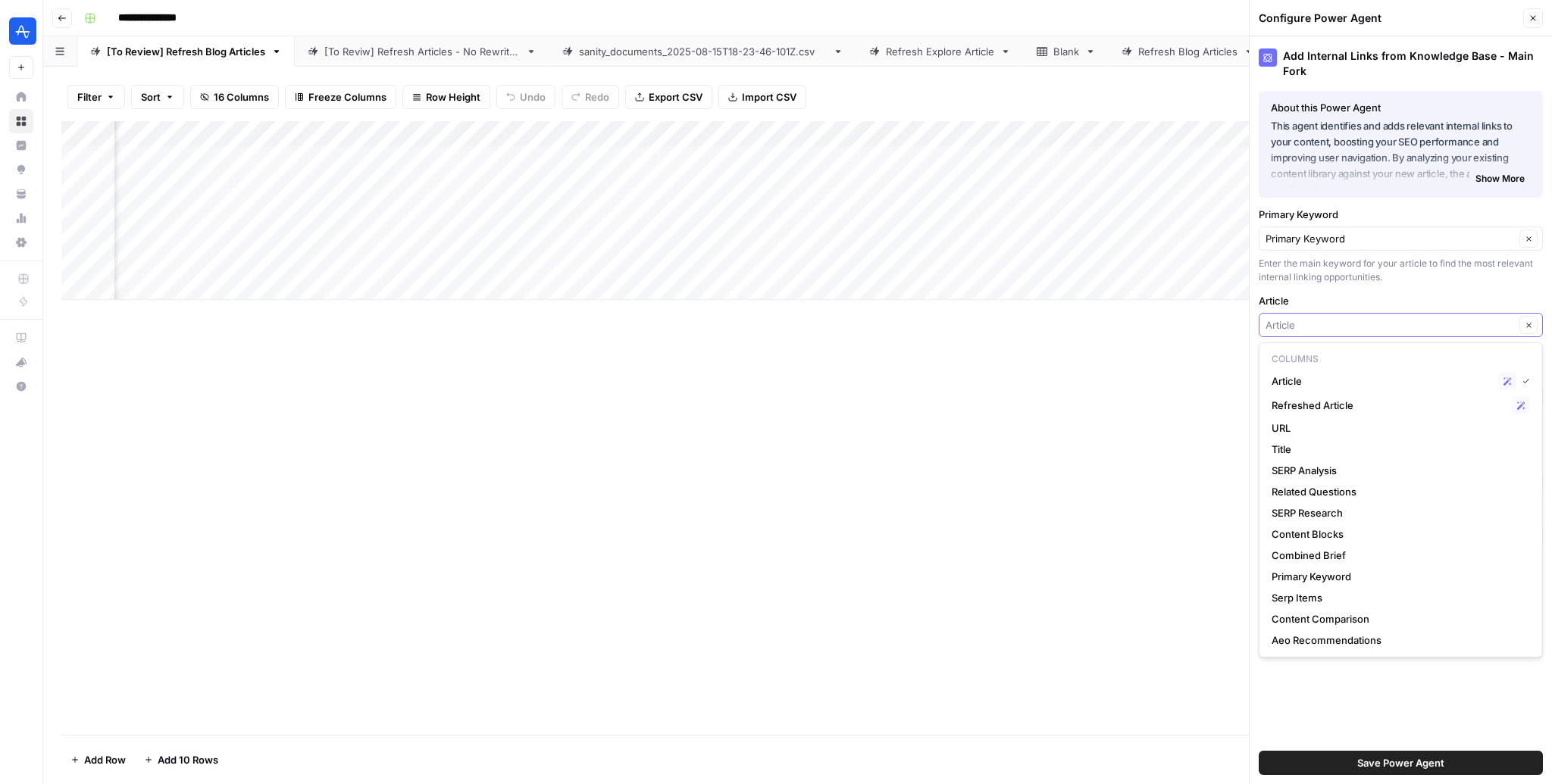
scroll to position [0, 431]
type input "Article"
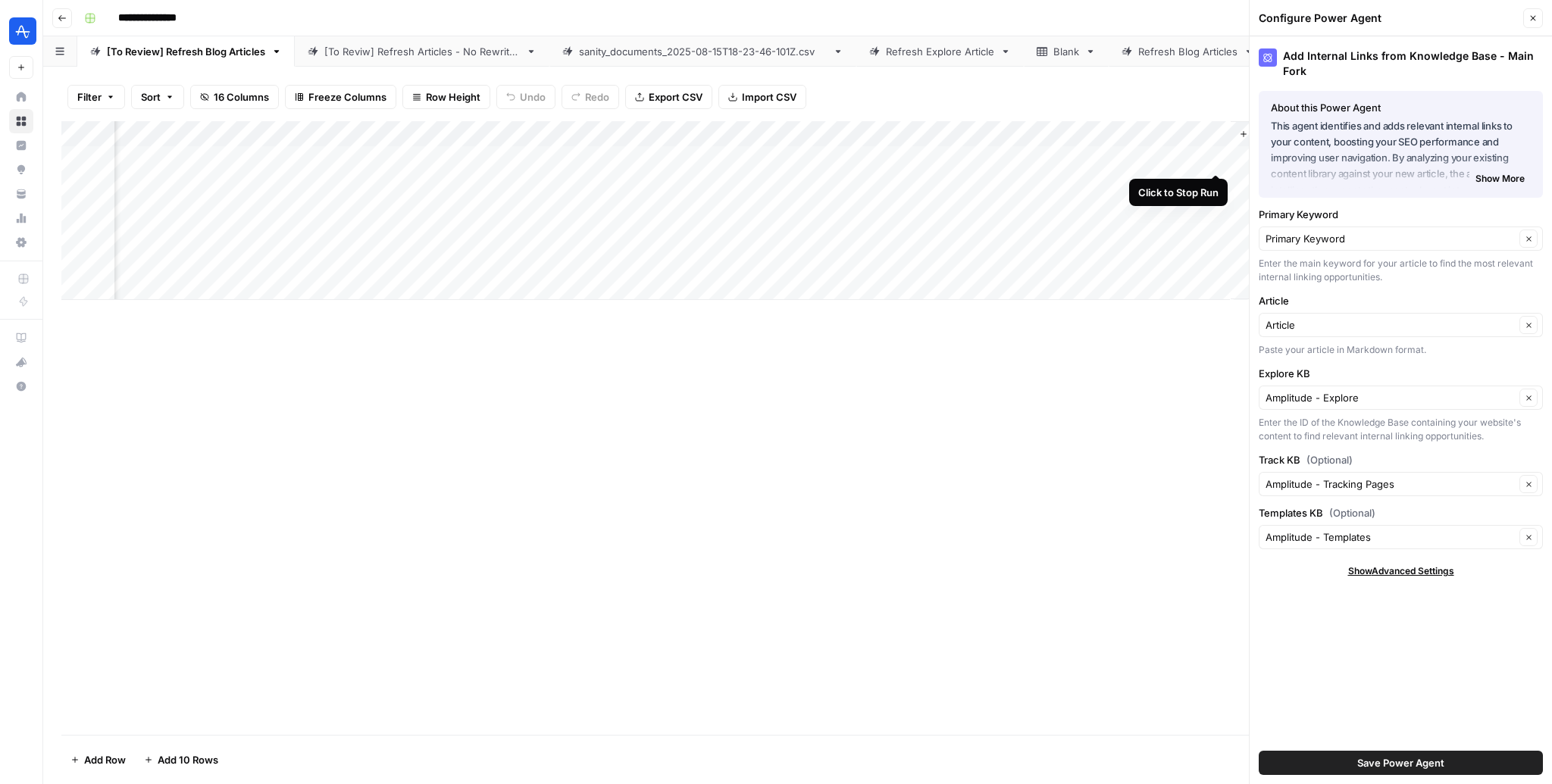
click at [1221, 157] on div "Add Column" at bounding box center [797, 211] width 1472 height 179
click at [762, 156] on div "Add Column" at bounding box center [797, 211] width 1472 height 179
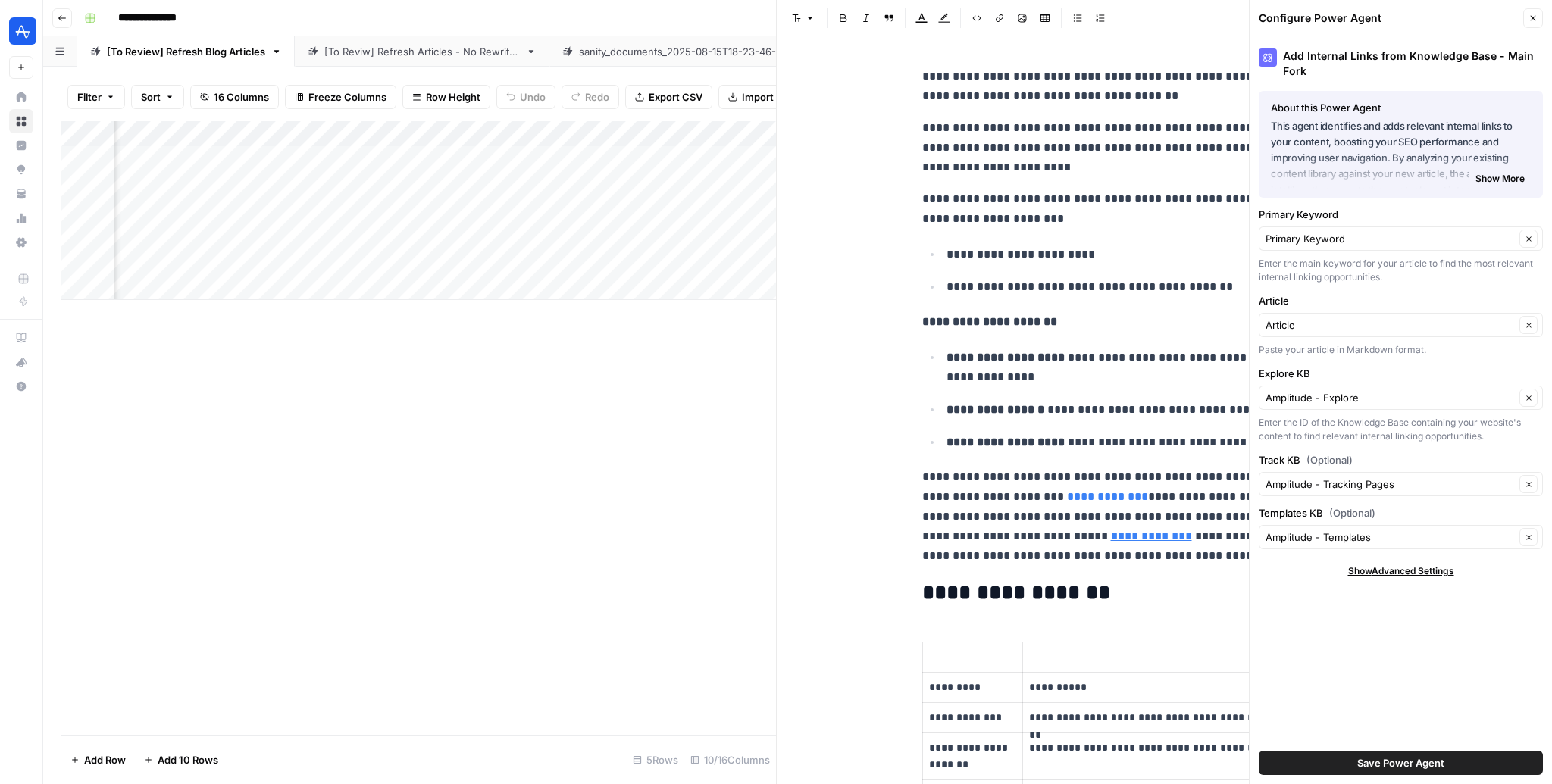
click at [762, 156] on div "Add Column" at bounding box center [418, 211] width 714 height 179
click at [665, 303] on div "Add Column" at bounding box center [418, 428] width 714 height 613
click at [1531, 21] on icon "button" at bounding box center [1533, 18] width 9 height 9
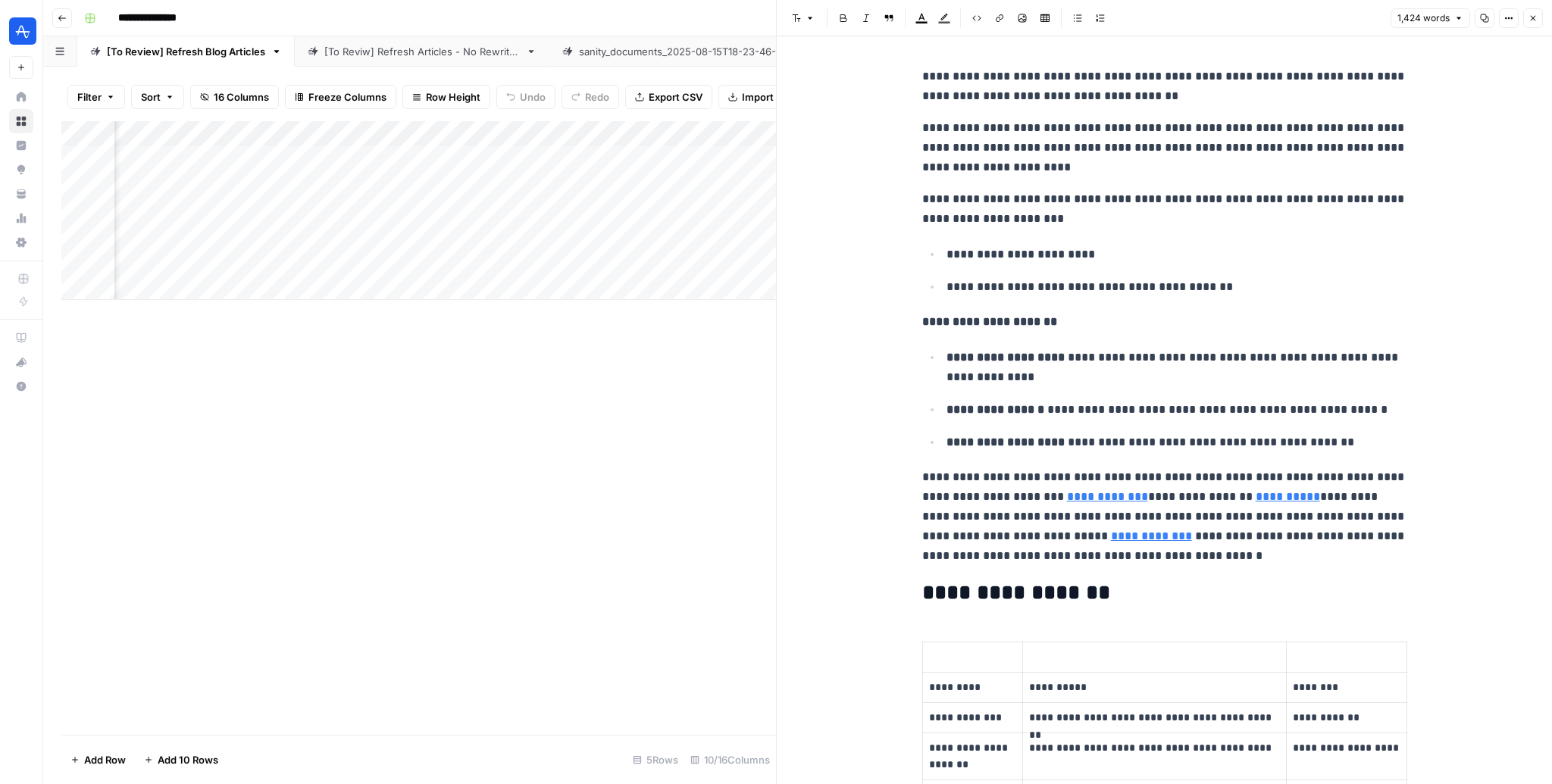
click at [1534, 14] on icon "button" at bounding box center [1533, 18] width 9 height 9
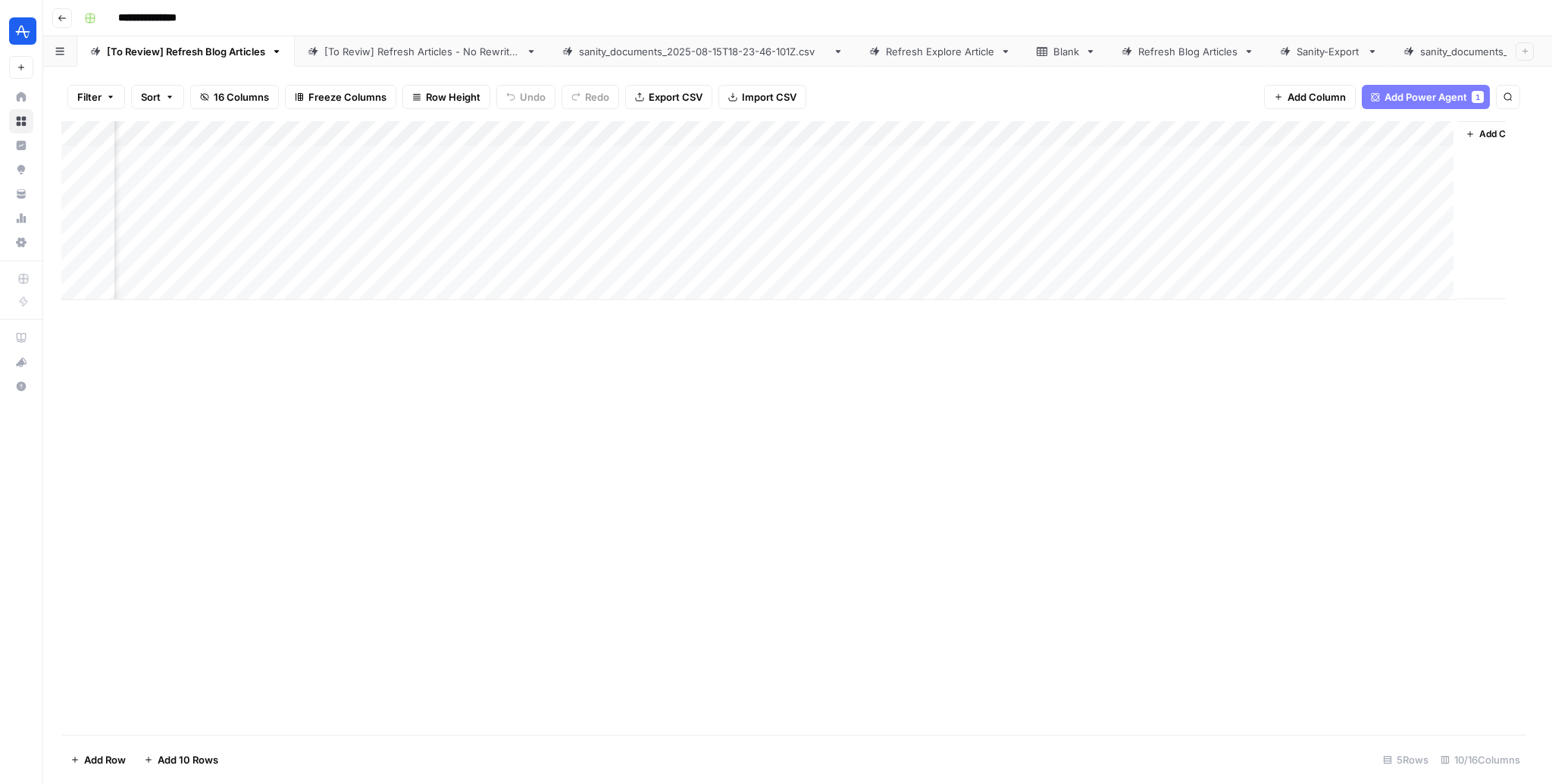
scroll to position [0, 194]
click at [1114, 155] on div "Add Column" at bounding box center [797, 211] width 1472 height 179
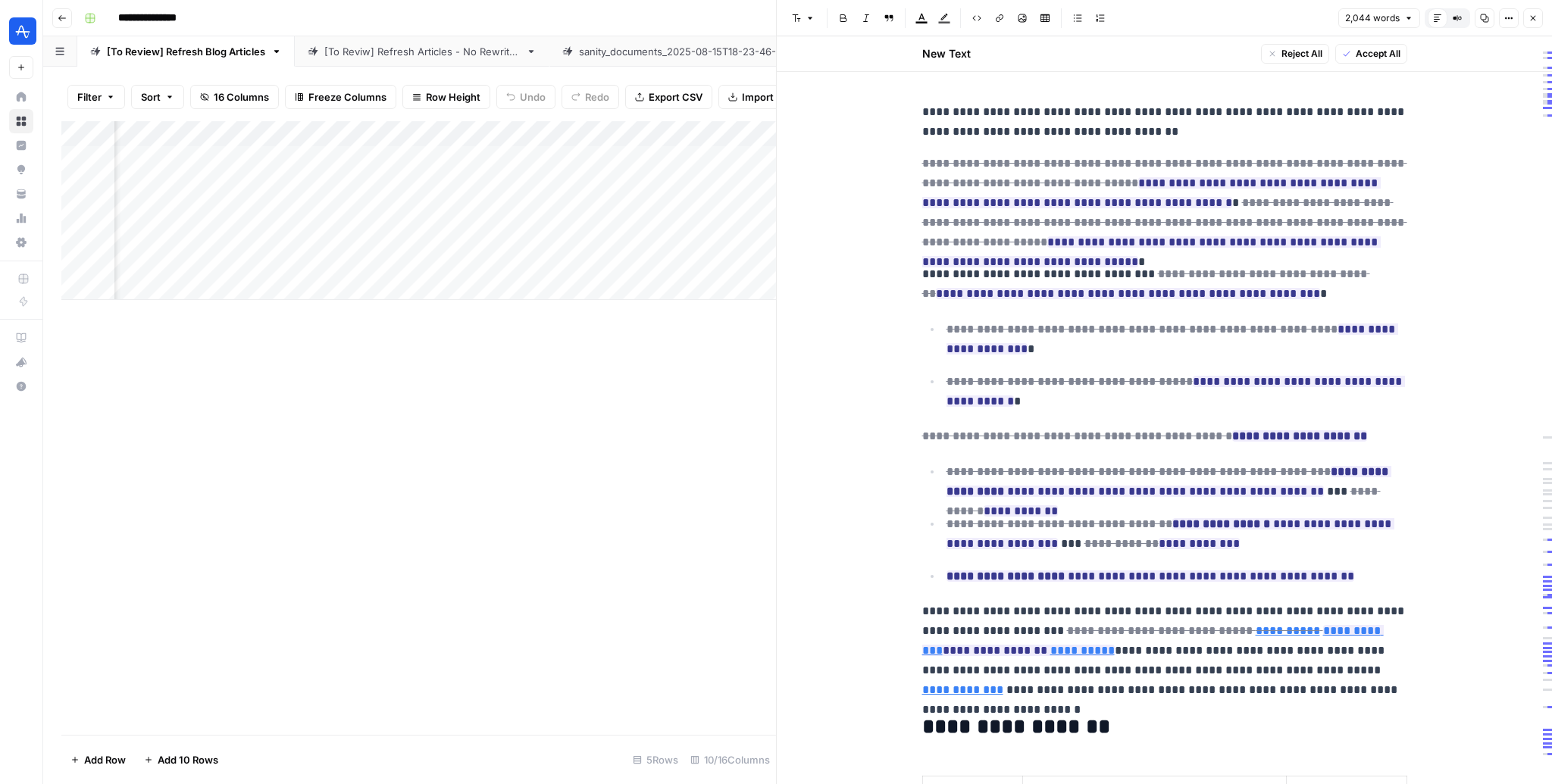
click at [1538, 16] on button "Close" at bounding box center [1533, 18] width 20 height 20
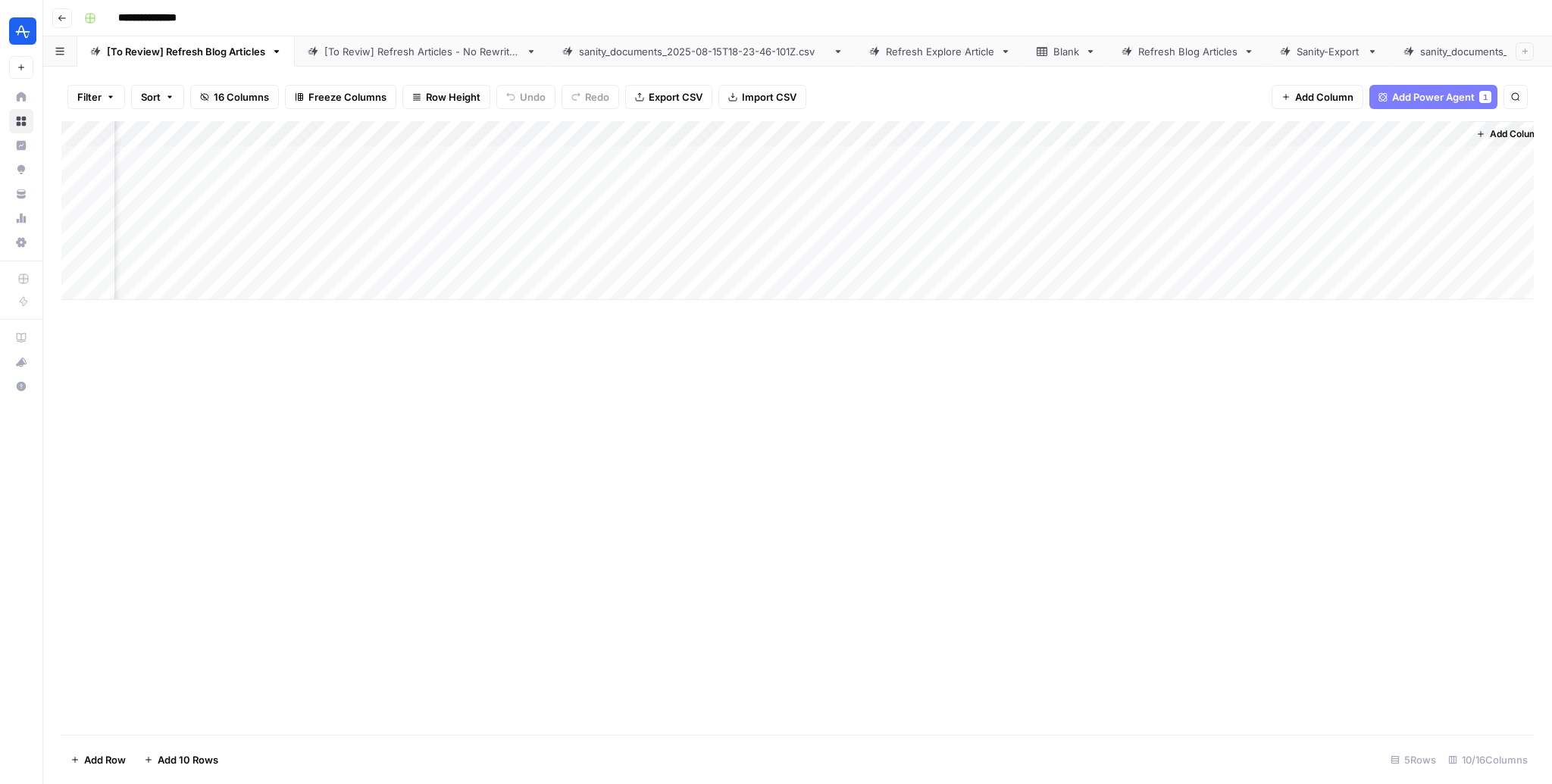
click at [1437, 134] on div "Add Column" at bounding box center [797, 211] width 1472 height 179
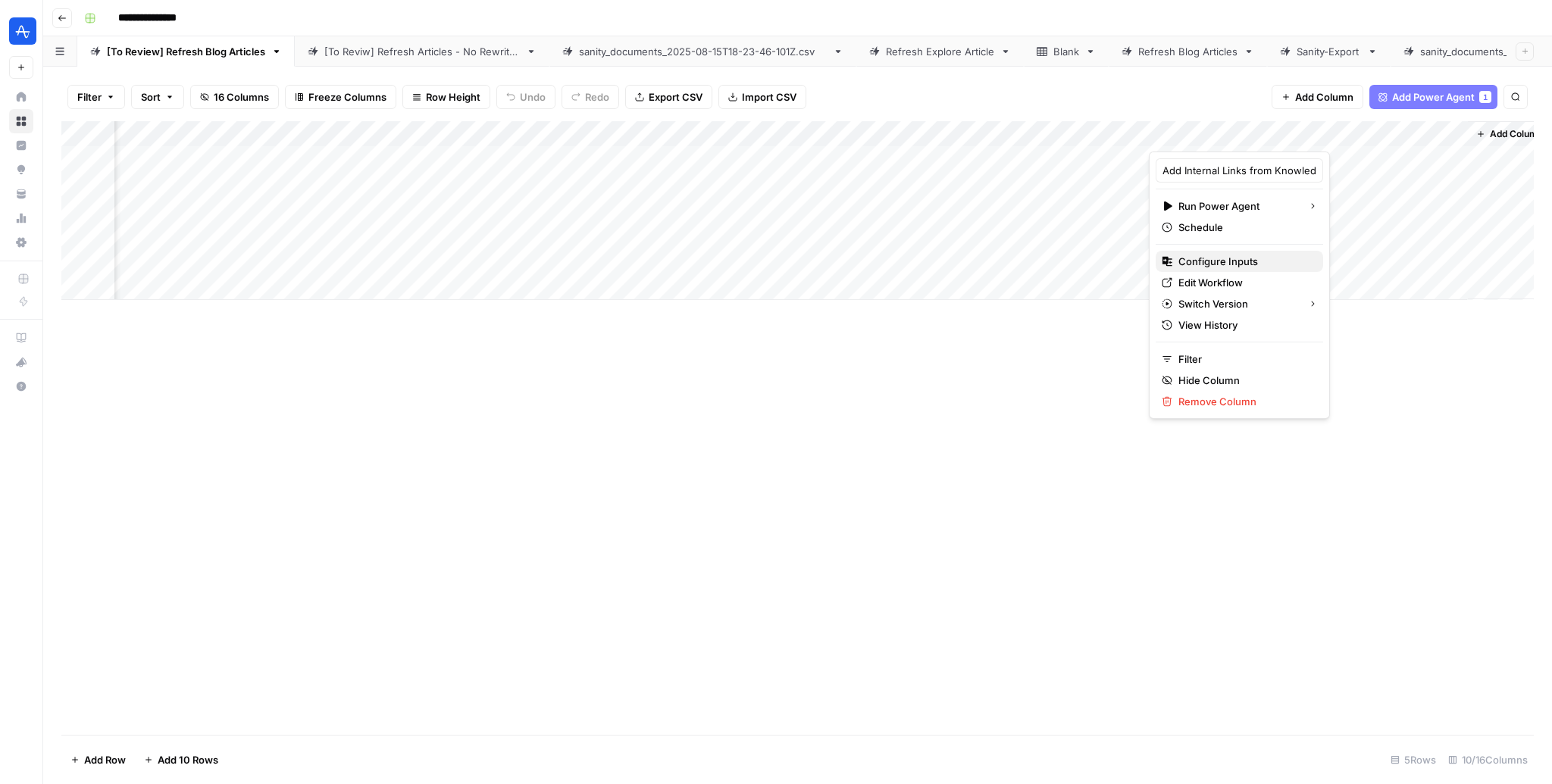
click at [1221, 263] on span "Configure Inputs" at bounding box center [1245, 262] width 133 height 15
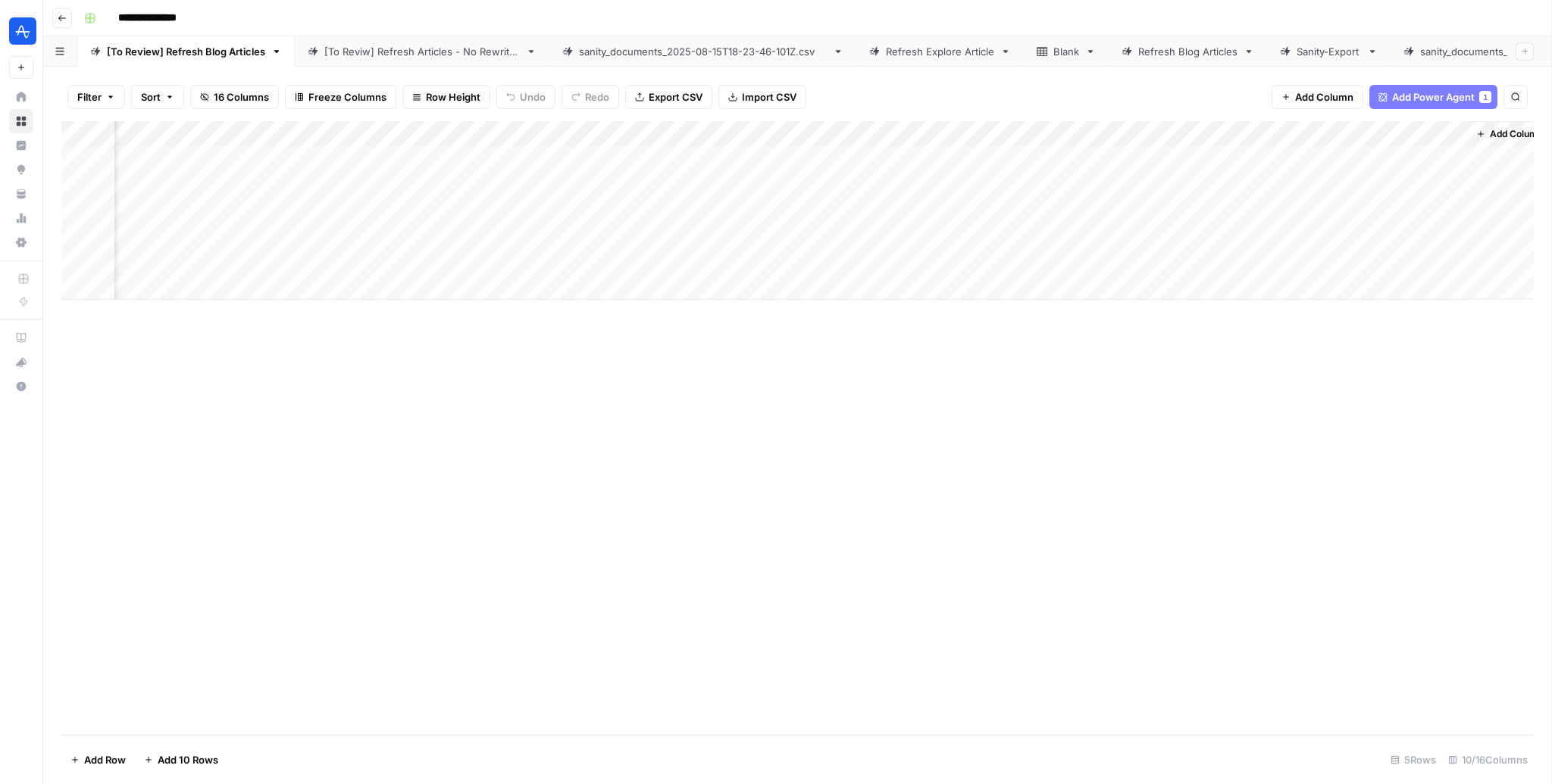
click at [1230, 254] on div "Add Column" at bounding box center [797, 211] width 1472 height 179
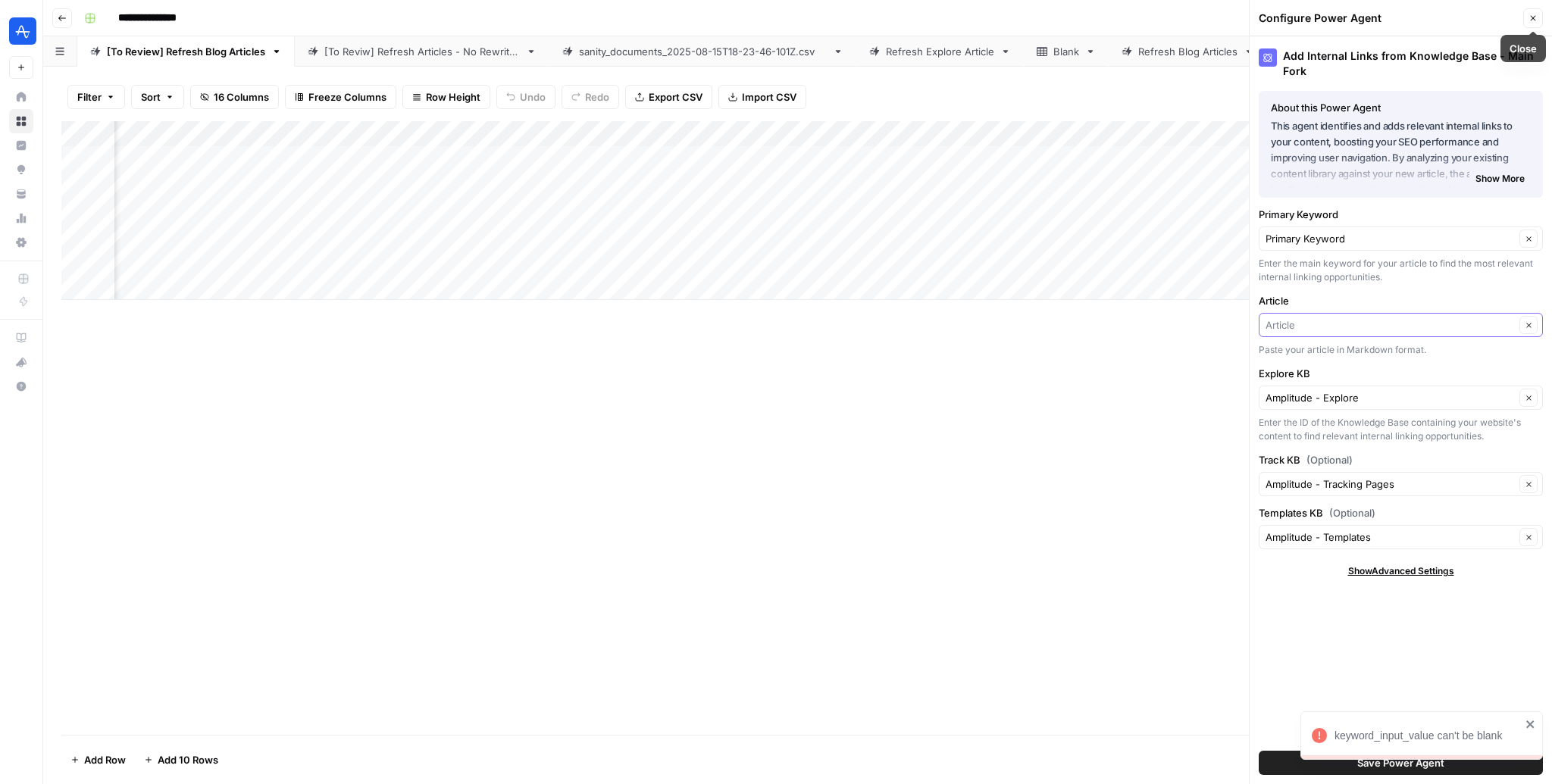
click at [1359, 321] on input "Article" at bounding box center [1390, 325] width 249 height 15
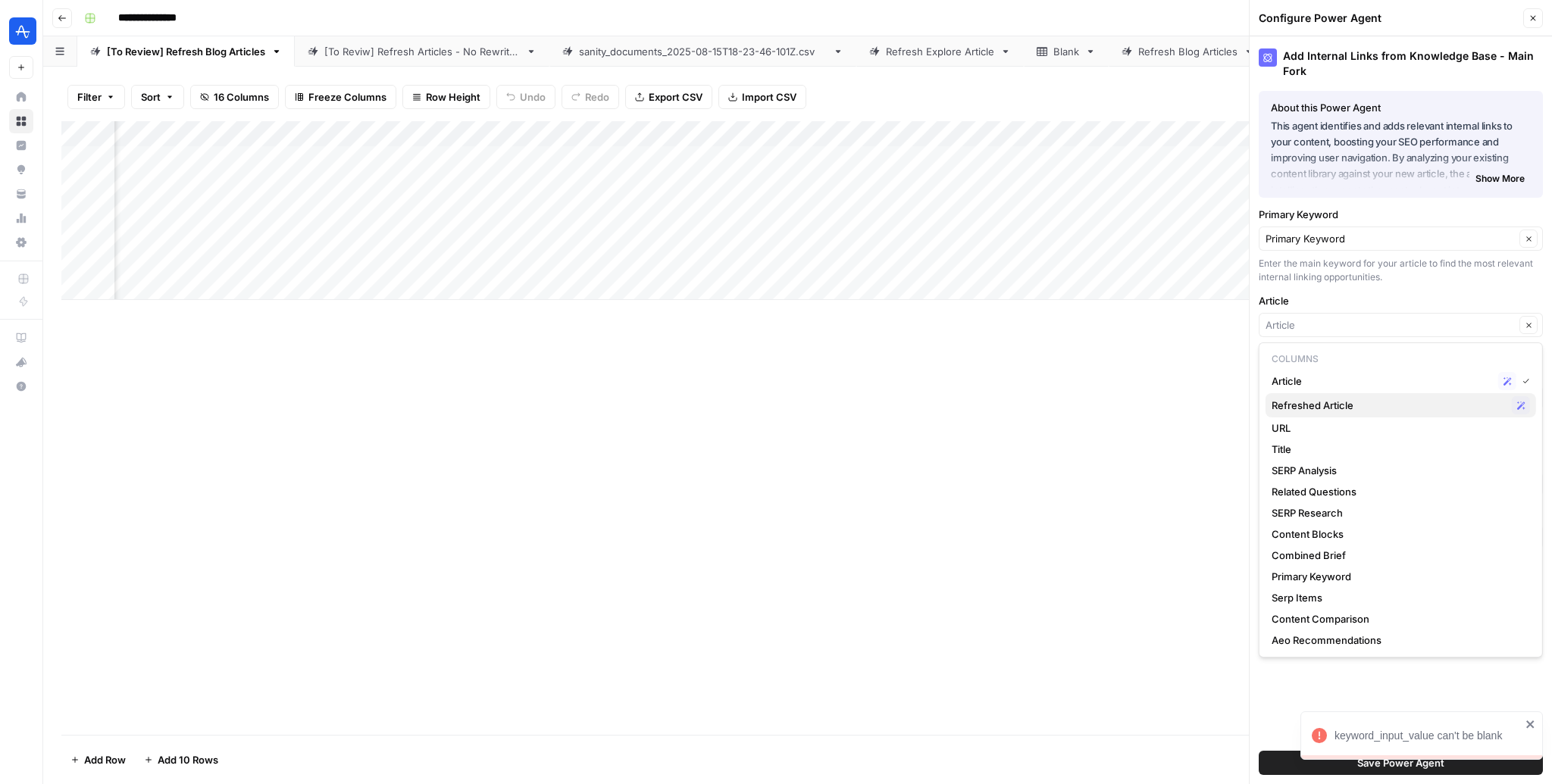
click at [1352, 408] on span "Refreshed Article" at bounding box center [1389, 405] width 235 height 15
type input "Refreshed Article"
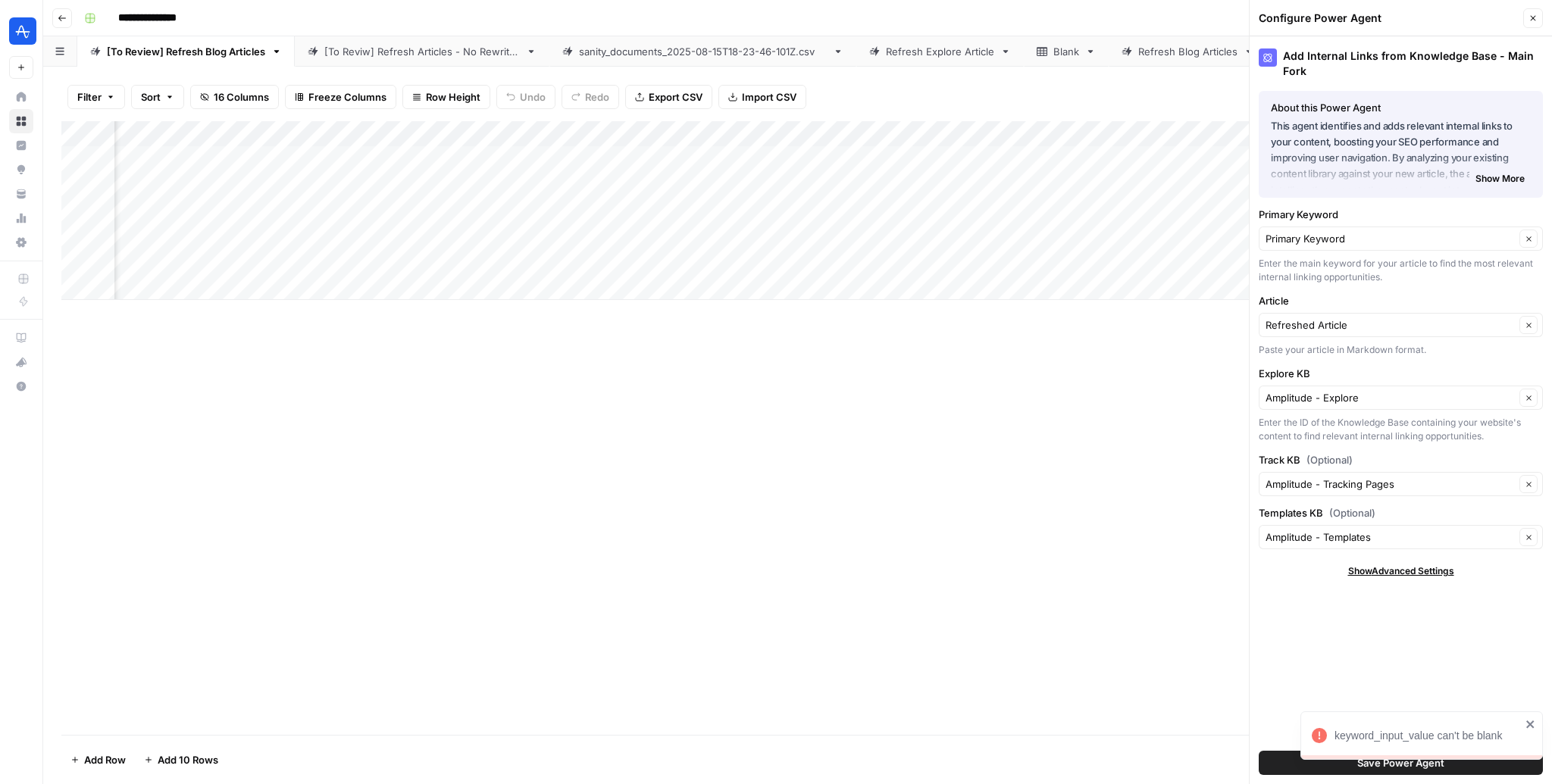
click at [1442, 766] on div "keyword_input_value can't be blank" at bounding box center [1419, 768] width 243 height 6
click at [1272, 764] on button "Save Power Agent" at bounding box center [1401, 763] width 284 height 25
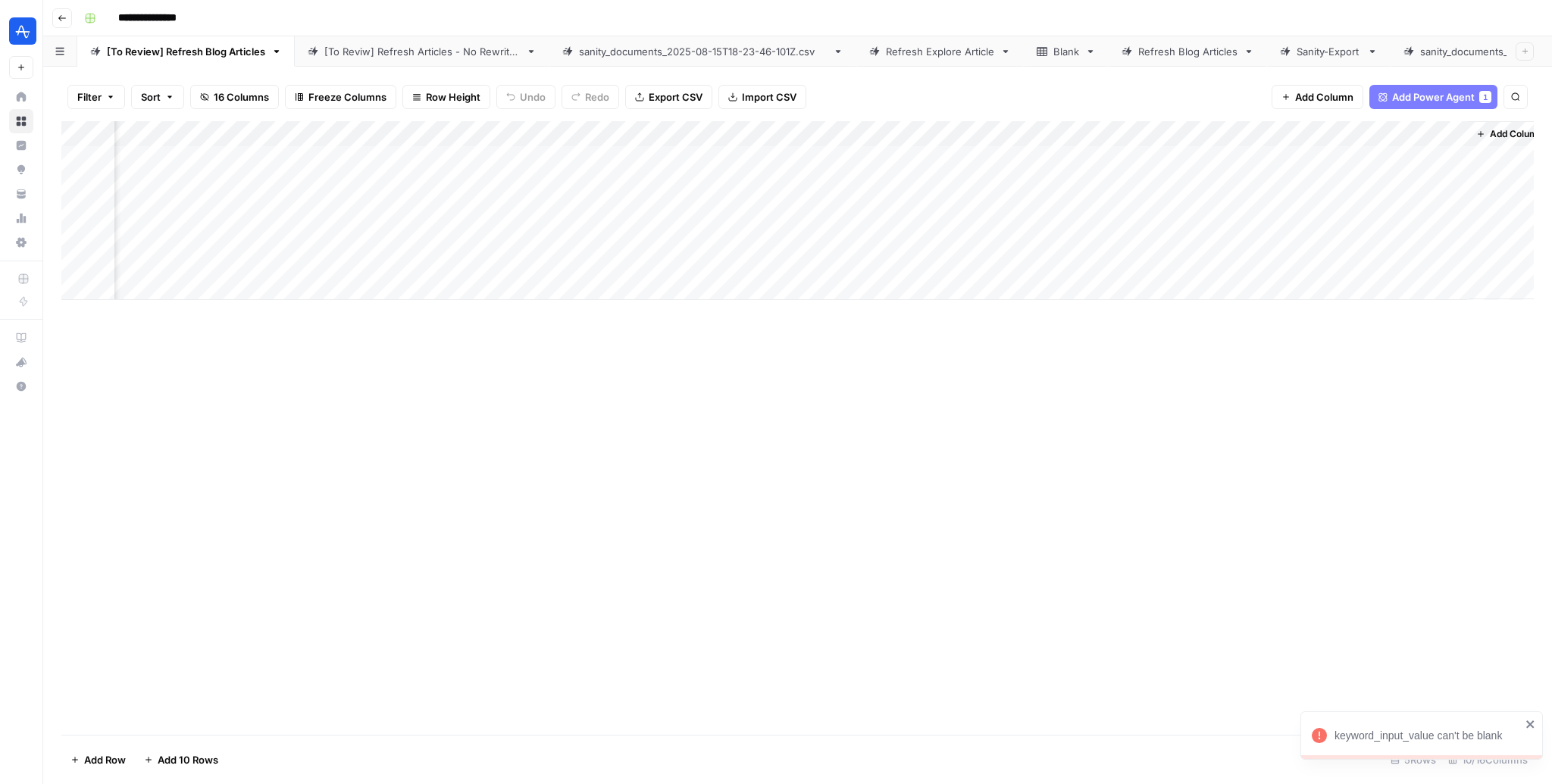
scroll to position [0, 212]
click at [1436, 153] on div "Add Column" at bounding box center [797, 211] width 1472 height 179
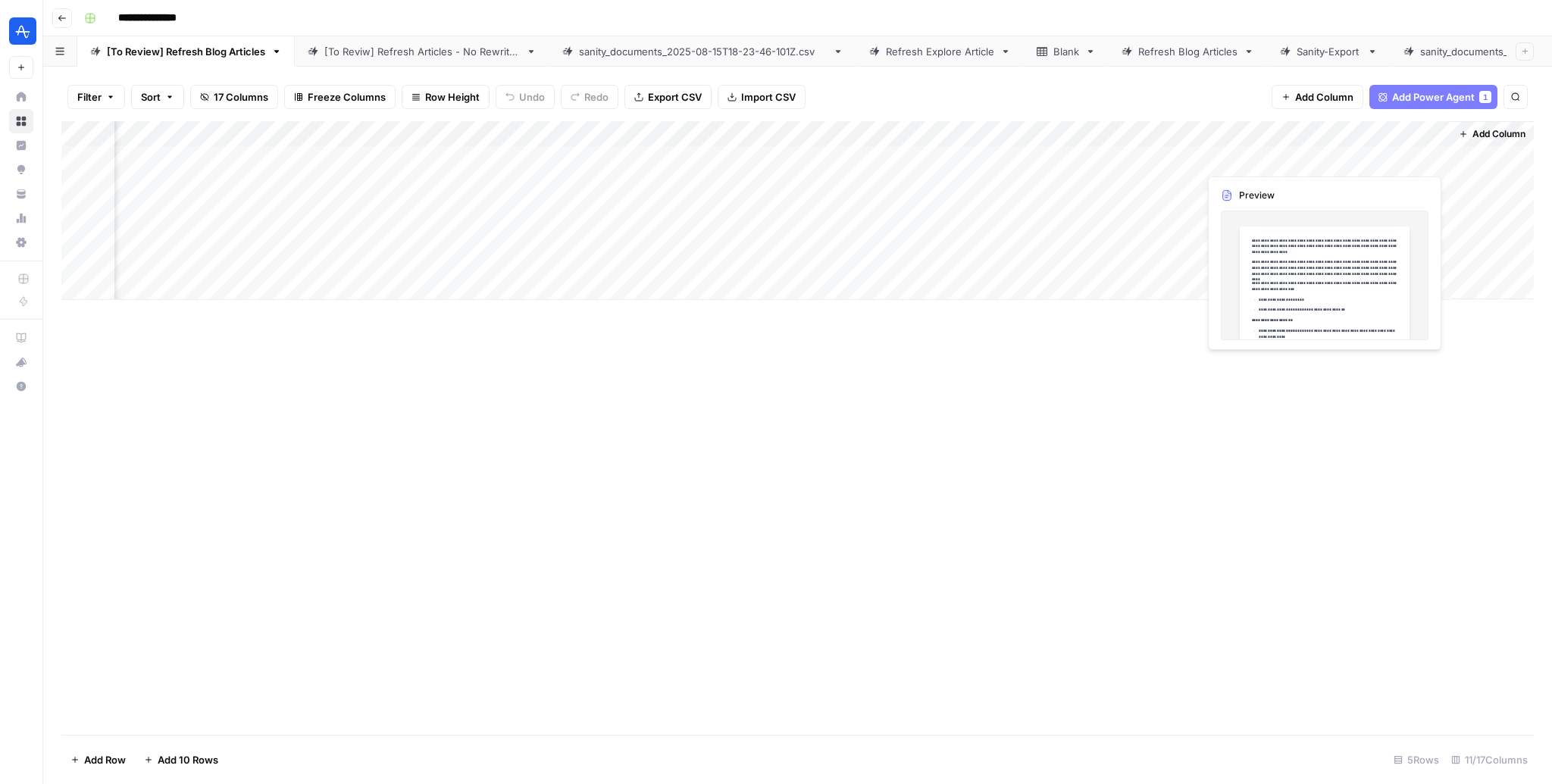
click at [1439, 157] on div "Add Column" at bounding box center [797, 211] width 1472 height 179
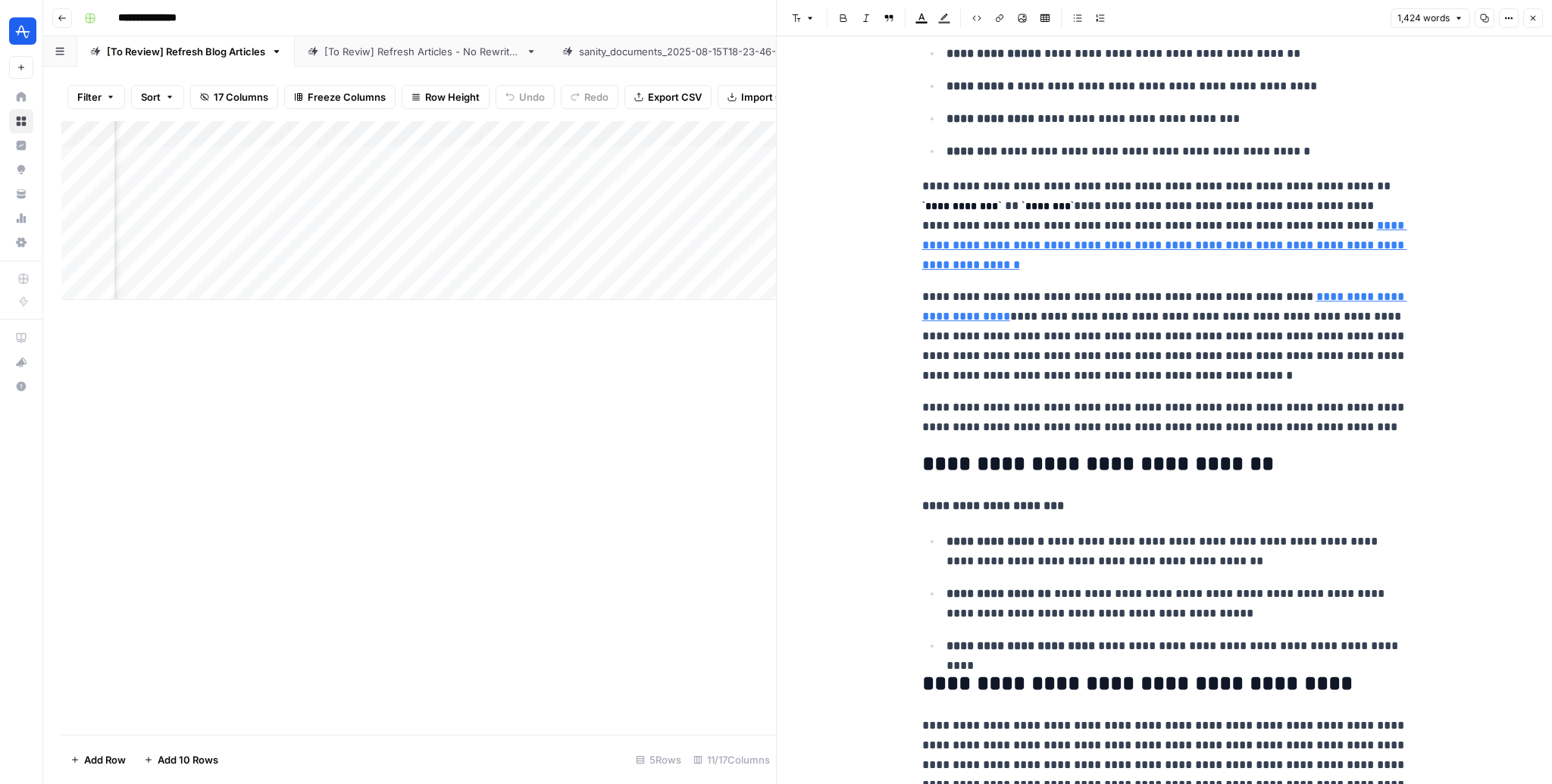
scroll to position [0, 723]
click at [466, 157] on div "Add Column" at bounding box center [418, 211] width 714 height 179
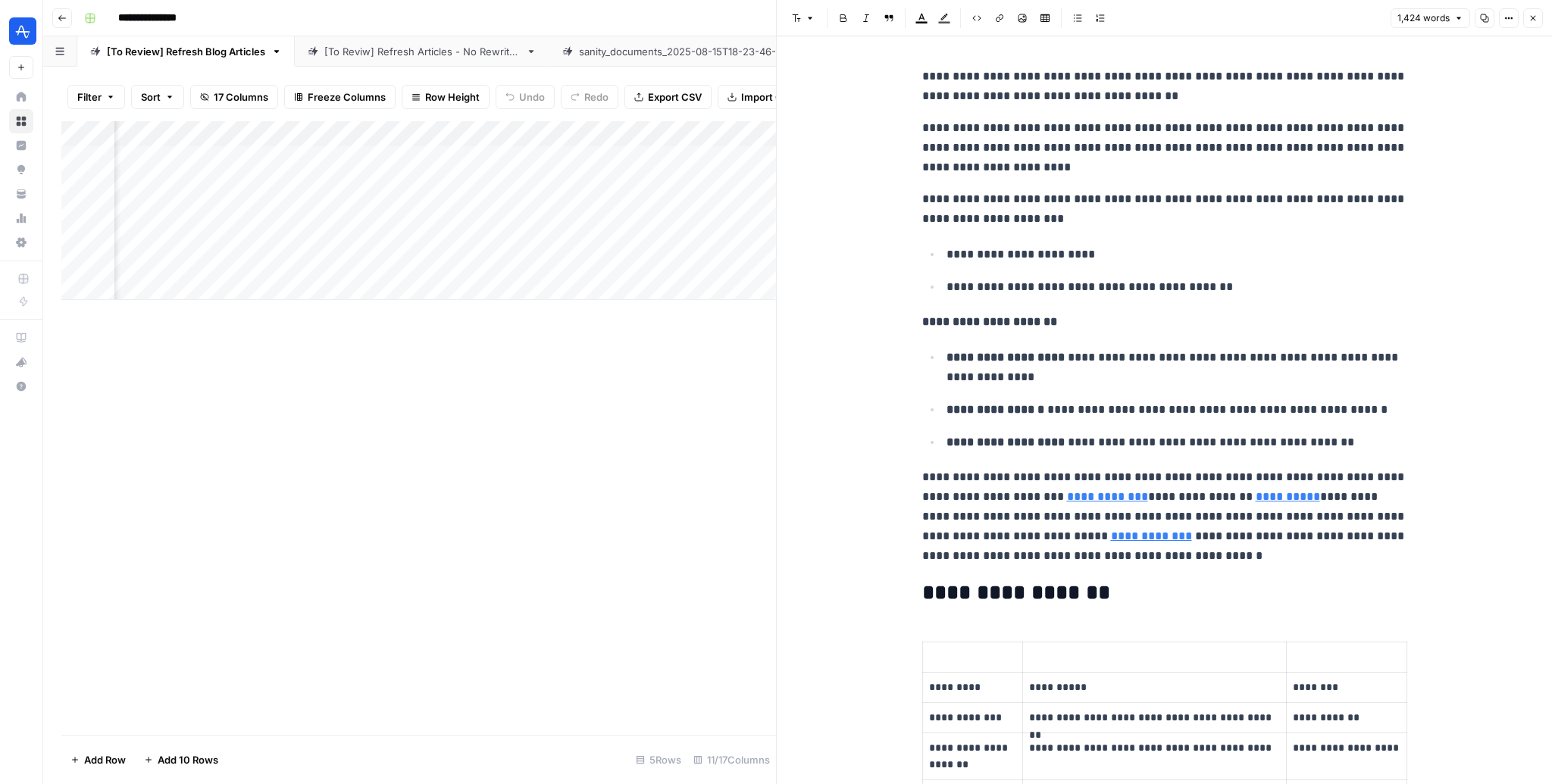
click at [1535, 16] on icon "button" at bounding box center [1533, 18] width 5 height 5
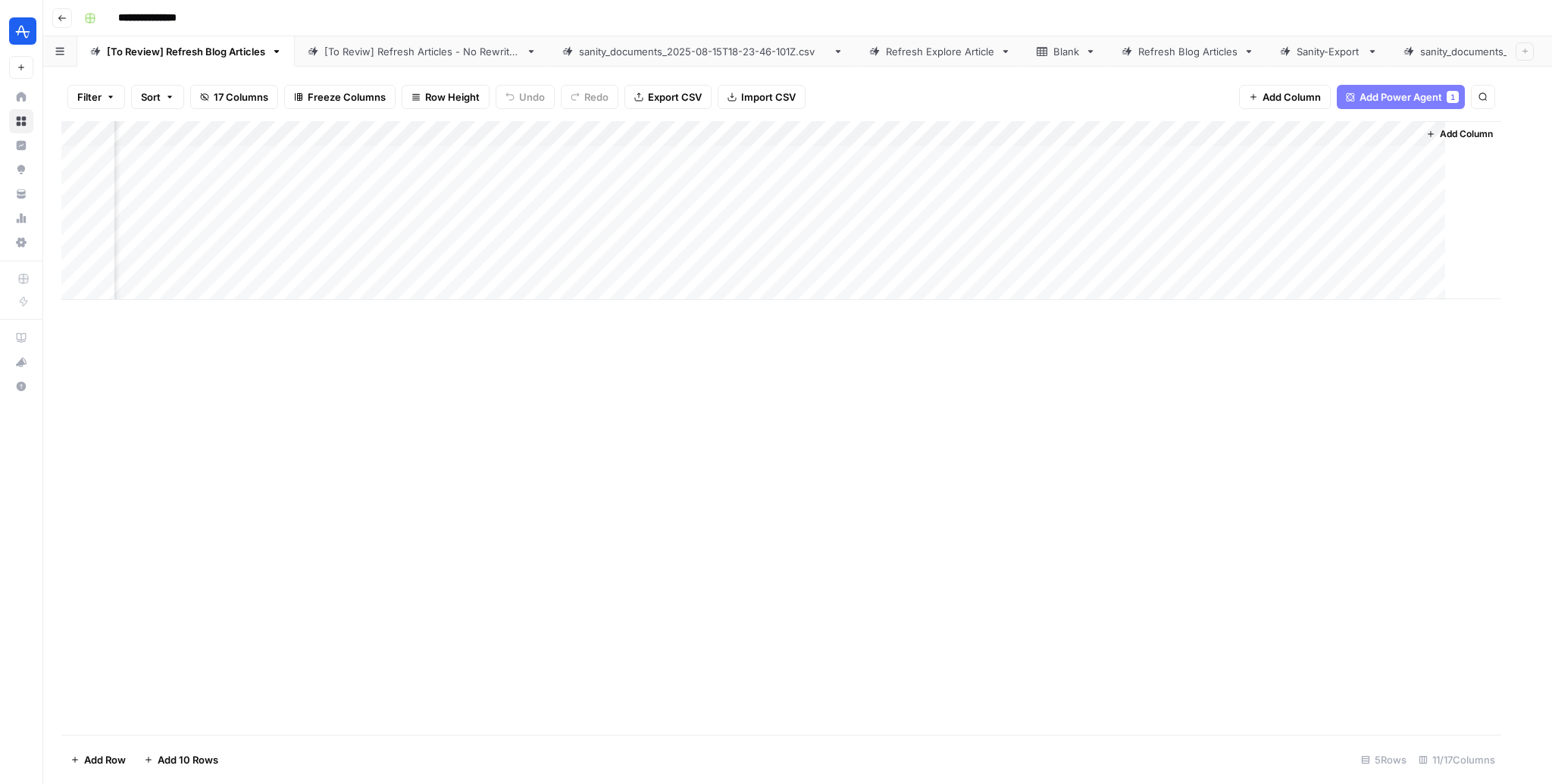
scroll to position [0, 330]
click at [1450, 155] on div "Add Column" at bounding box center [797, 211] width 1472 height 179
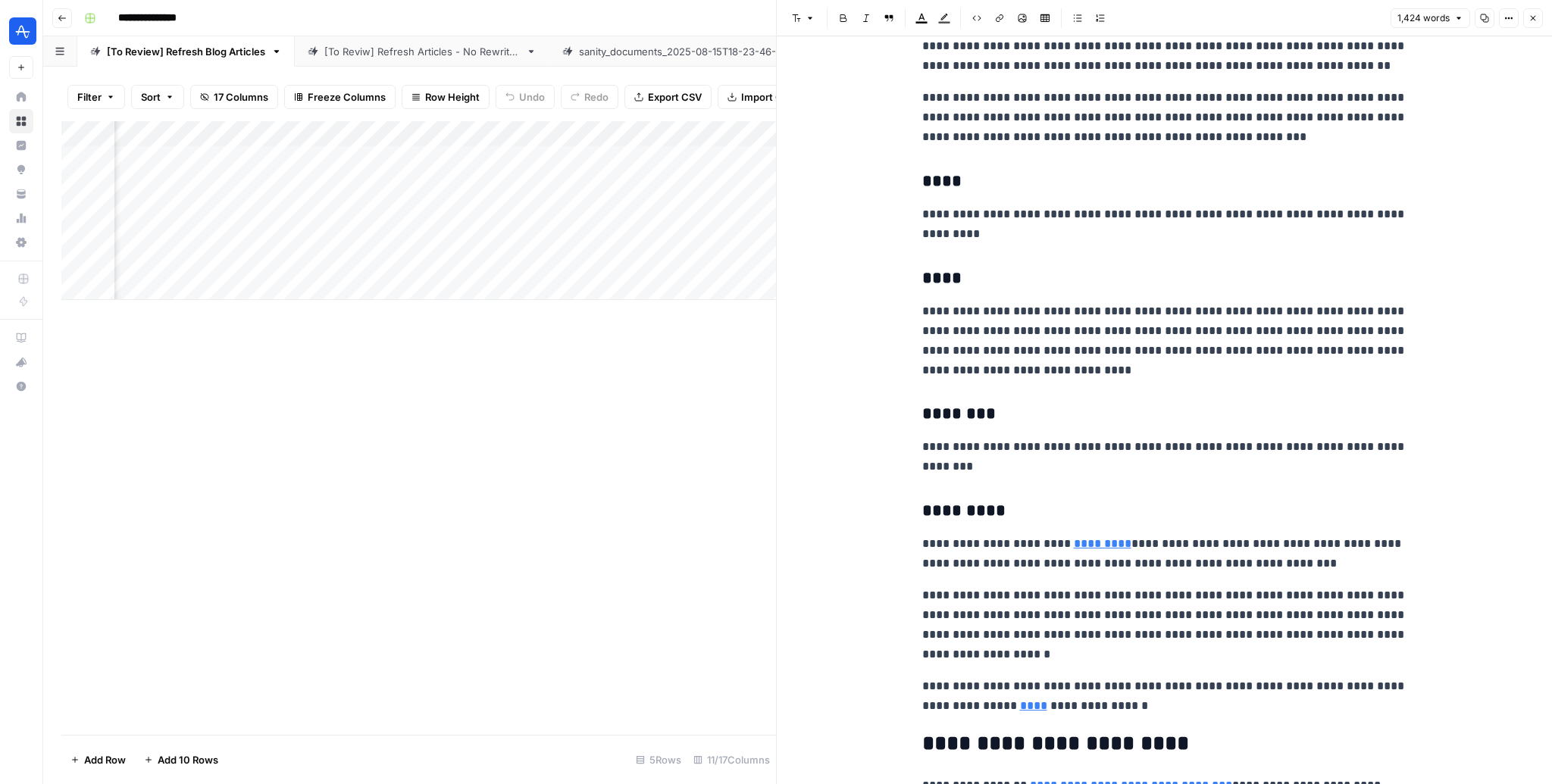
scroll to position [2675, 0]
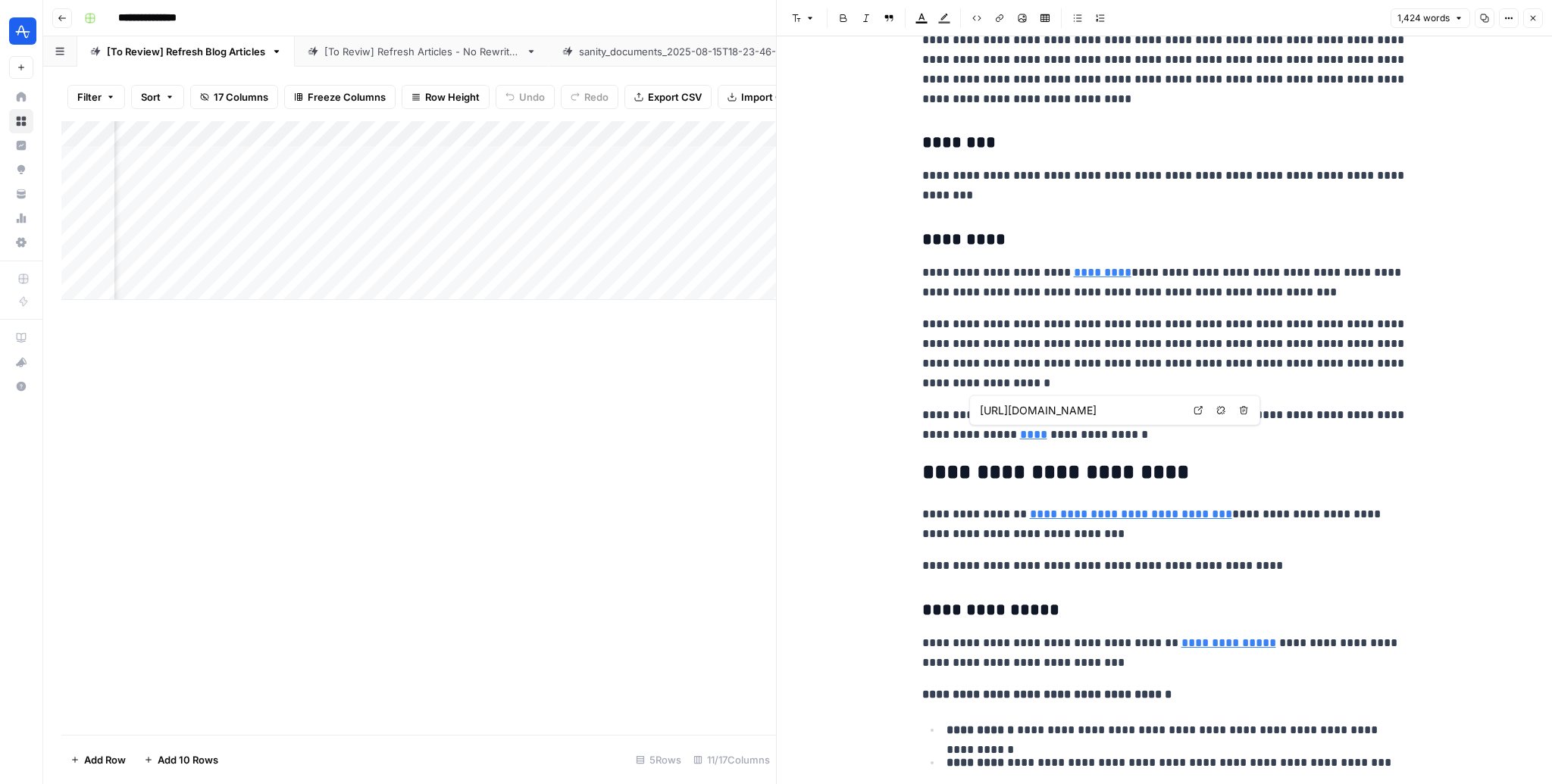
type input "[URL][DOMAIN_NAME]"
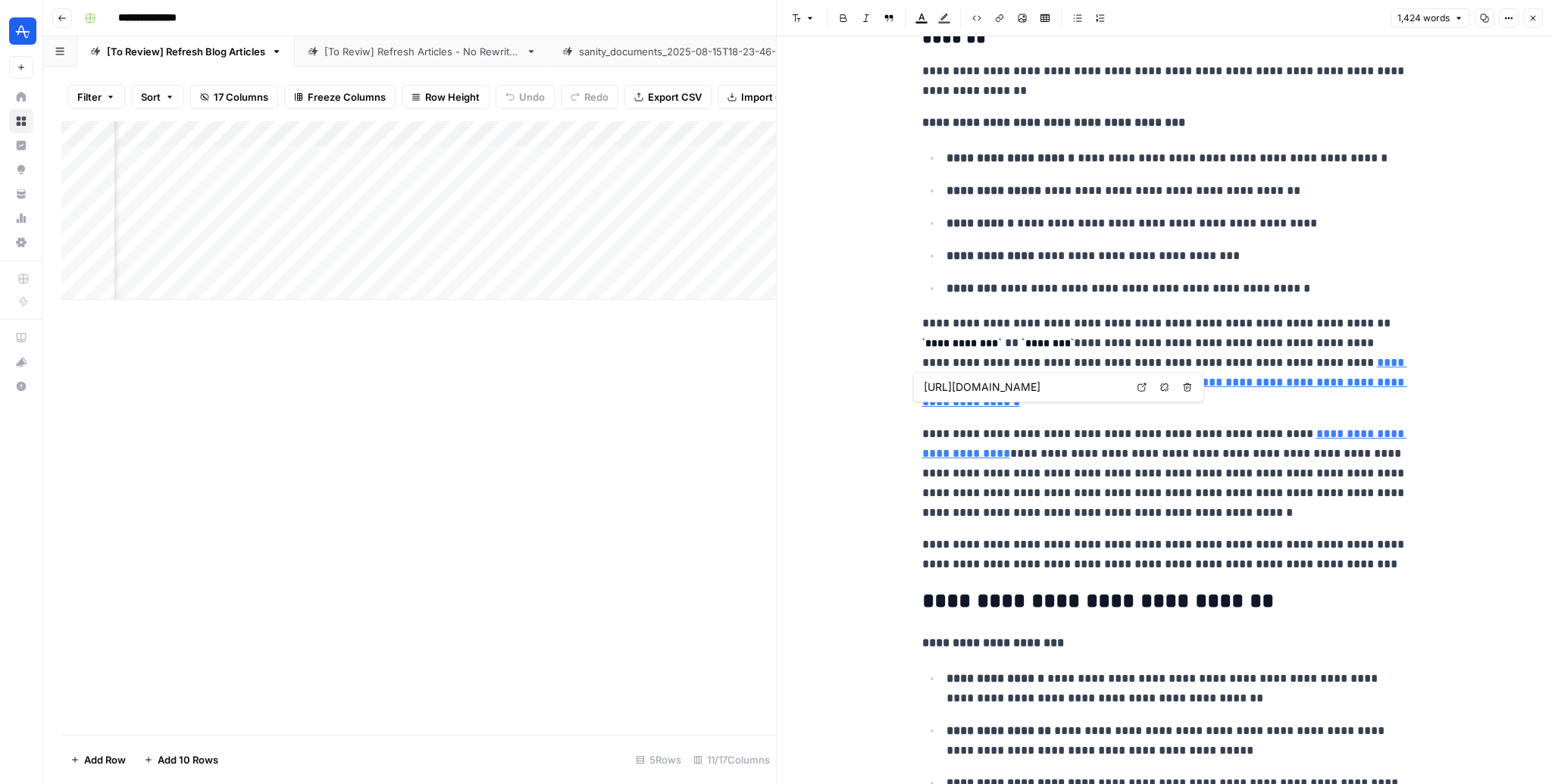
scroll to position [3571, 0]
type input "[URL][DOMAIN_NAME]"
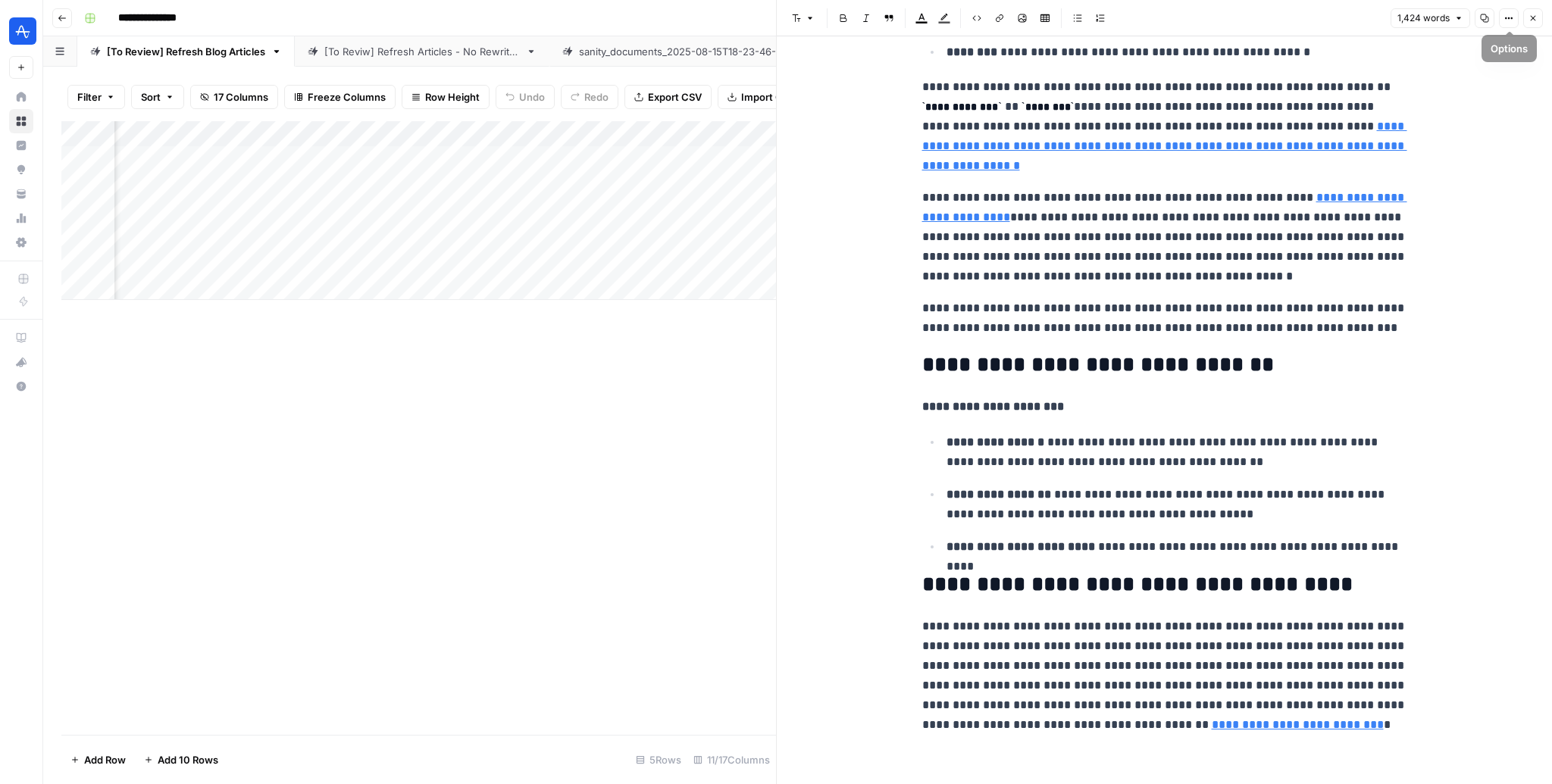
click at [1540, 15] on button "Close" at bounding box center [1533, 18] width 20 height 20
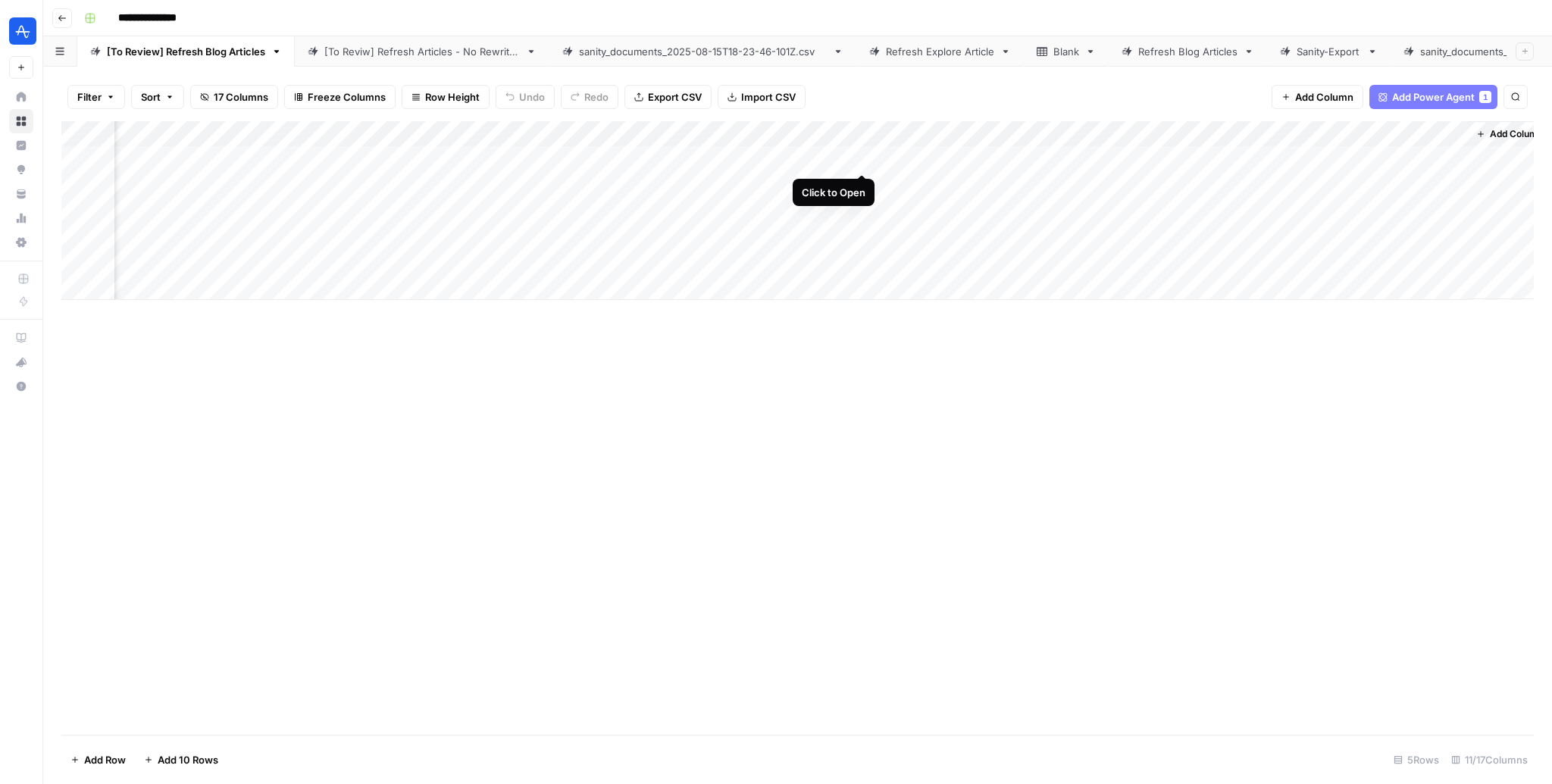
click at [861, 158] on div "Add Column" at bounding box center [797, 211] width 1472 height 179
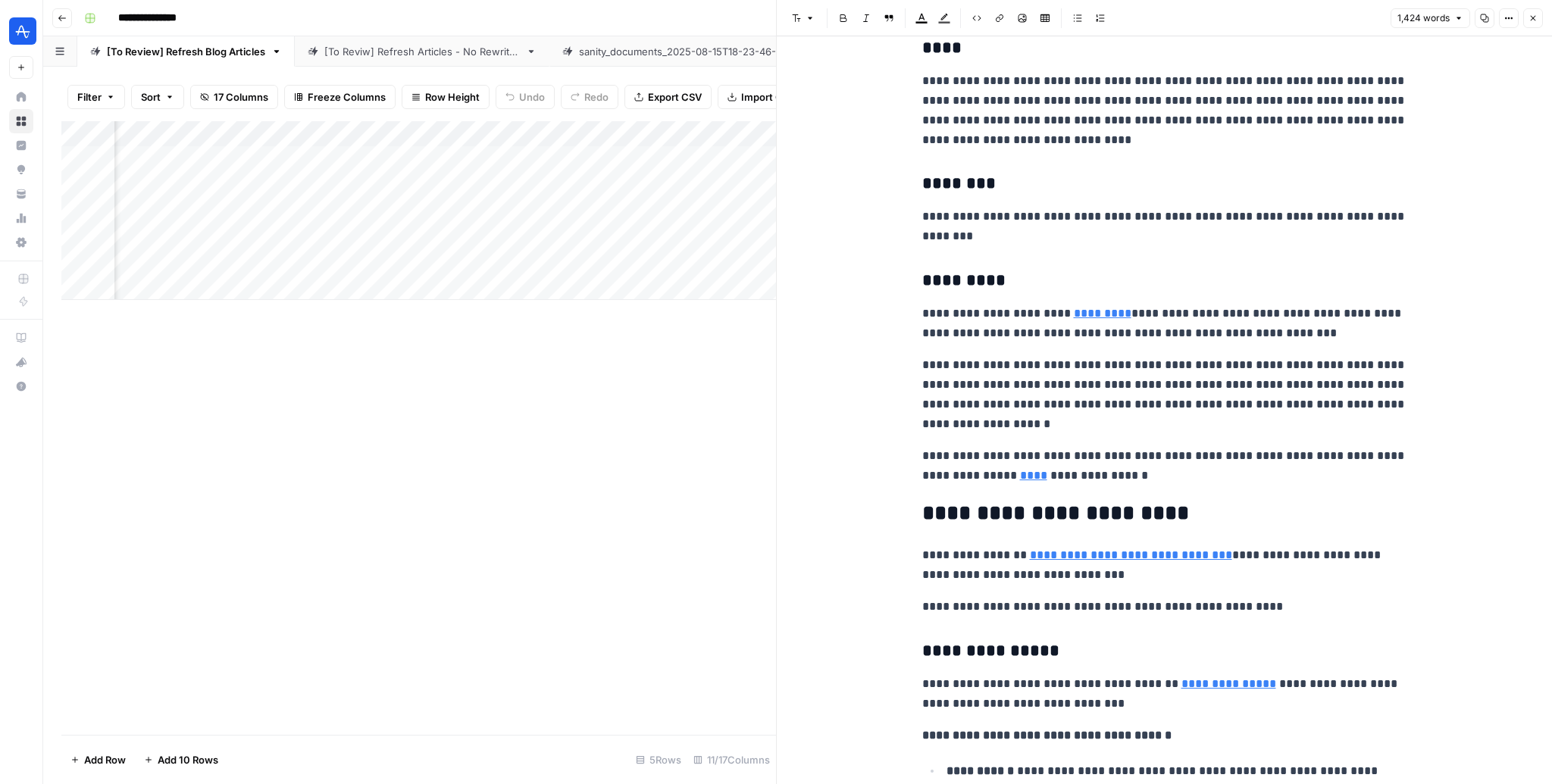
scroll to position [2699, 0]
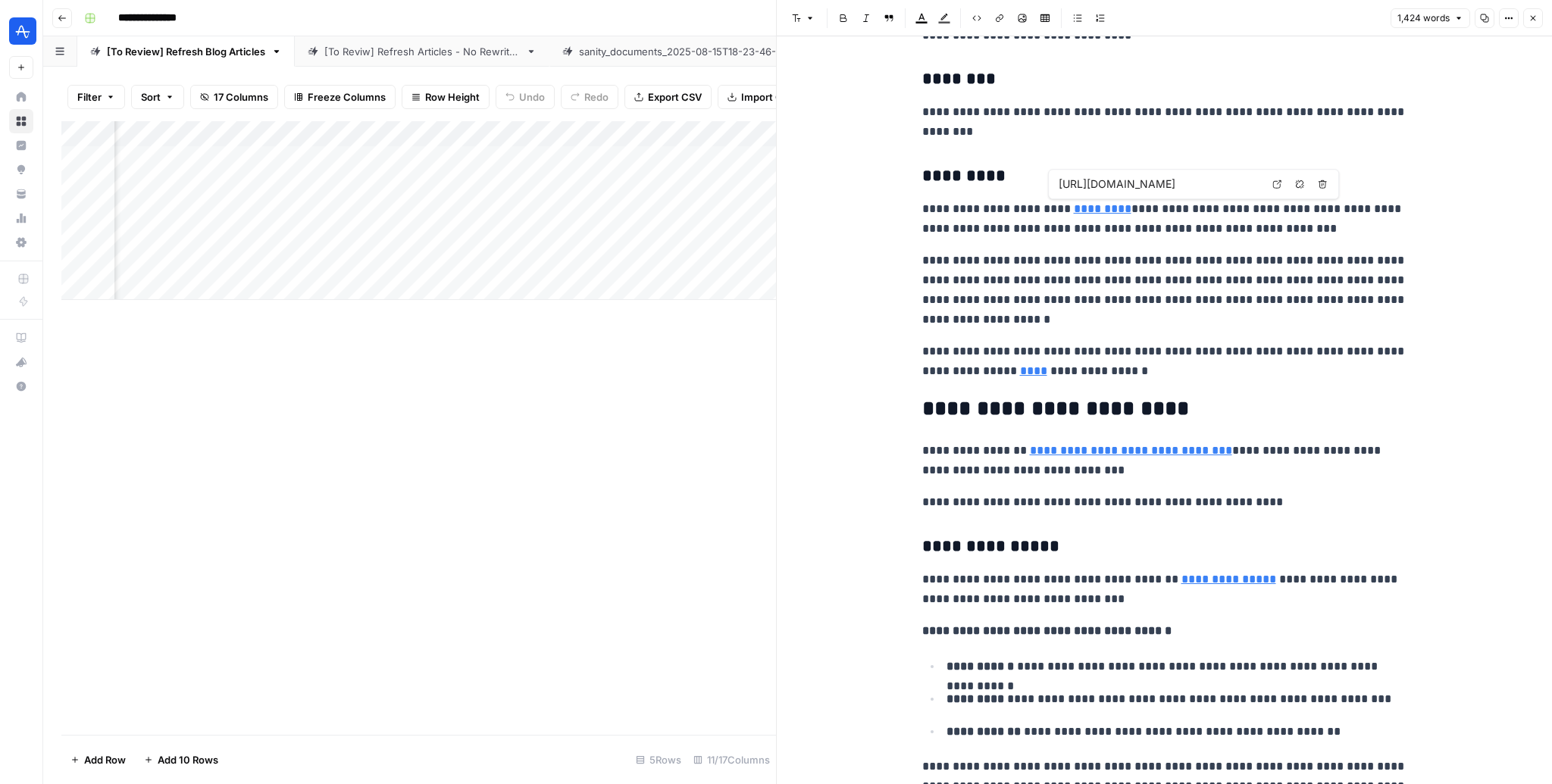
type input "[URL][DOMAIN_NAME]"
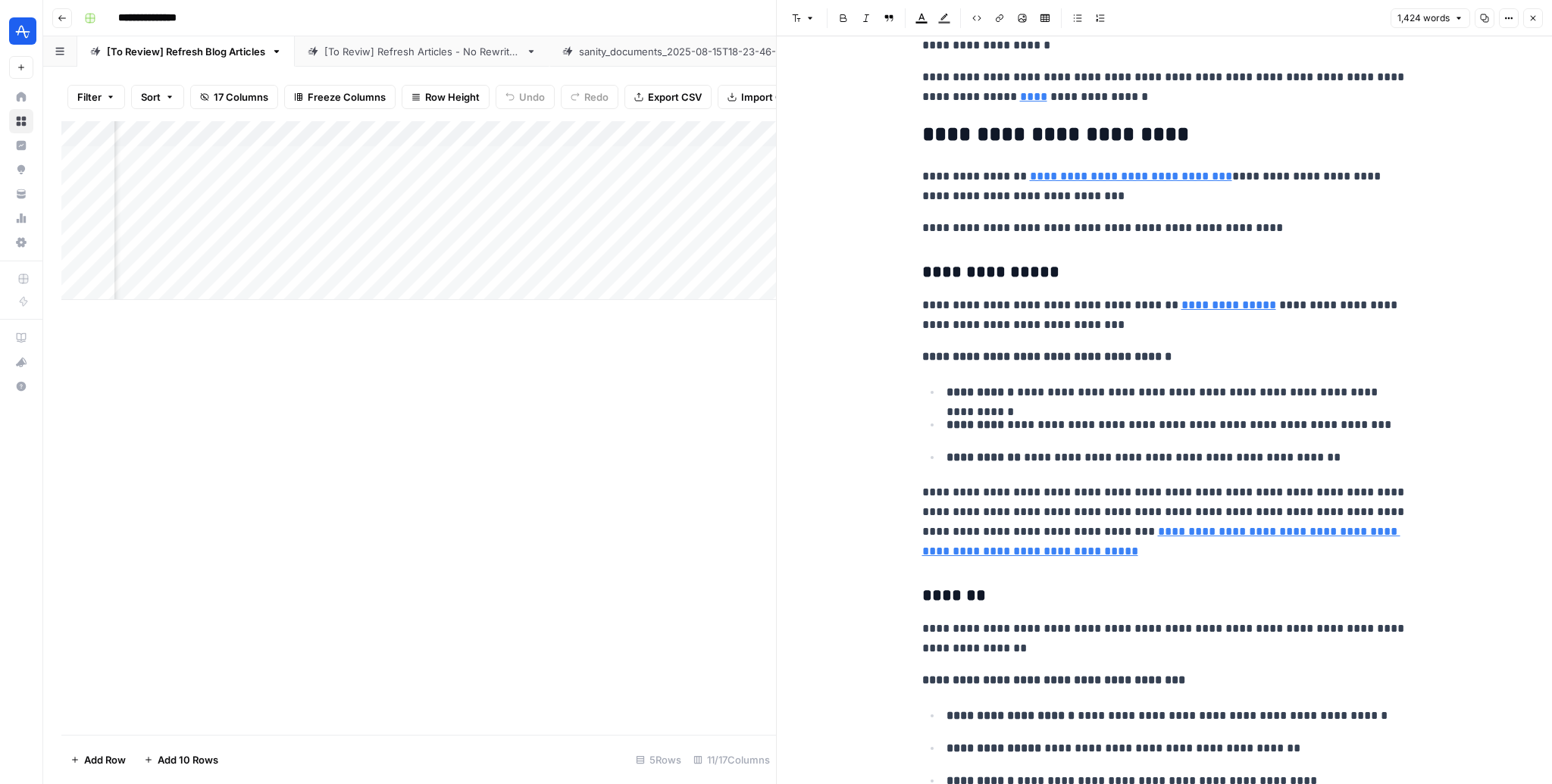
scroll to position [2974, 0]
click at [1211, 531] on link "**********" at bounding box center [1161, 541] width 478 height 31
click at [1143, 507] on icon at bounding box center [1142, 506] width 9 height 9
click at [1163, 528] on link "**********" at bounding box center [1161, 541] width 478 height 31
click at [1151, 533] on link "**********" at bounding box center [1161, 541] width 478 height 31
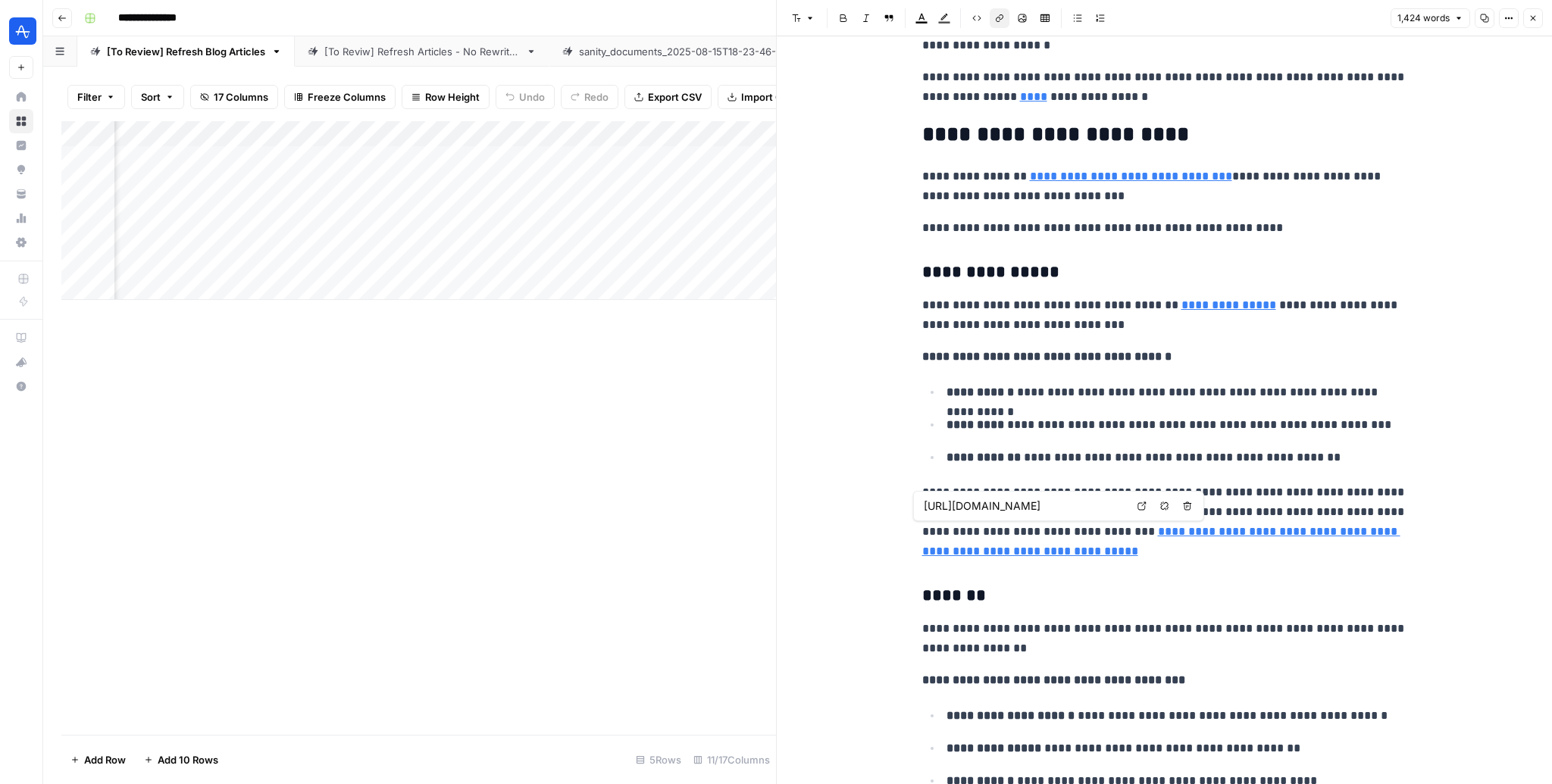
click at [1140, 508] on icon at bounding box center [1142, 506] width 9 height 9
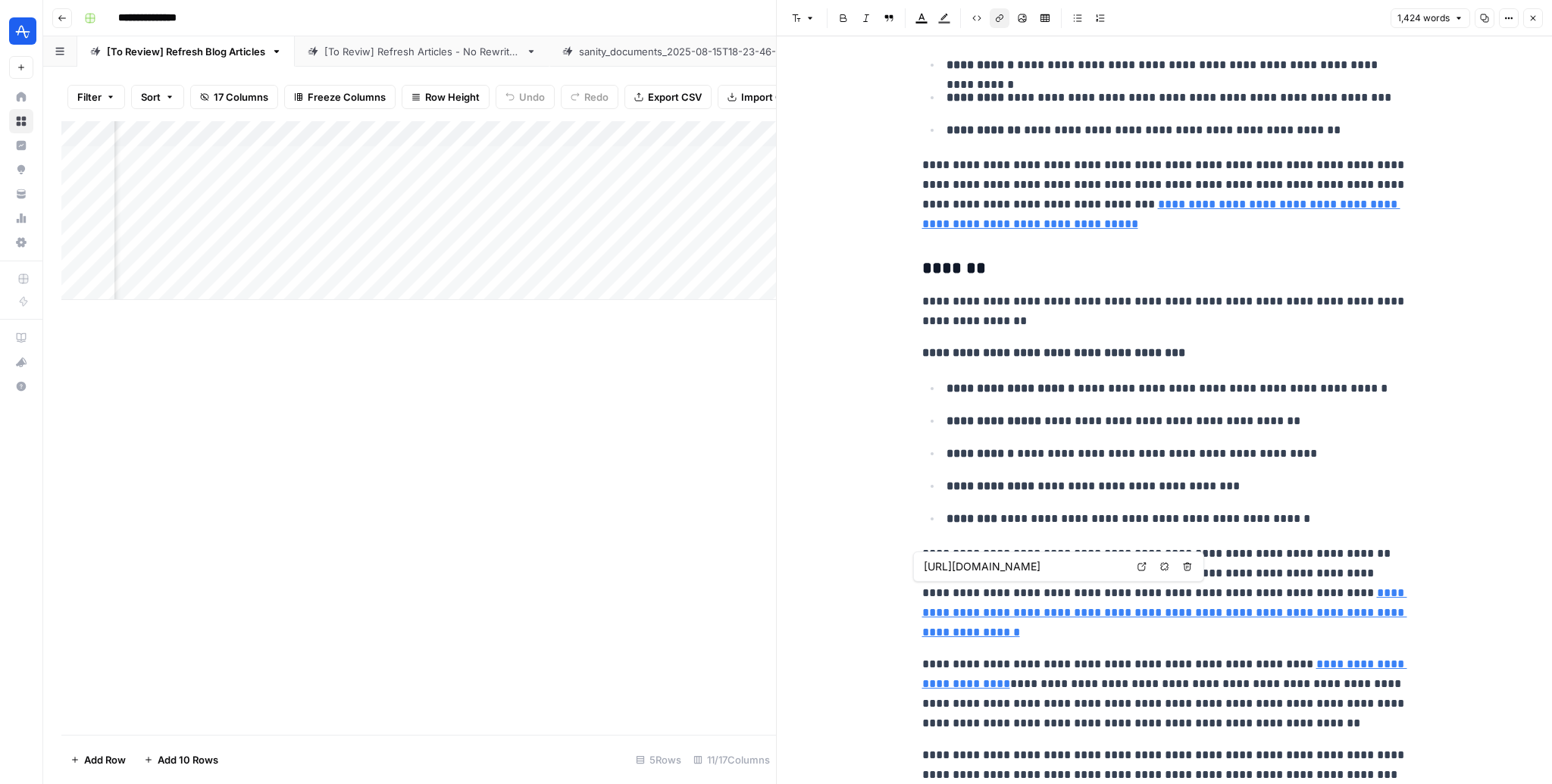
type input "[URL][DOMAIN_NAME]"
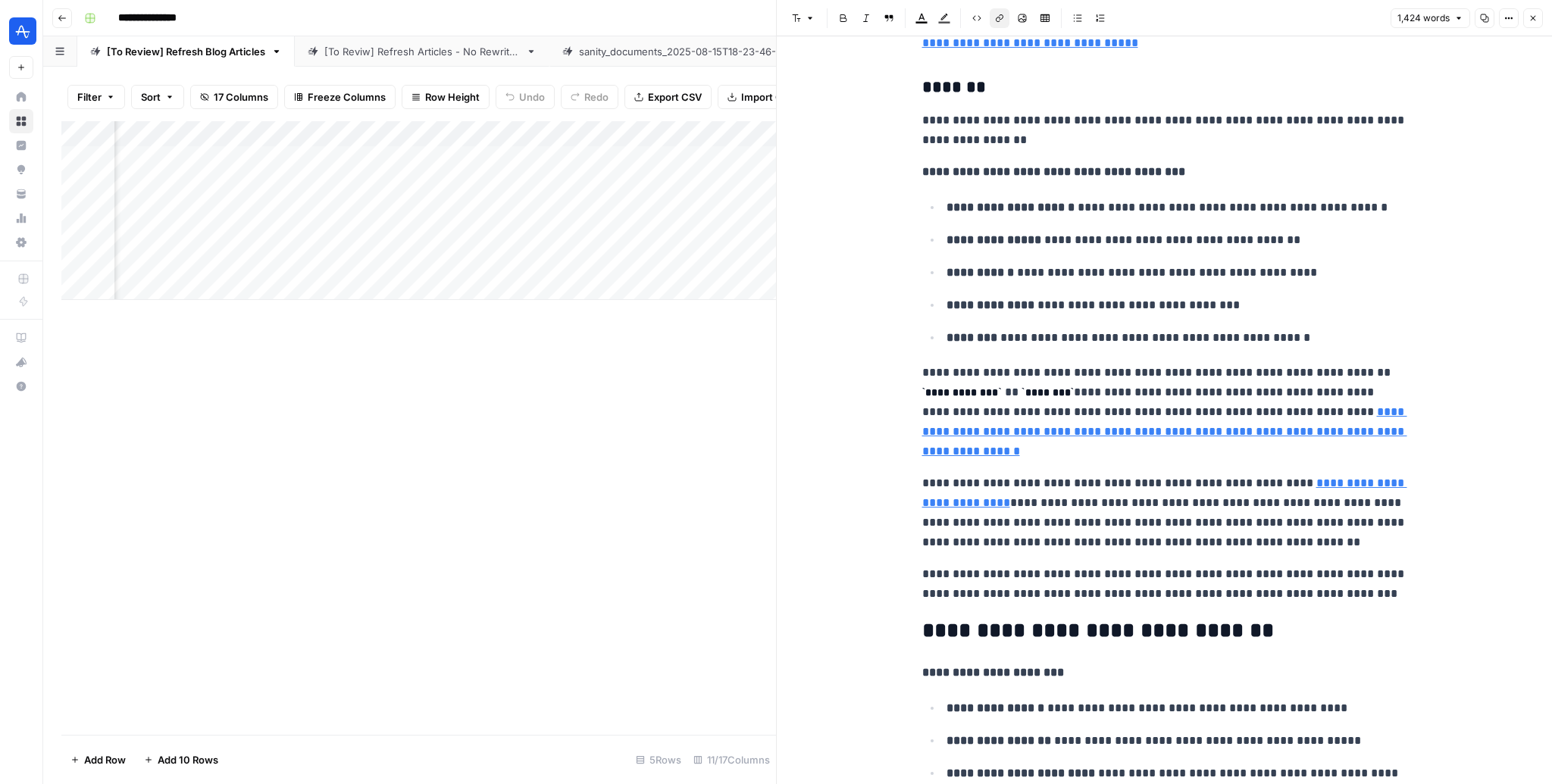
scroll to position [3689, 0]
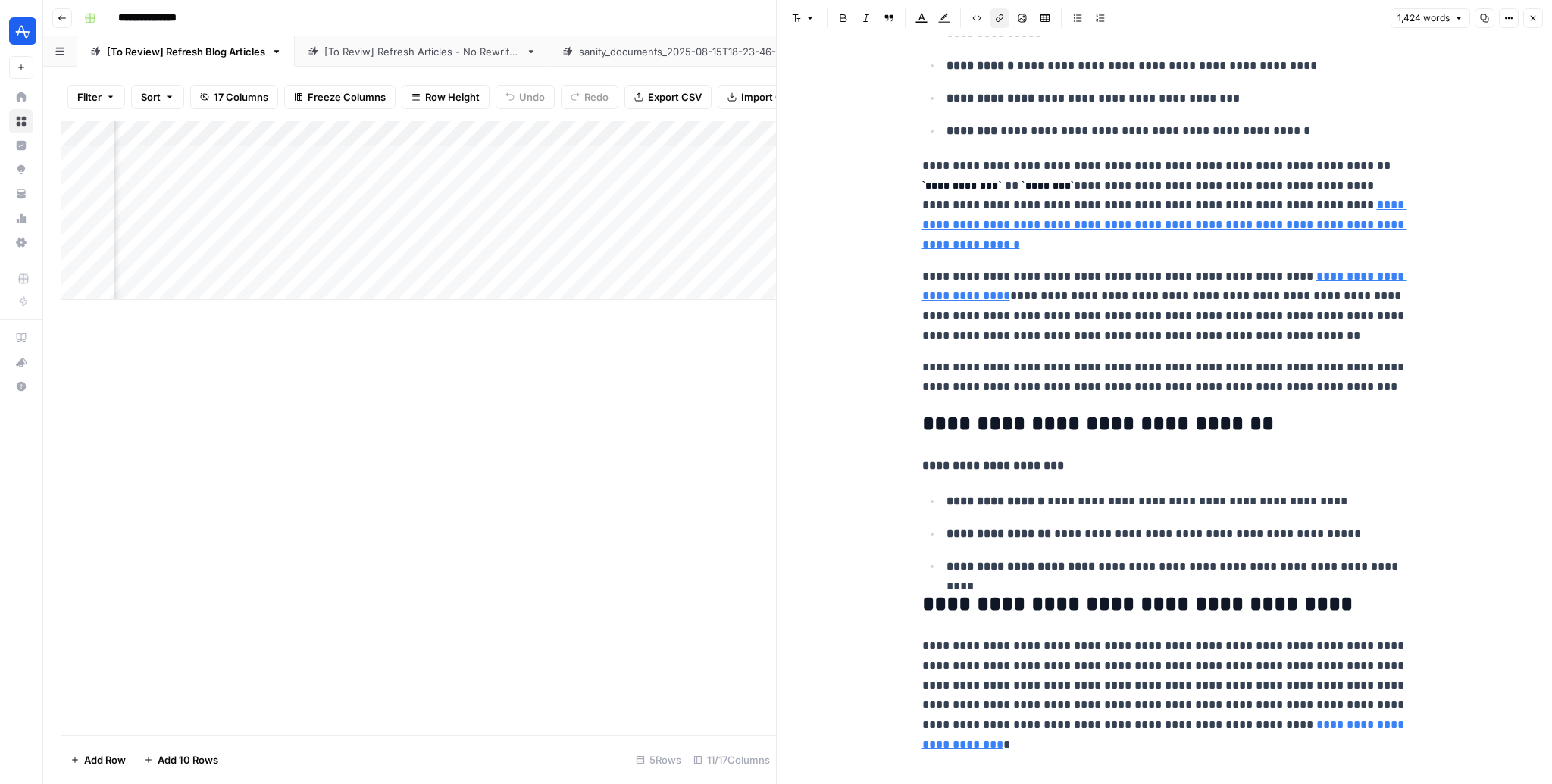
click at [1536, 23] on button "Close" at bounding box center [1533, 18] width 20 height 20
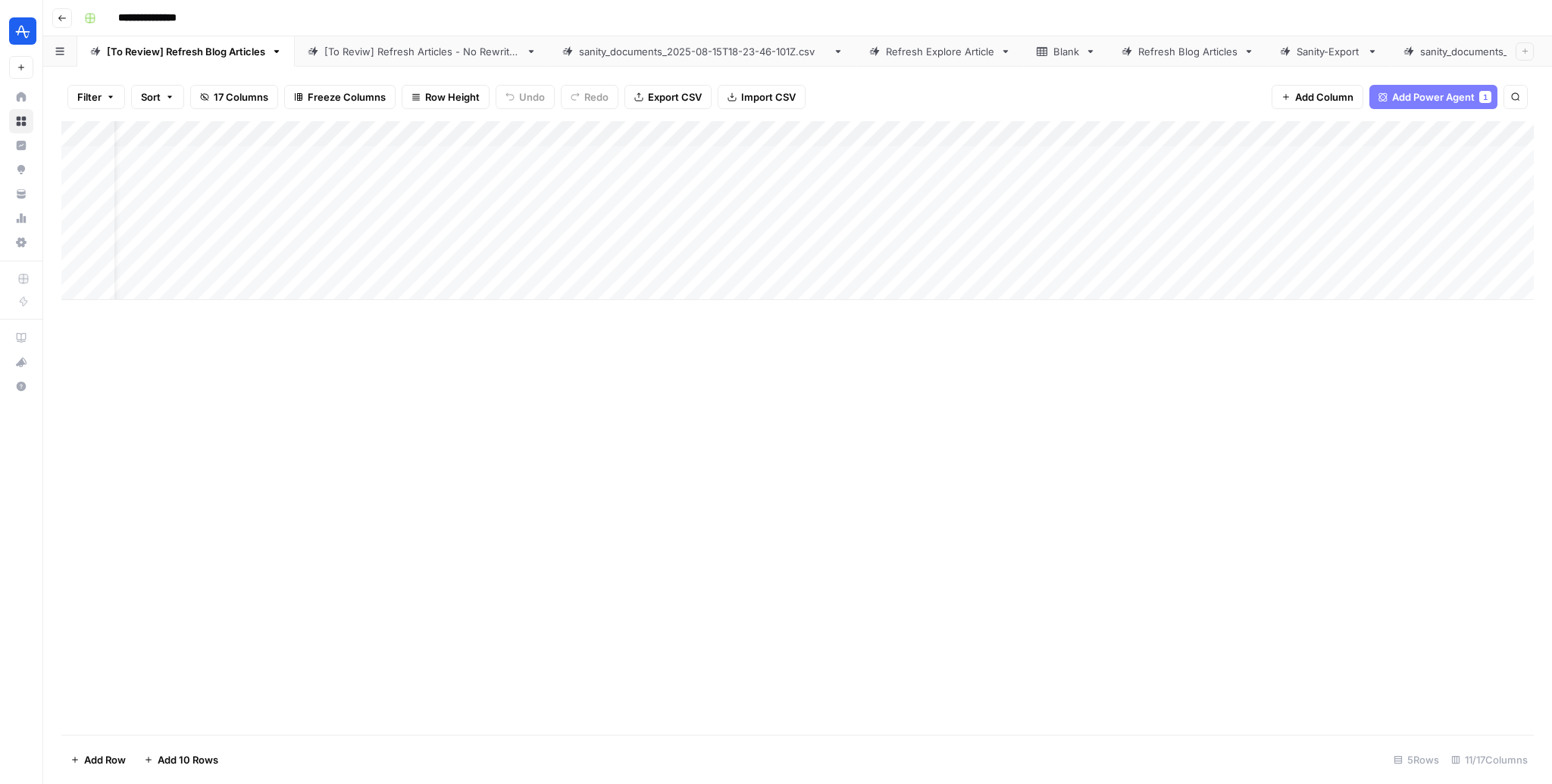
scroll to position [0, 348]
click at [1281, 133] on div "Add Column" at bounding box center [797, 211] width 1472 height 179
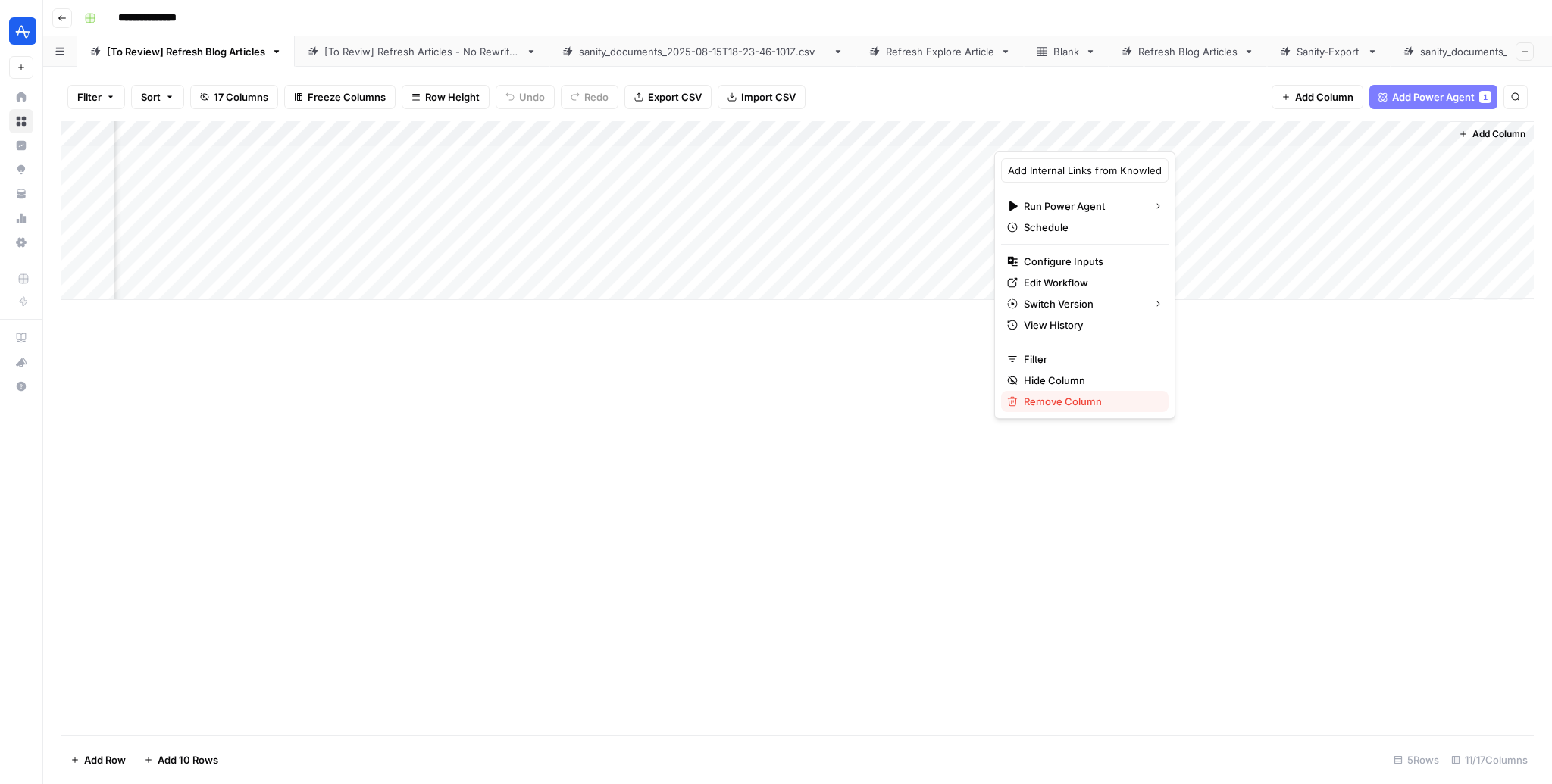
click at [1052, 401] on span "Remove Column" at bounding box center [1090, 401] width 133 height 15
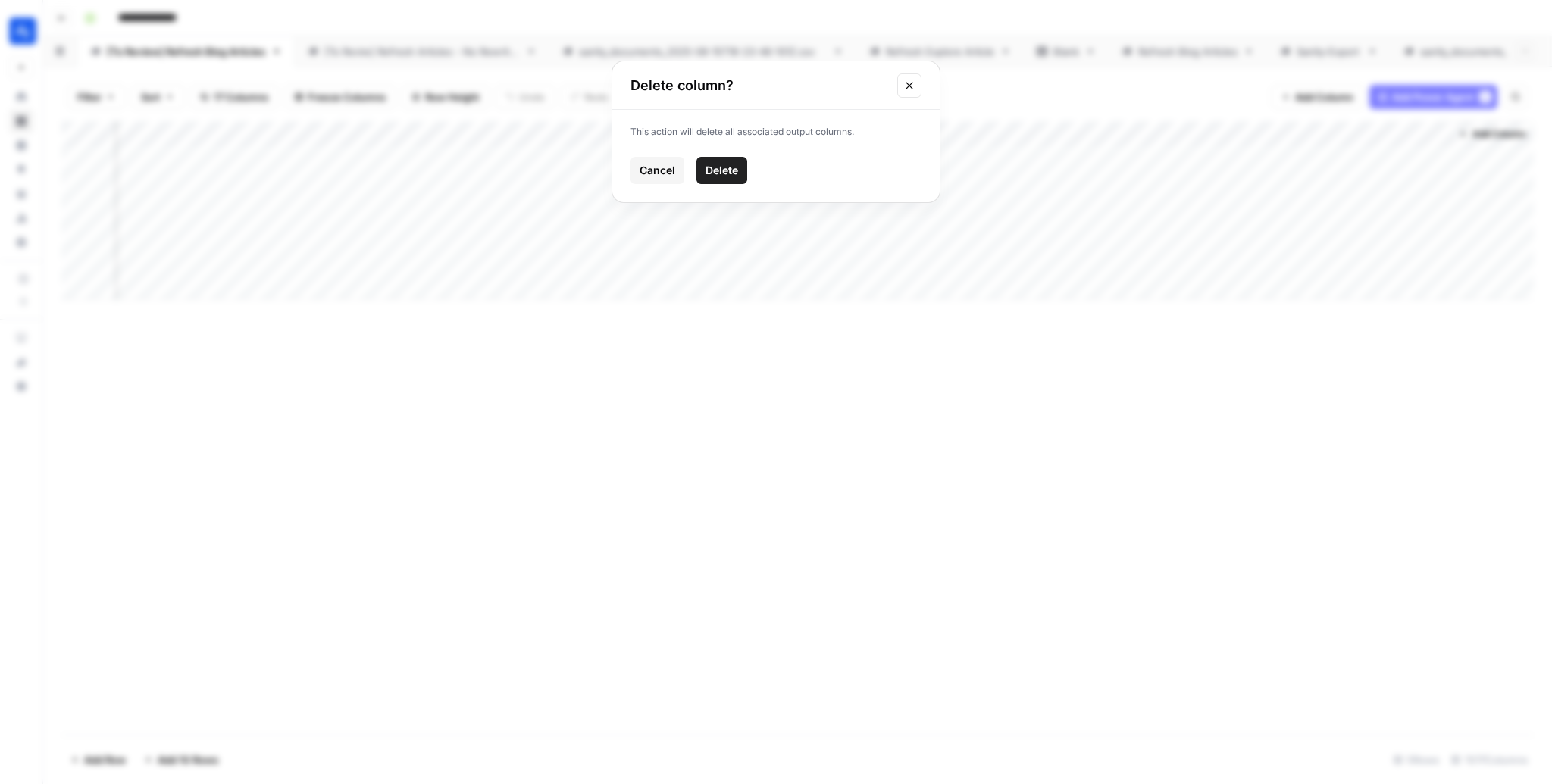
click at [721, 169] on span "Delete" at bounding box center [722, 171] width 33 height 15
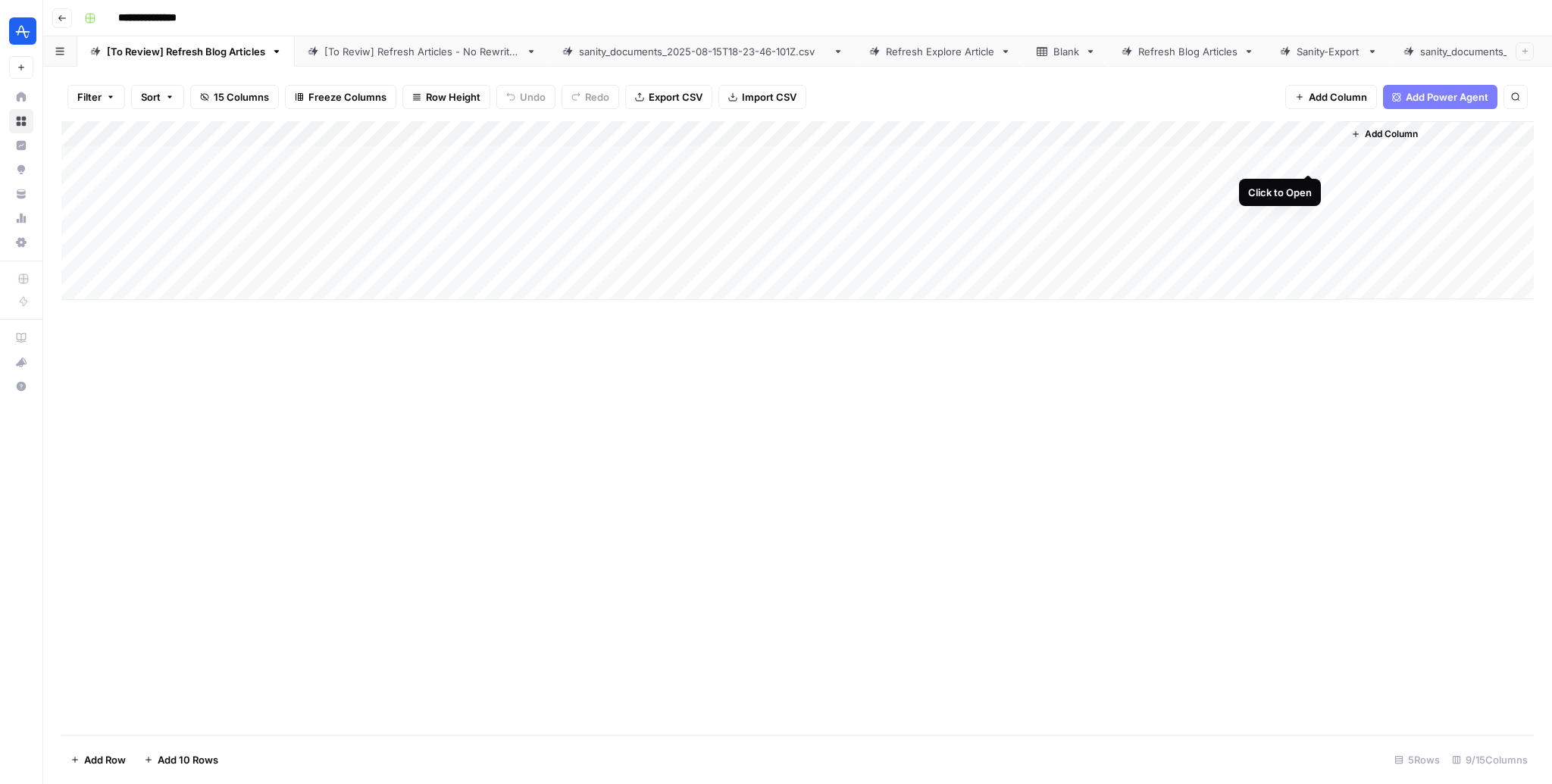
click at [1312, 157] on div "Add Column" at bounding box center [797, 211] width 1472 height 179
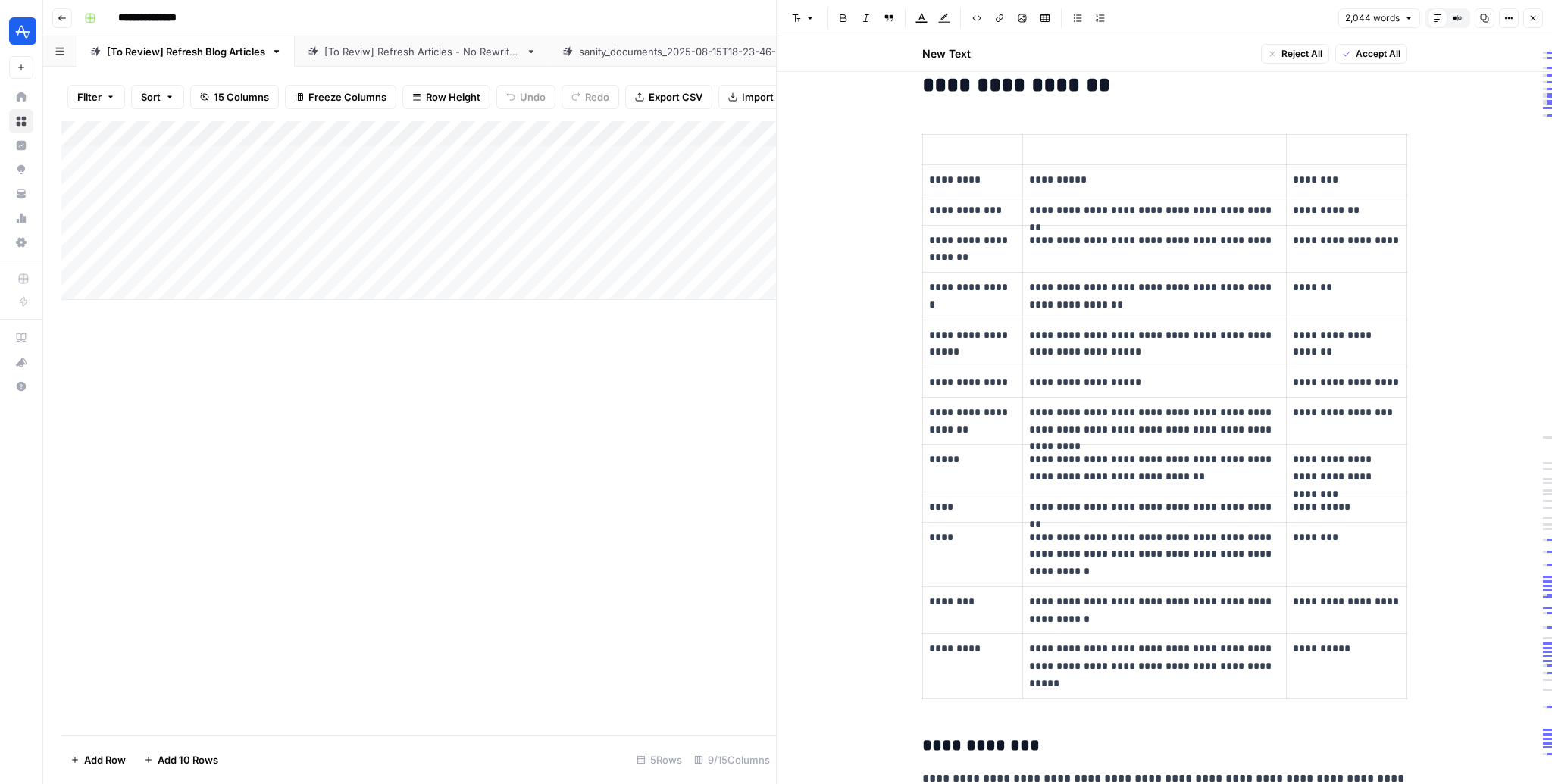
scroll to position [643, 0]
click at [1533, 18] on icon "button" at bounding box center [1533, 18] width 5 height 5
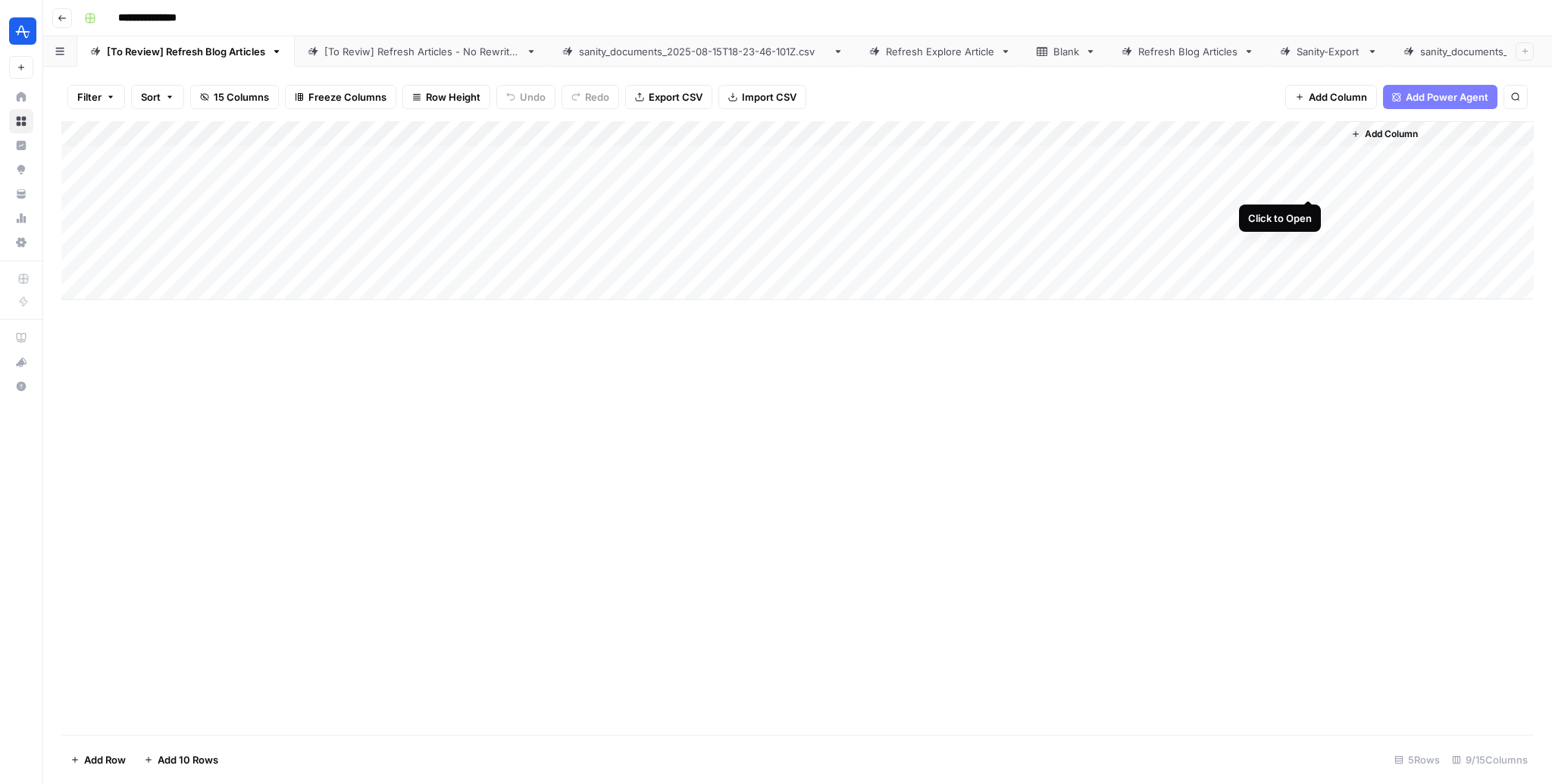
click at [1312, 182] on div "Add Column" at bounding box center [797, 211] width 1472 height 179
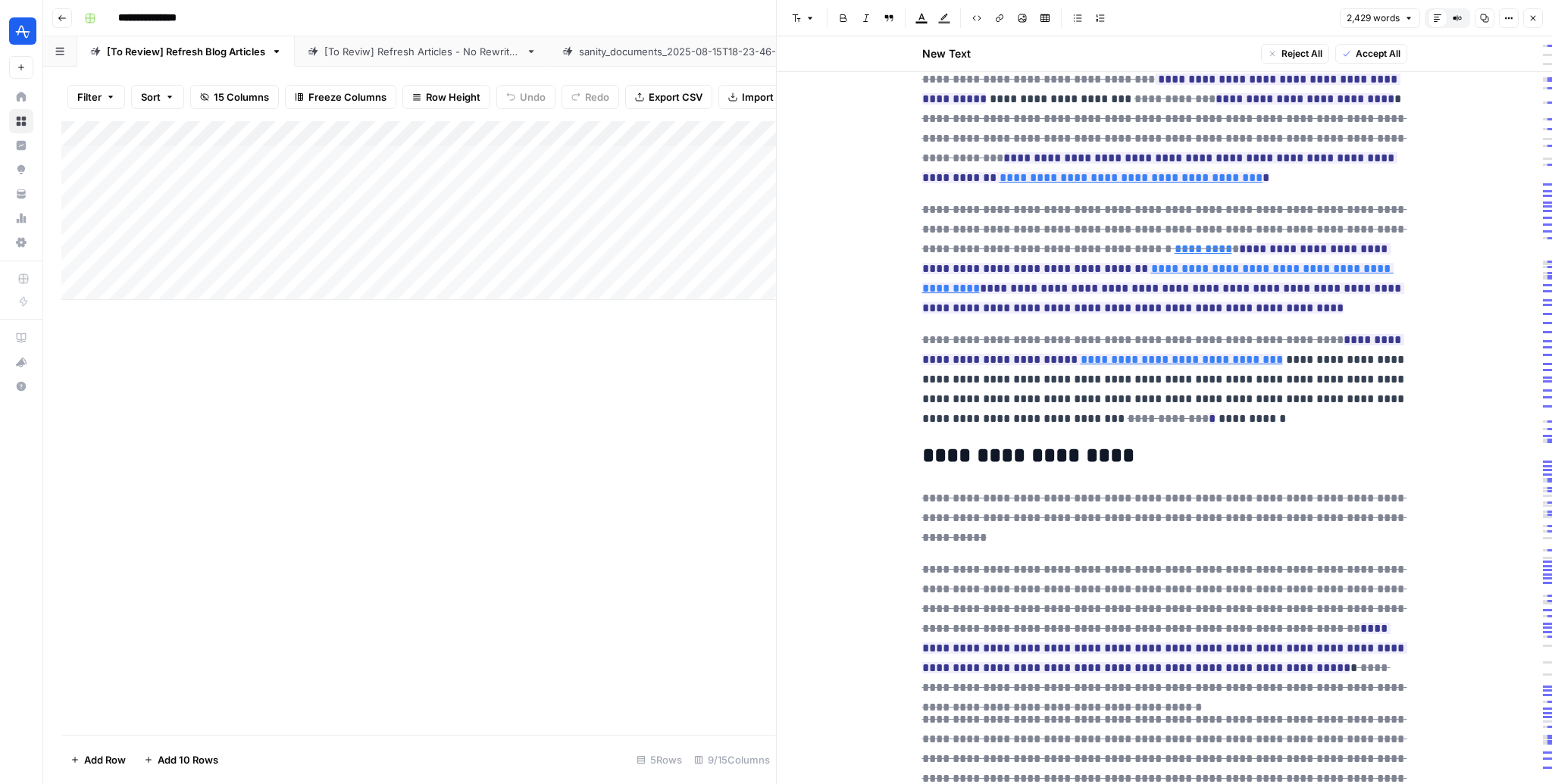
scroll to position [586, 0]
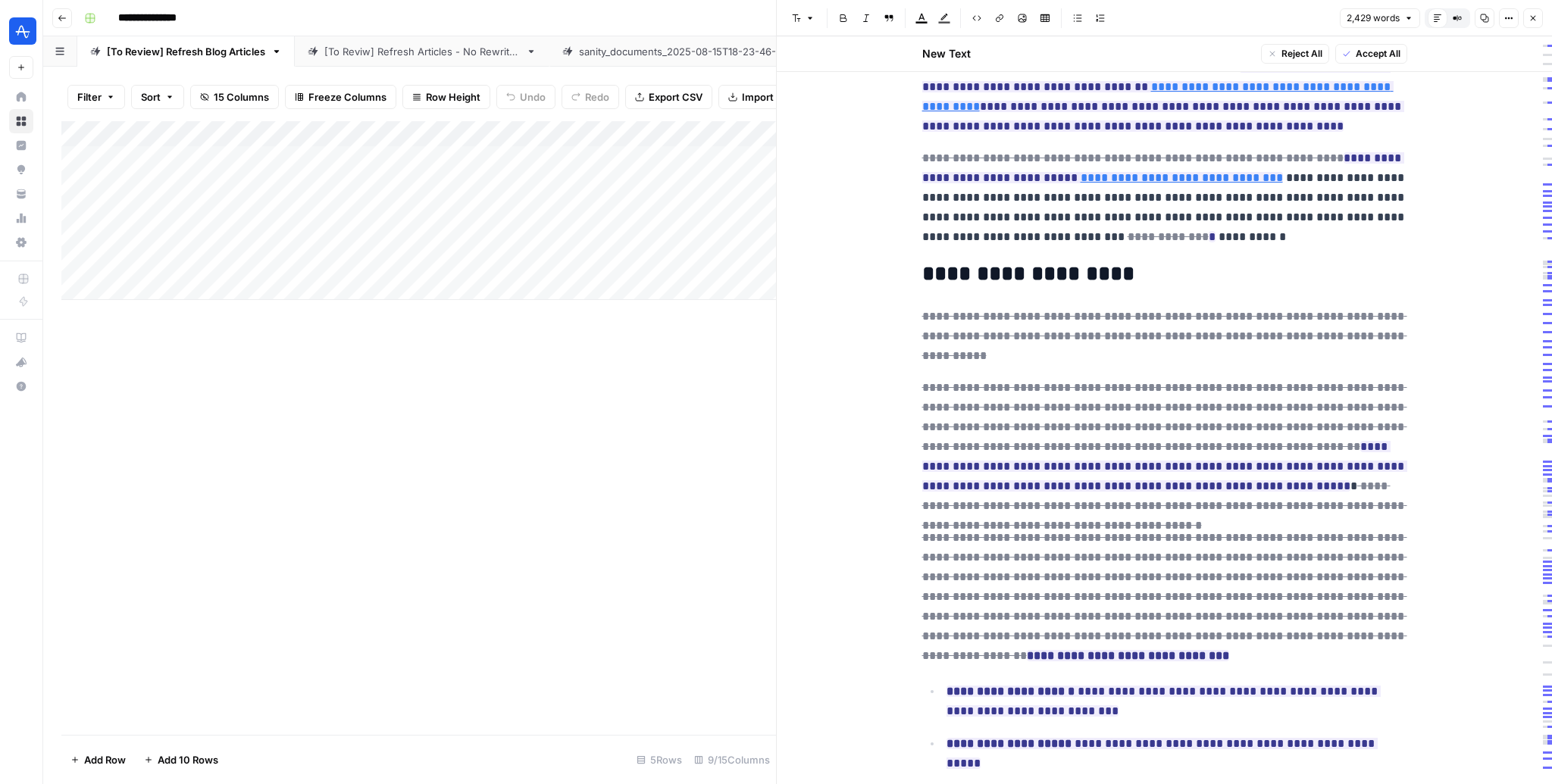
drag, startPoint x: 252, startPoint y: 130, endPoint x: 427, endPoint y: 137, distance: 175.1
click at [427, 137] on div "Add Column" at bounding box center [418, 211] width 714 height 179
click at [1528, 21] on button "Close" at bounding box center [1533, 18] width 20 height 20
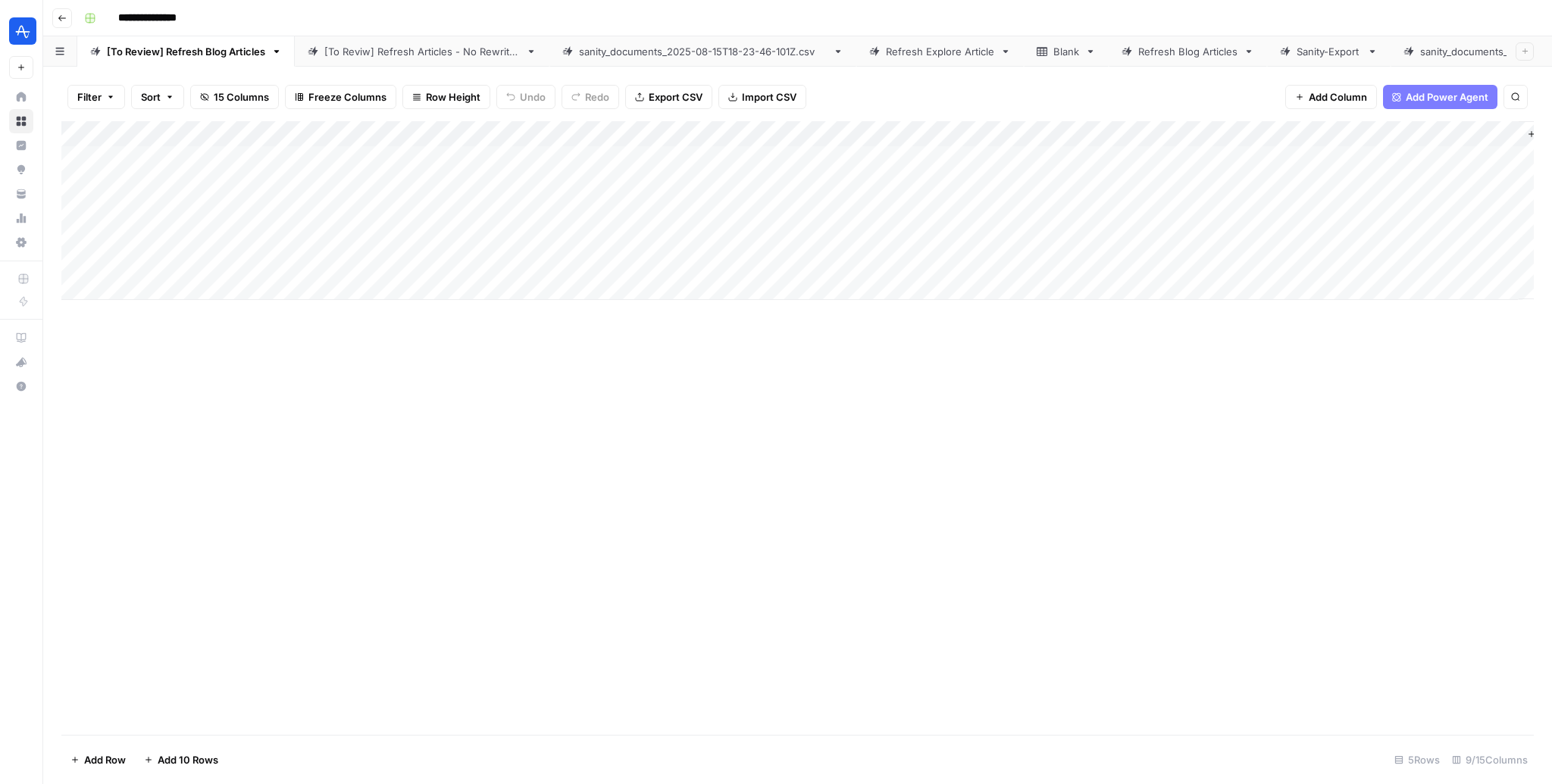
click at [925, 62] on link "Refresh Explore Article" at bounding box center [940, 51] width 167 height 30
click at [1415, 162] on div "Add Column" at bounding box center [797, 211] width 1472 height 179
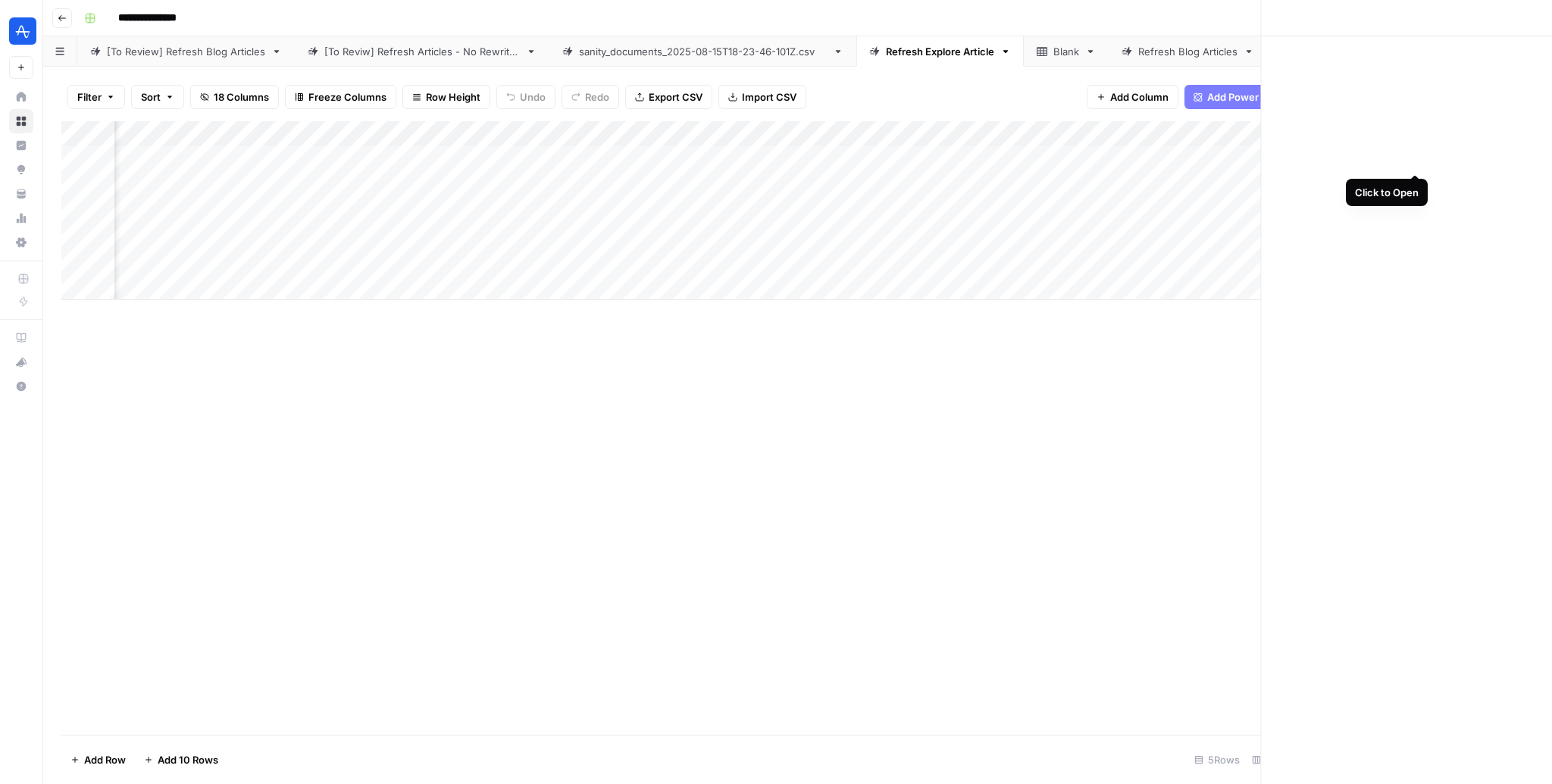
scroll to position [0, 154]
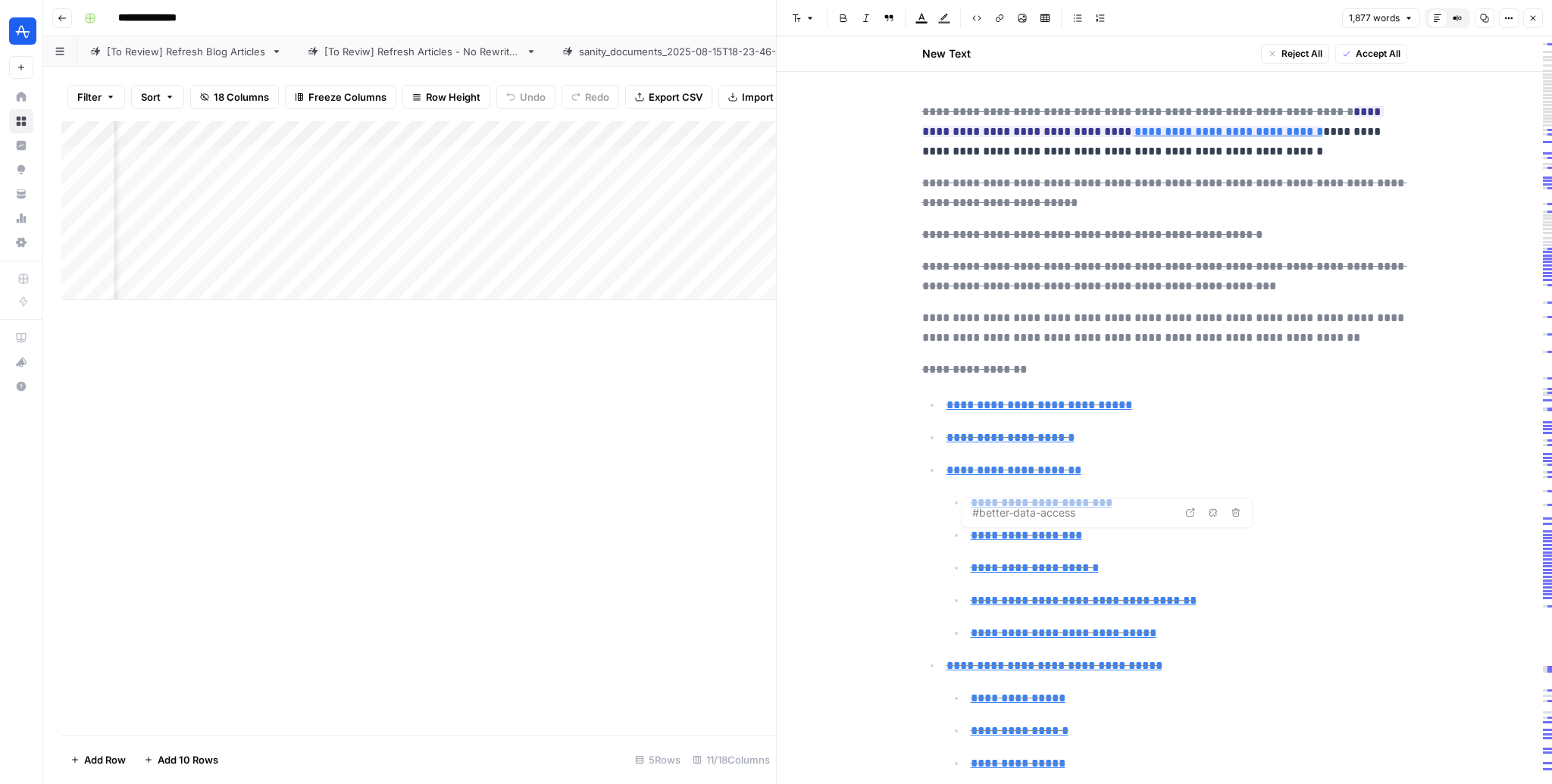
type input "#data-taxonomy-benefits"
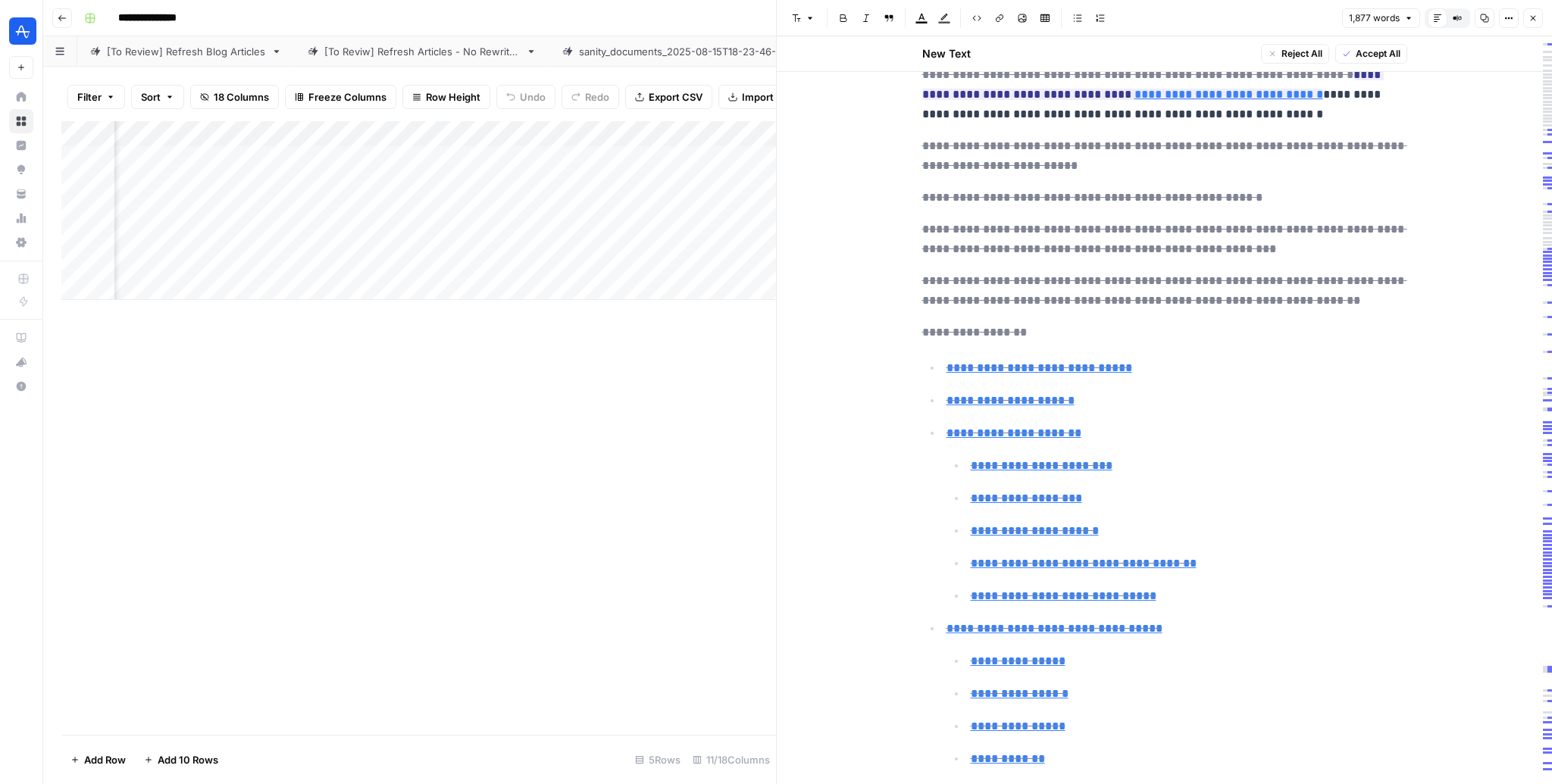
scroll to position [0, 0]
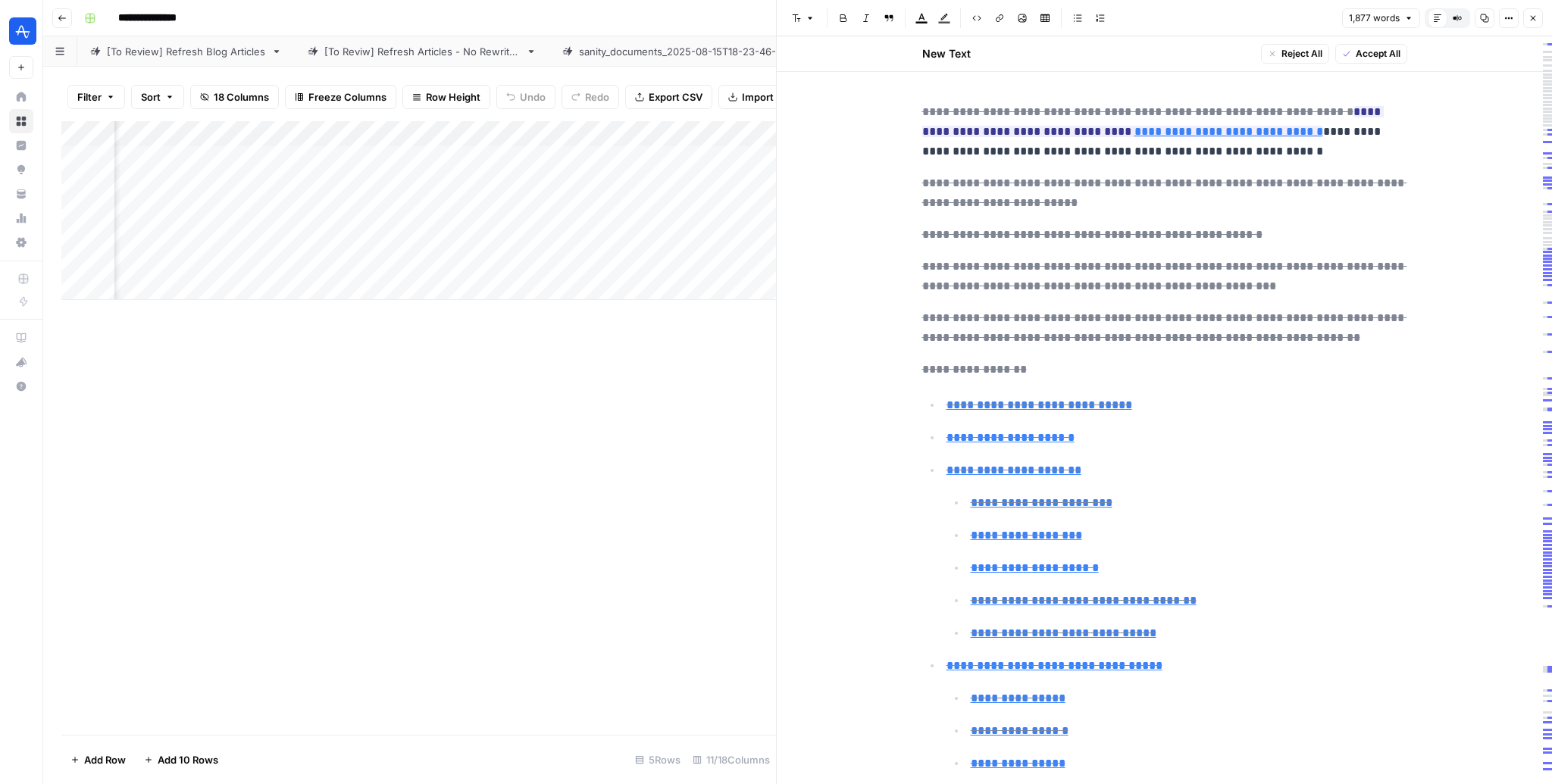
click at [1535, 16] on icon "button" at bounding box center [1533, 18] width 9 height 9
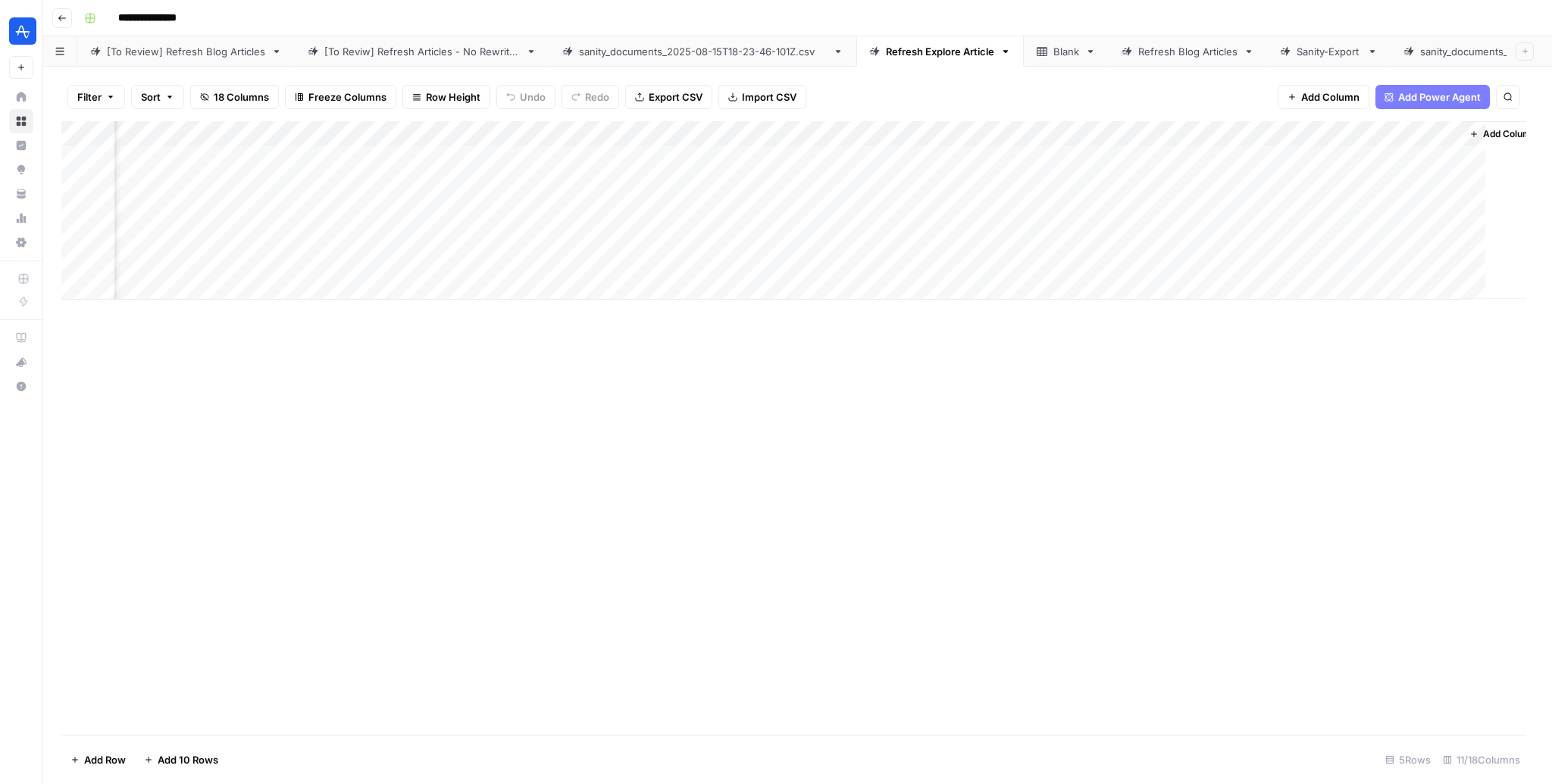
scroll to position [0, 148]
click at [1437, 186] on div "Add Column" at bounding box center [797, 211] width 1472 height 179
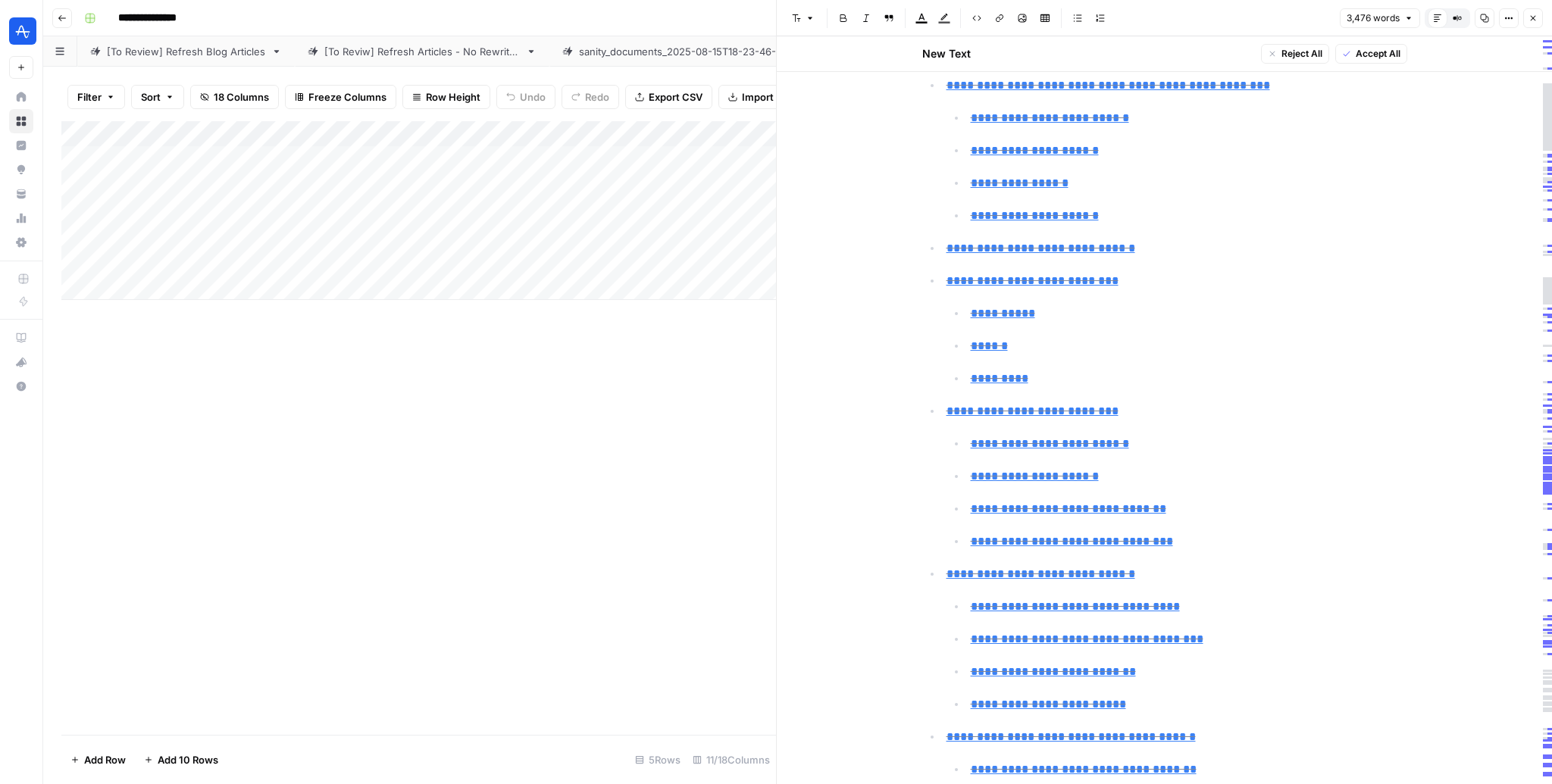
click at [203, 176] on div "Add Column" at bounding box center [418, 211] width 714 height 179
click at [200, 183] on div "Add Column" at bounding box center [418, 211] width 714 height 179
click at [200, 183] on body "**********" at bounding box center [776, 392] width 1552 height 784
click at [200, 183] on textarea "**********" at bounding box center [235, 185] width 243 height 21
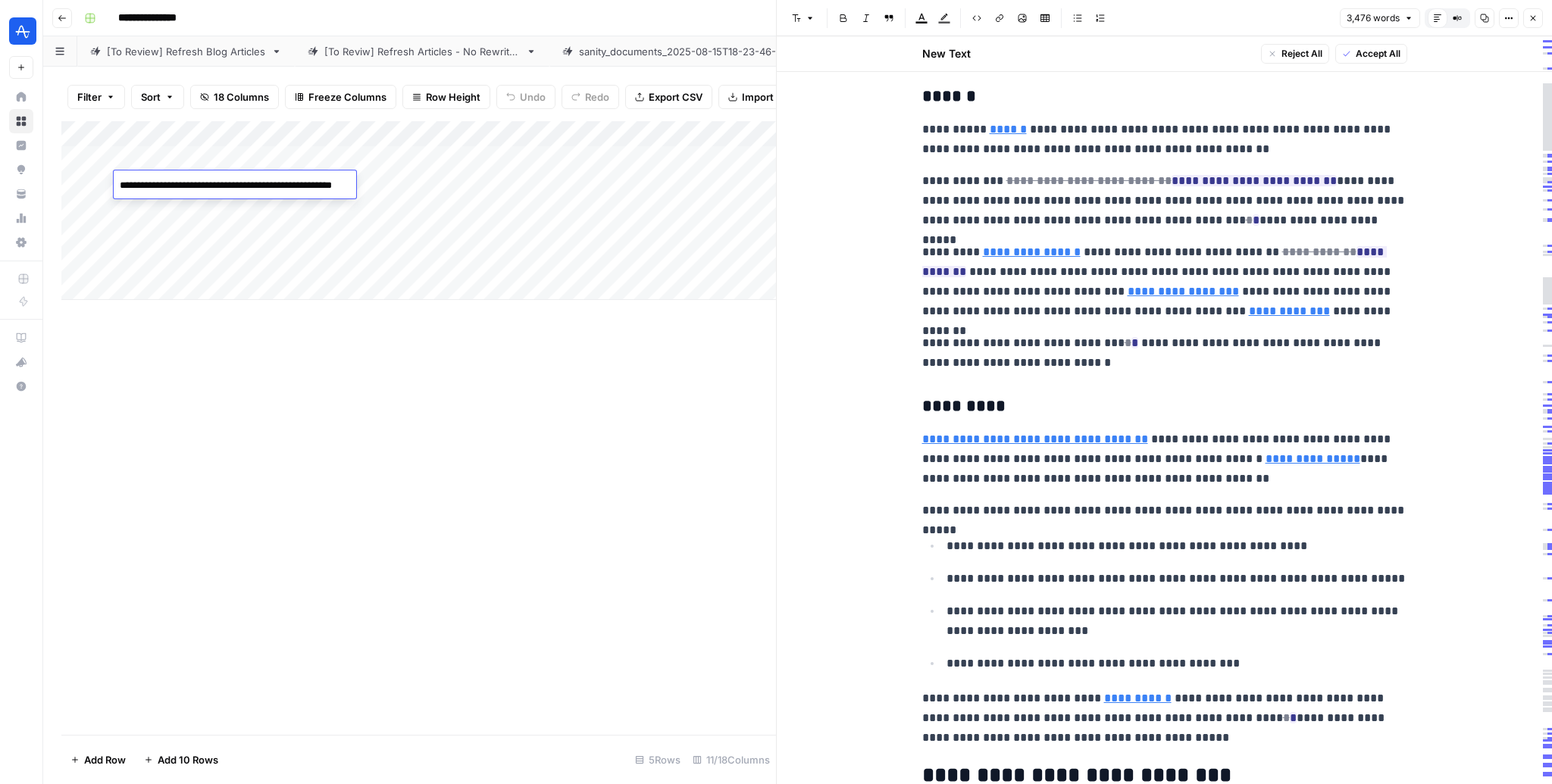
scroll to position [7974, 0]
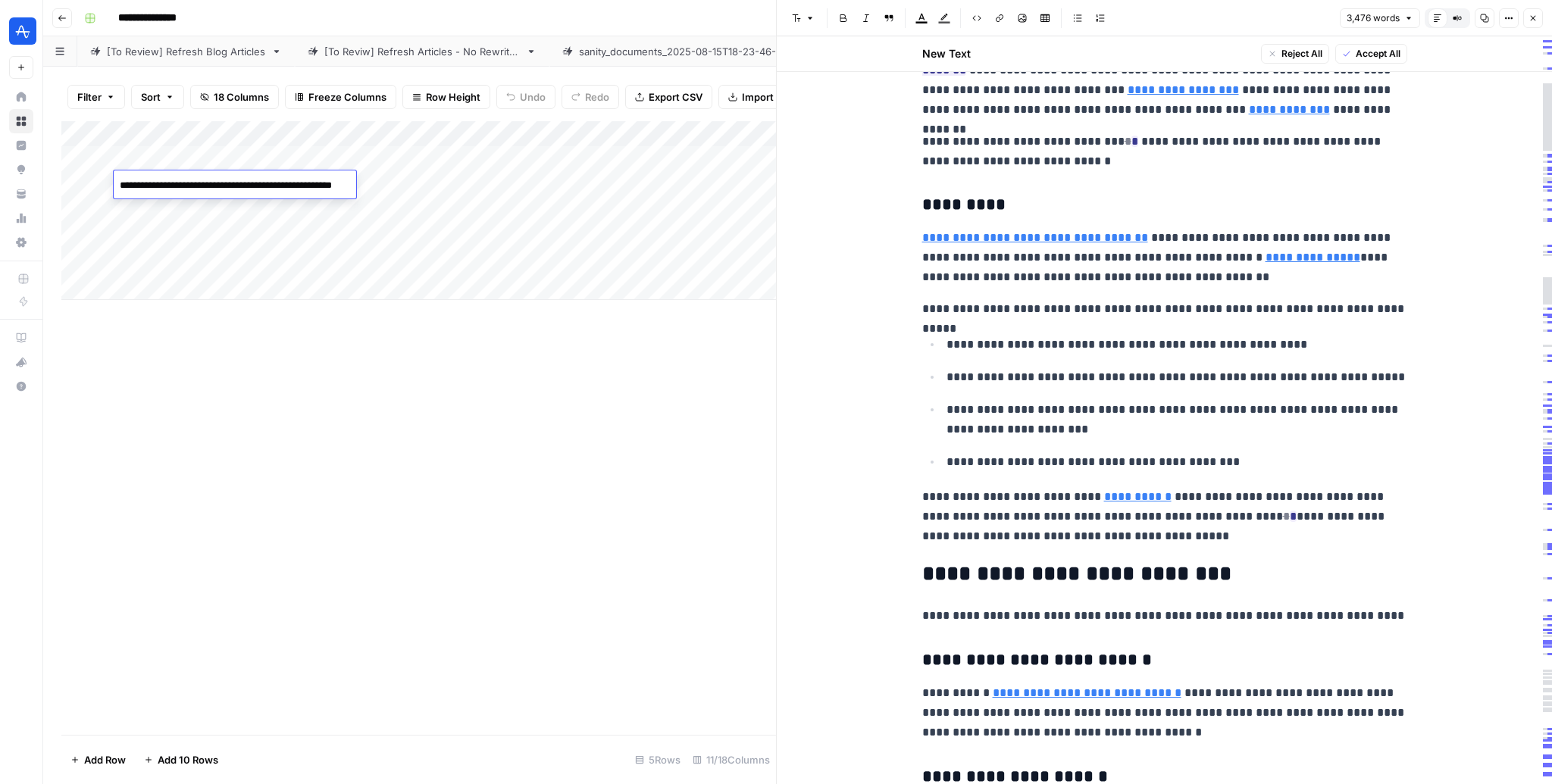
click at [1532, 16] on icon "button" at bounding box center [1533, 18] width 5 height 5
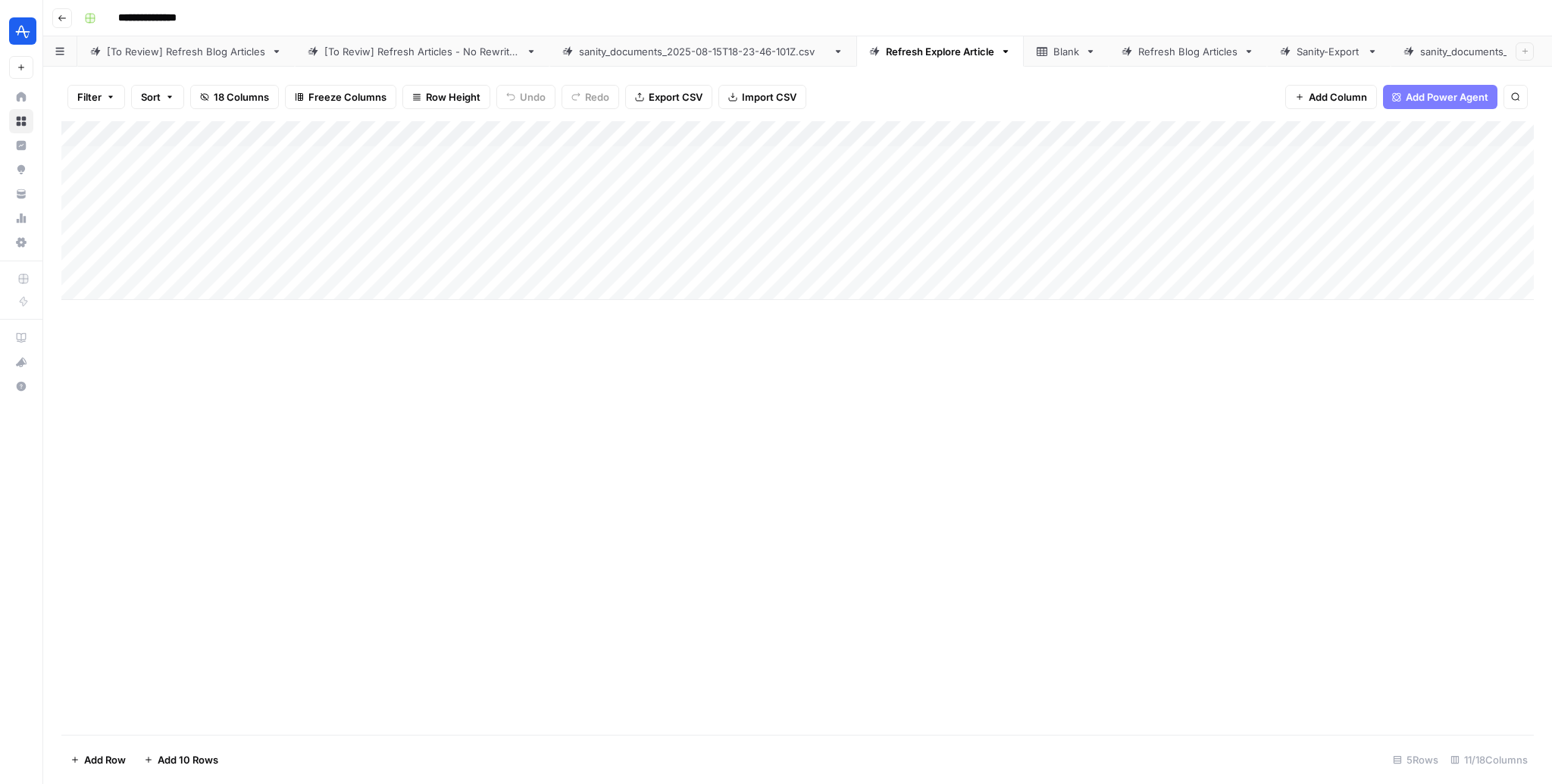
click at [755, 164] on div "Add Column" at bounding box center [797, 211] width 1472 height 179
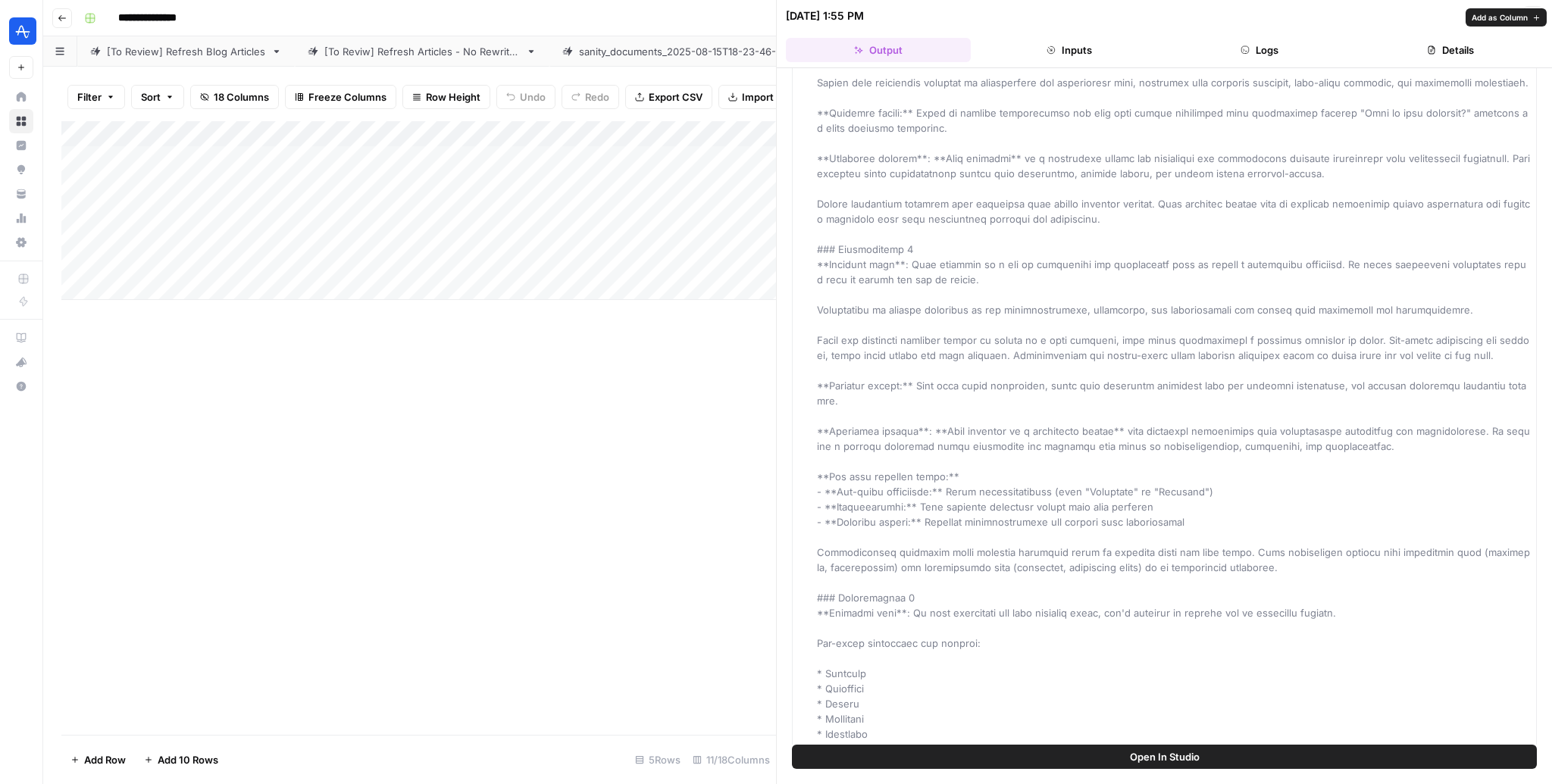
scroll to position [1488, 0]
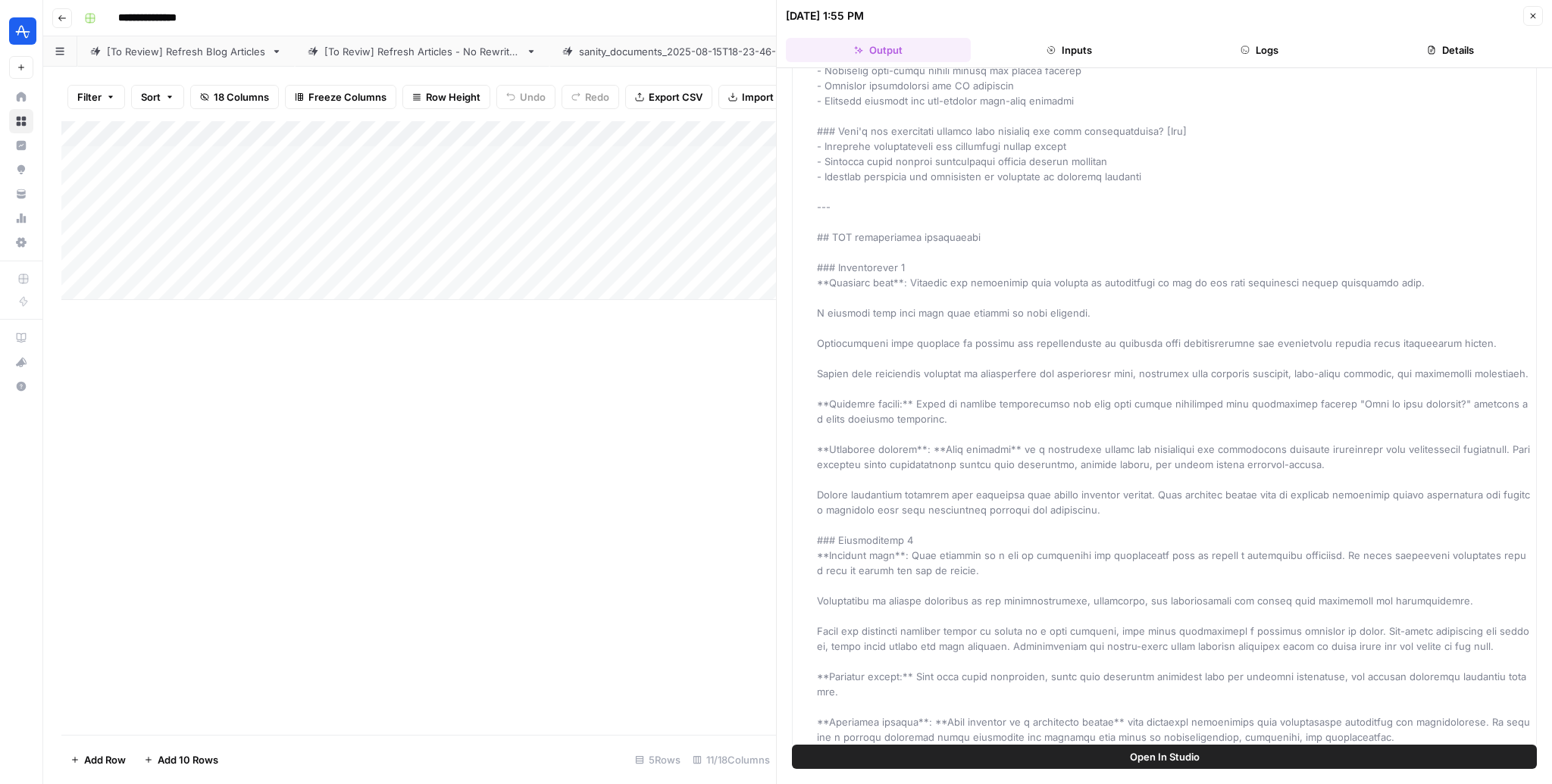
click at [1536, 8] on button "Close" at bounding box center [1533, 16] width 20 height 20
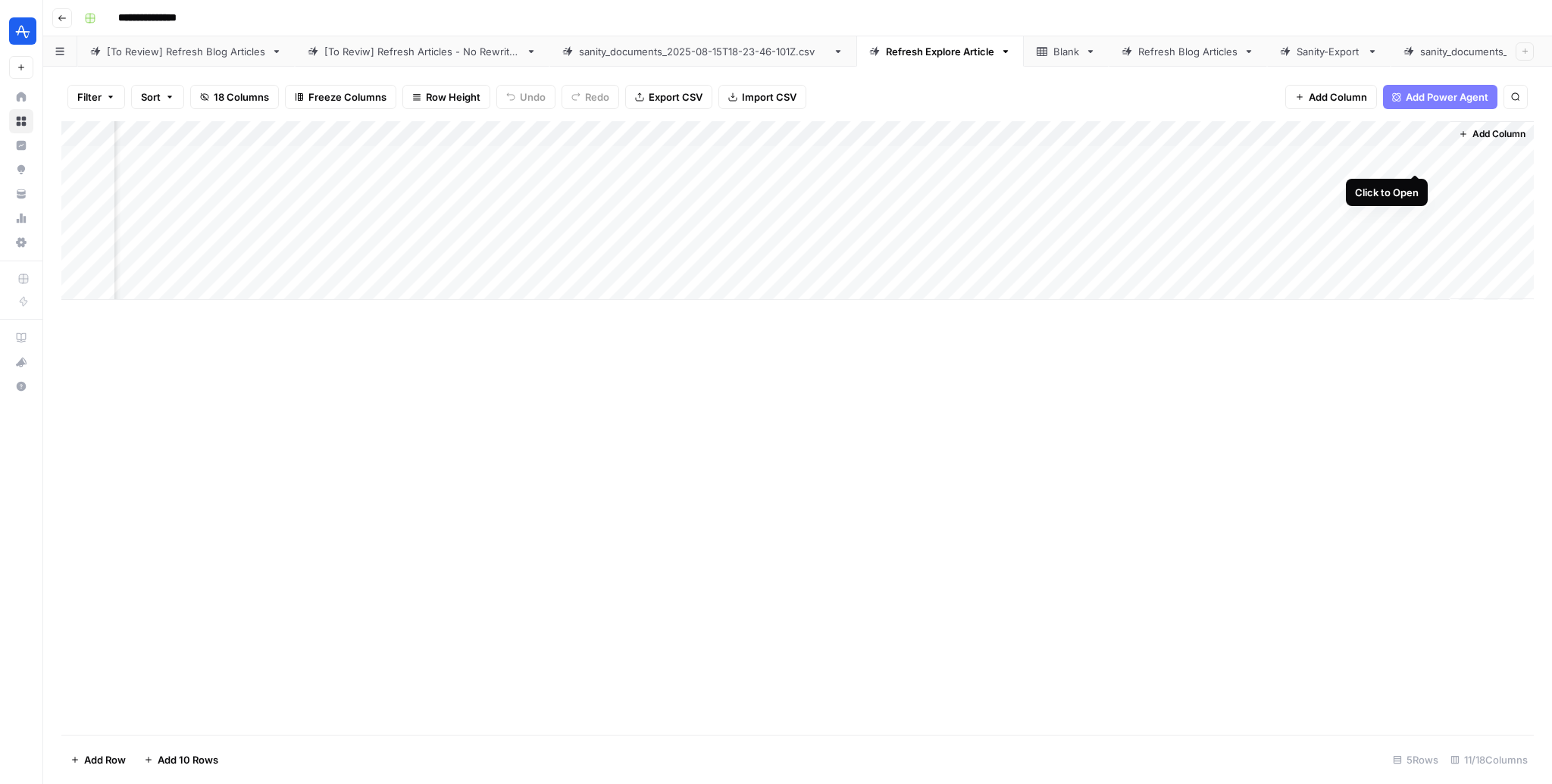
click at [1416, 162] on div "Add Column" at bounding box center [797, 211] width 1472 height 179
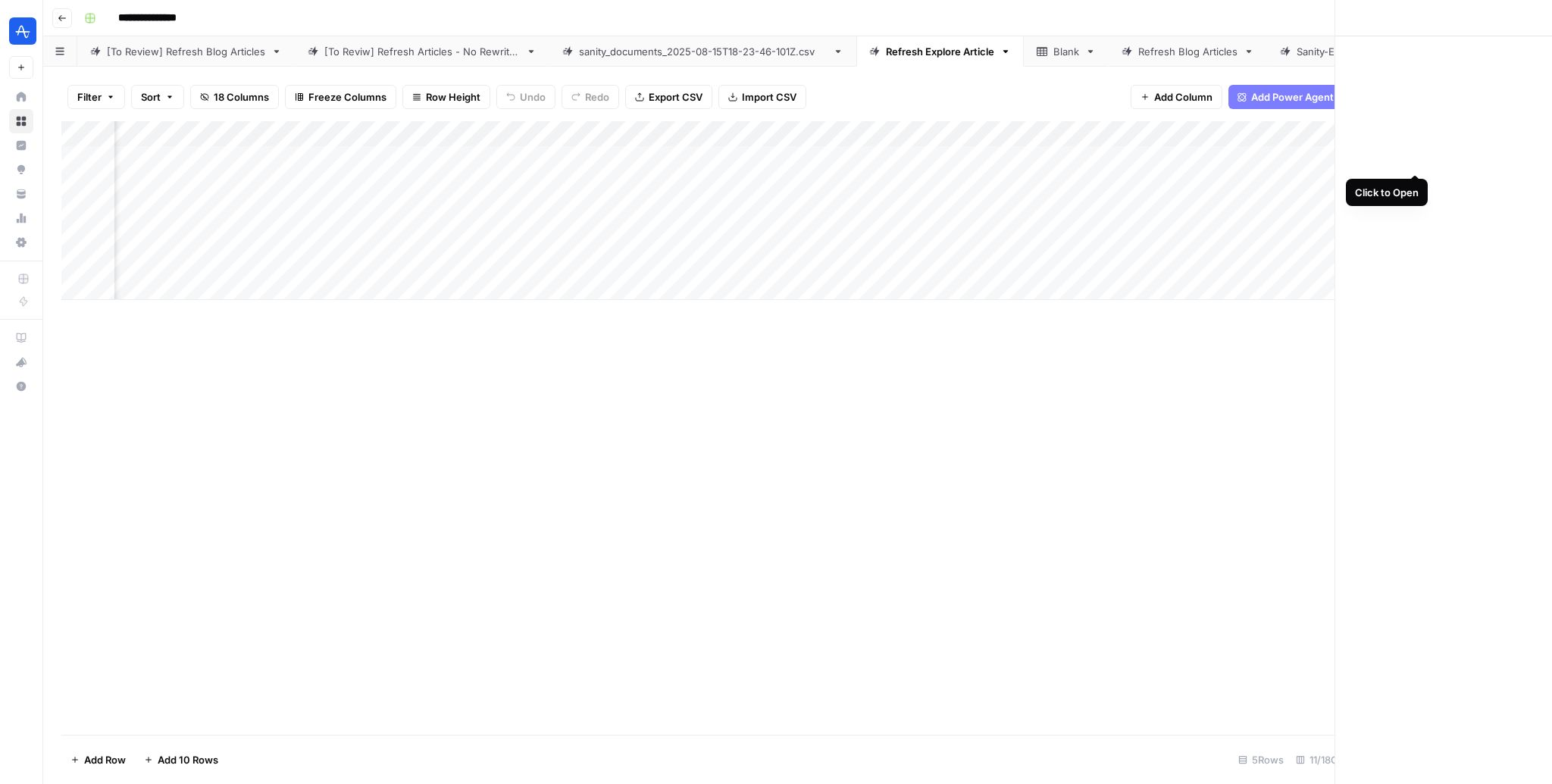
scroll to position [0, 157]
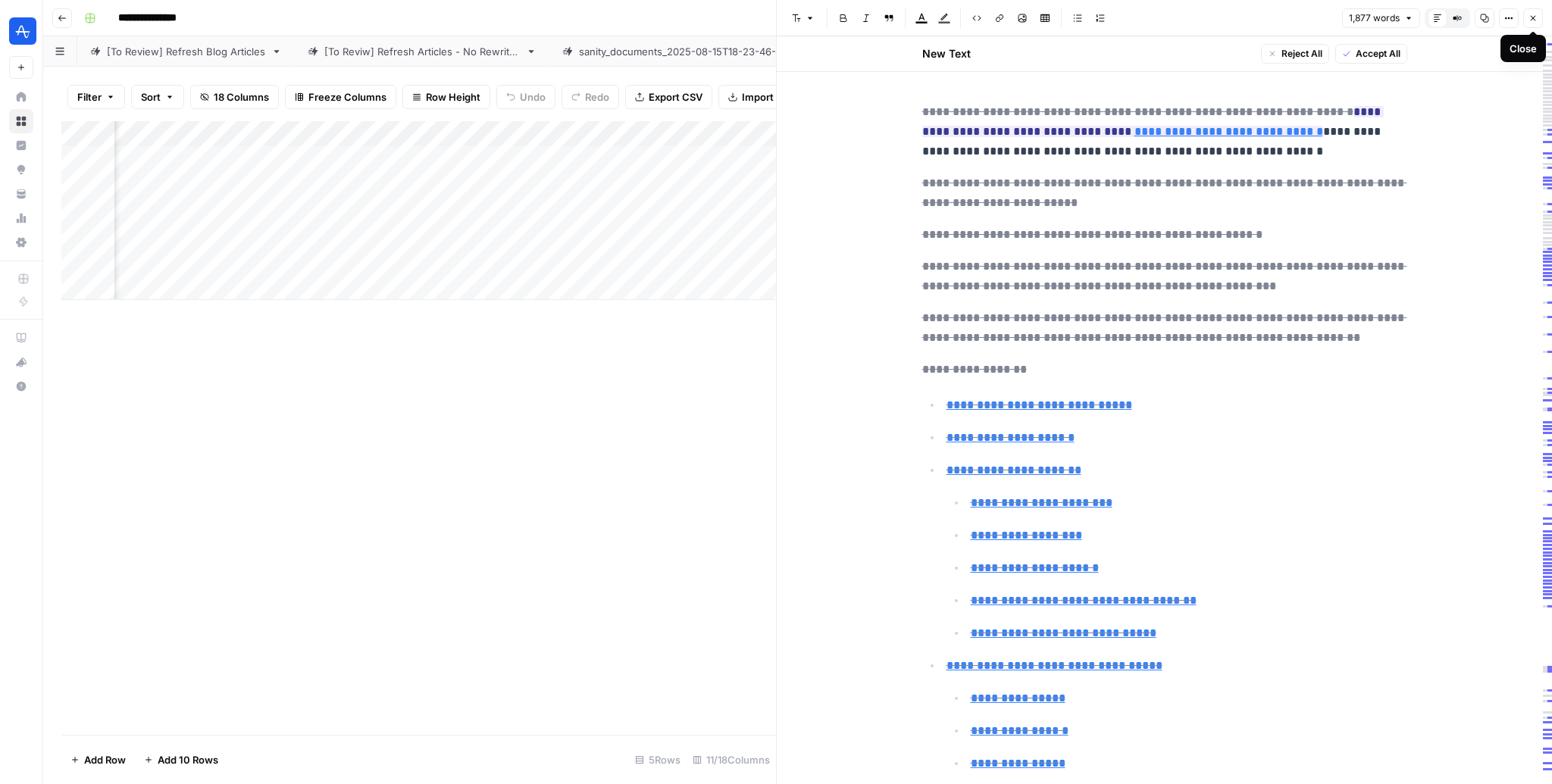
click at [1530, 12] on button "Close" at bounding box center [1533, 18] width 20 height 20
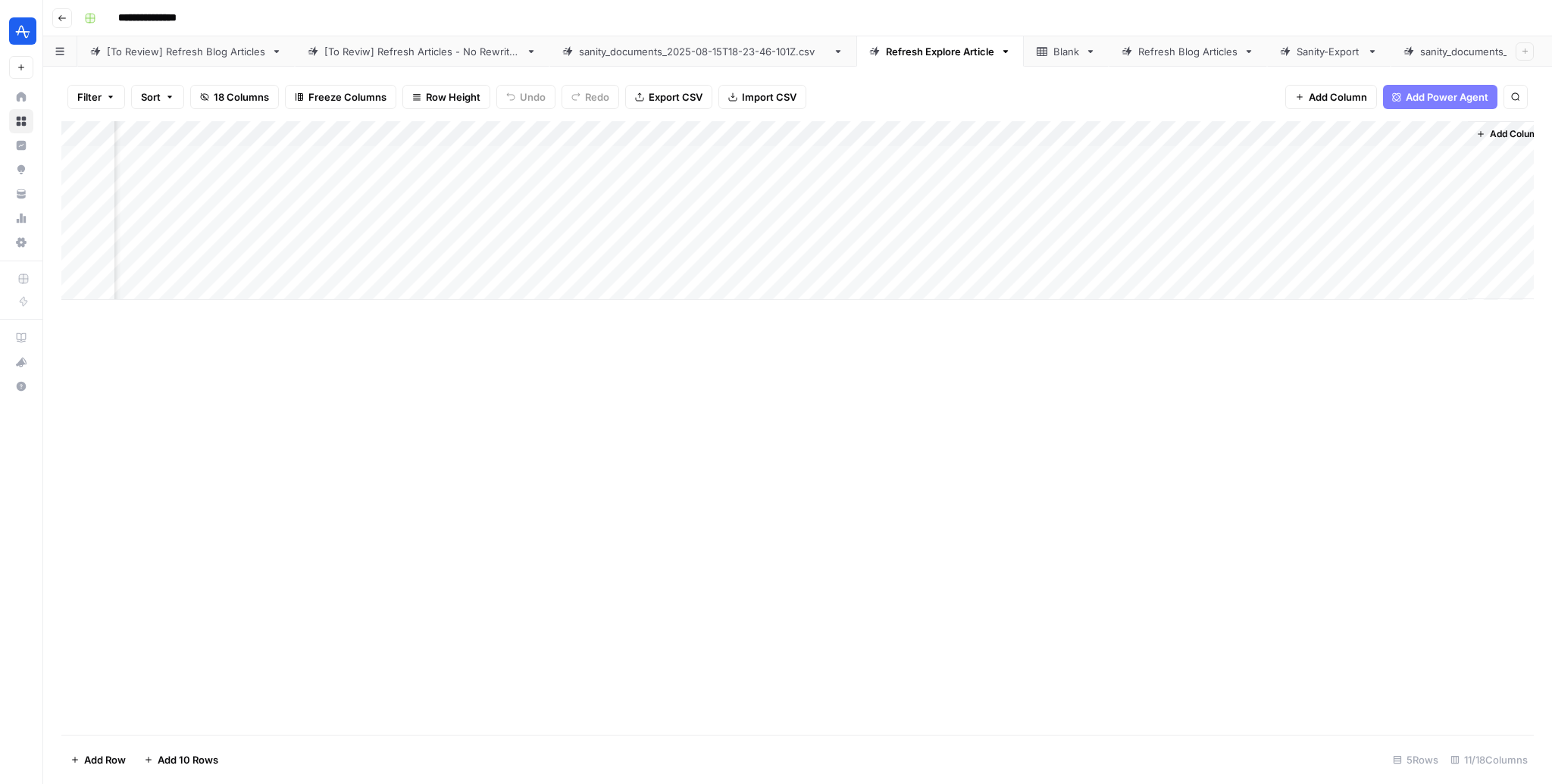
scroll to position [0, 166]
